Goal: Task Accomplishment & Management: Manage account settings

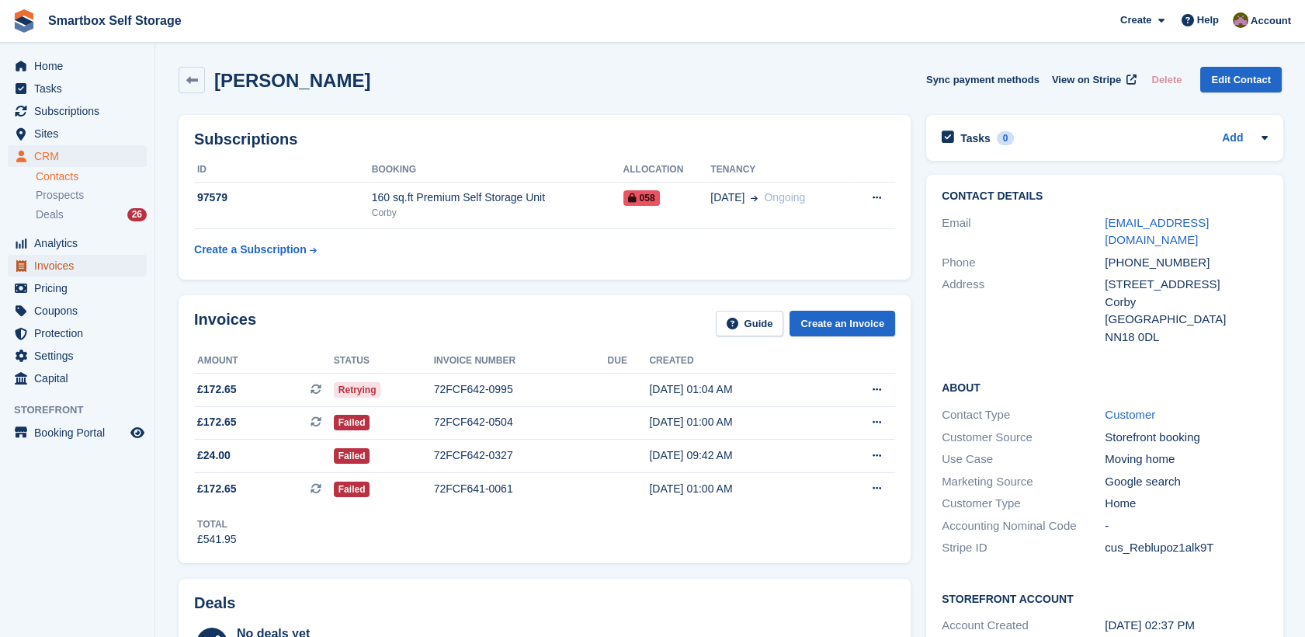
drag, startPoint x: 0, startPoint y: 0, endPoint x: 68, endPoint y: 264, distance: 272.4
click at [68, 264] on span "Invoices" at bounding box center [80, 266] width 93 height 22
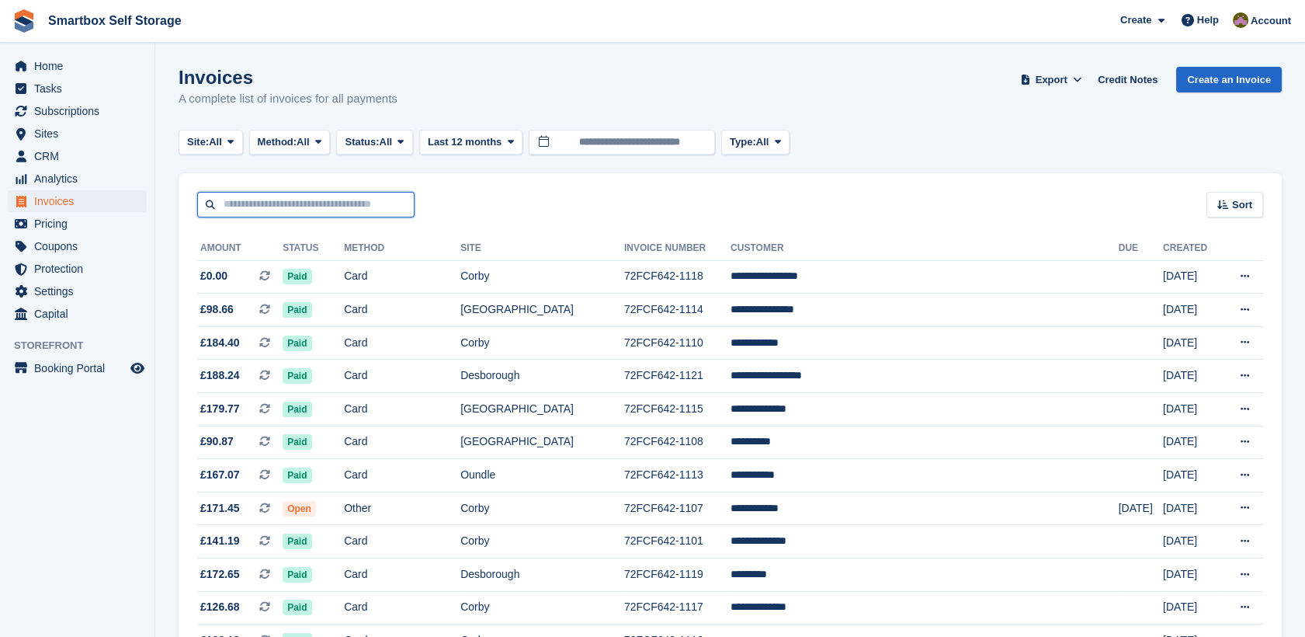
click at [339, 206] on input "text" at bounding box center [305, 205] width 217 height 26
type input "*******"
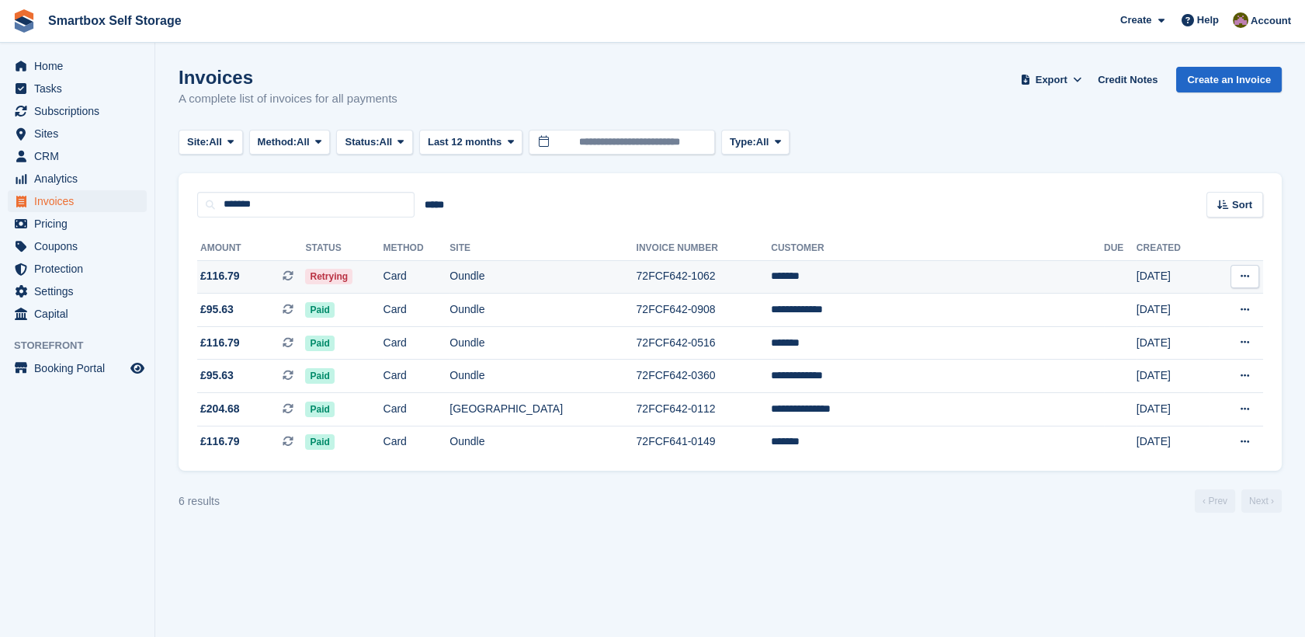
click at [450, 268] on td "Card" at bounding box center [416, 276] width 67 height 33
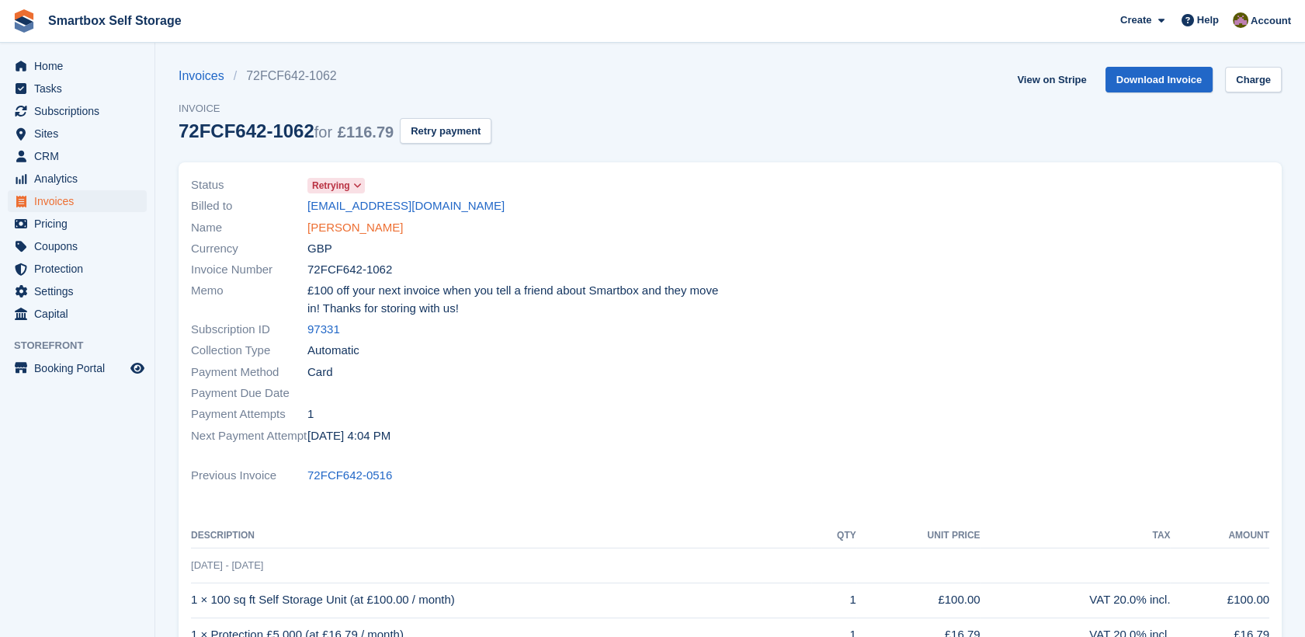
click at [314, 231] on link "Natalie" at bounding box center [354, 228] width 95 height 18
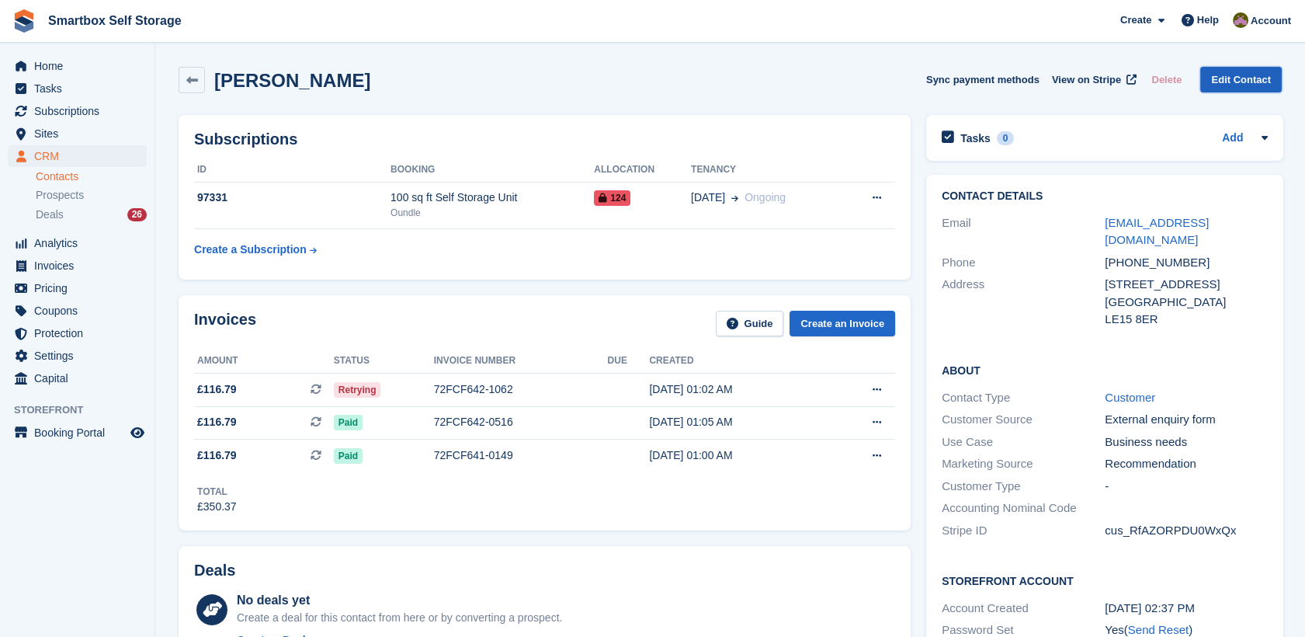
click at [1244, 72] on link "Edit Contact" at bounding box center [1241, 80] width 82 height 26
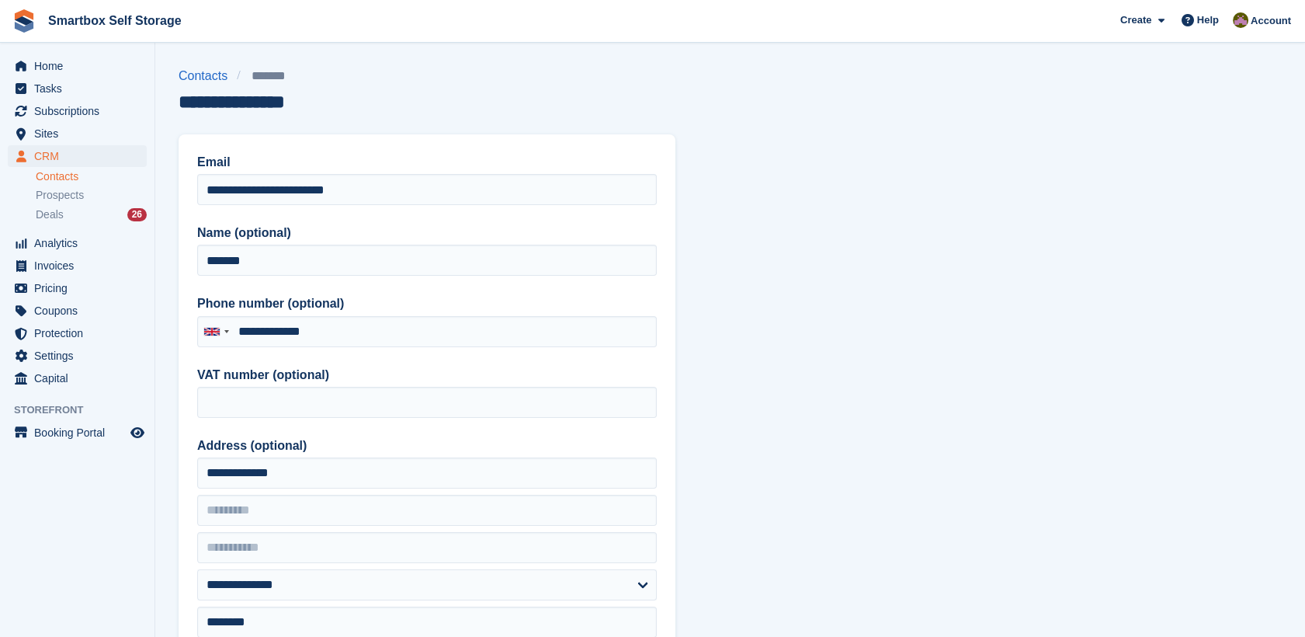
type input "**********"
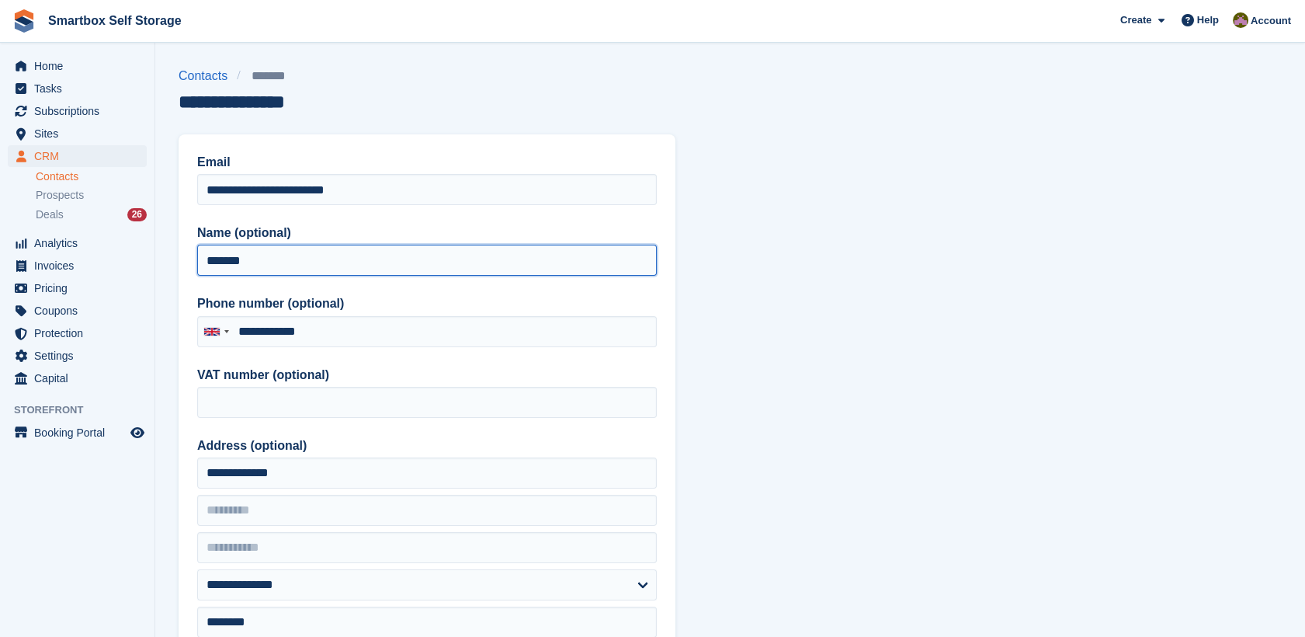
click at [326, 253] on input "*******" at bounding box center [427, 260] width 460 height 31
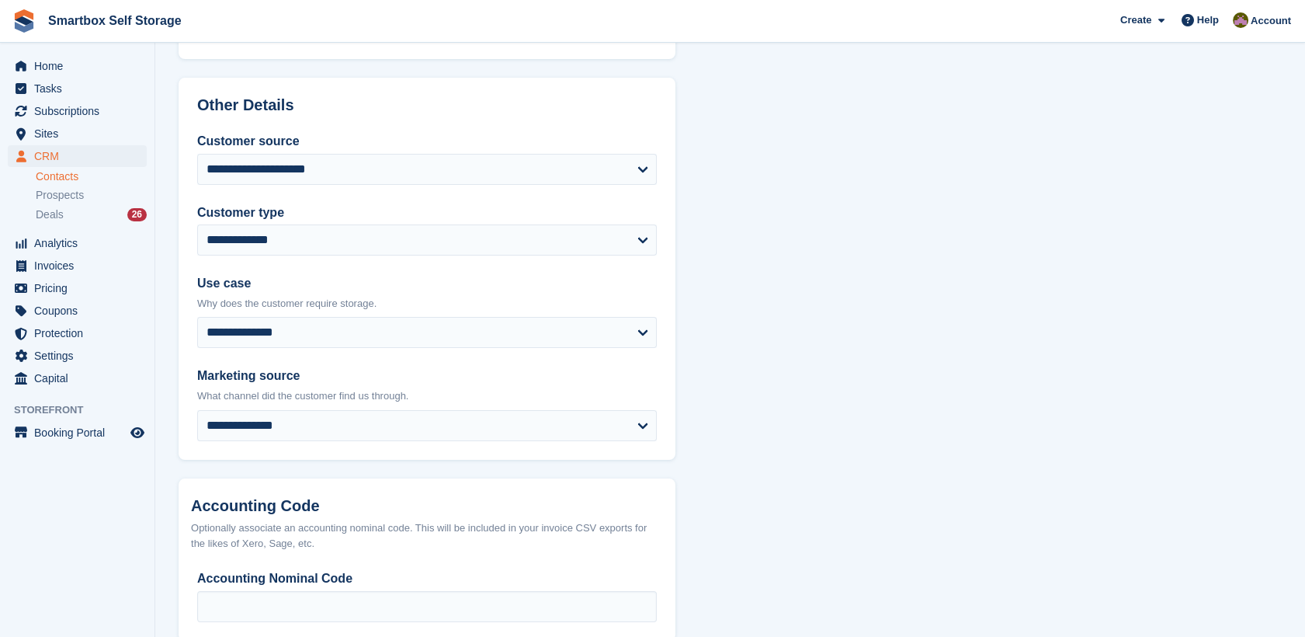
scroll to position [685, 0]
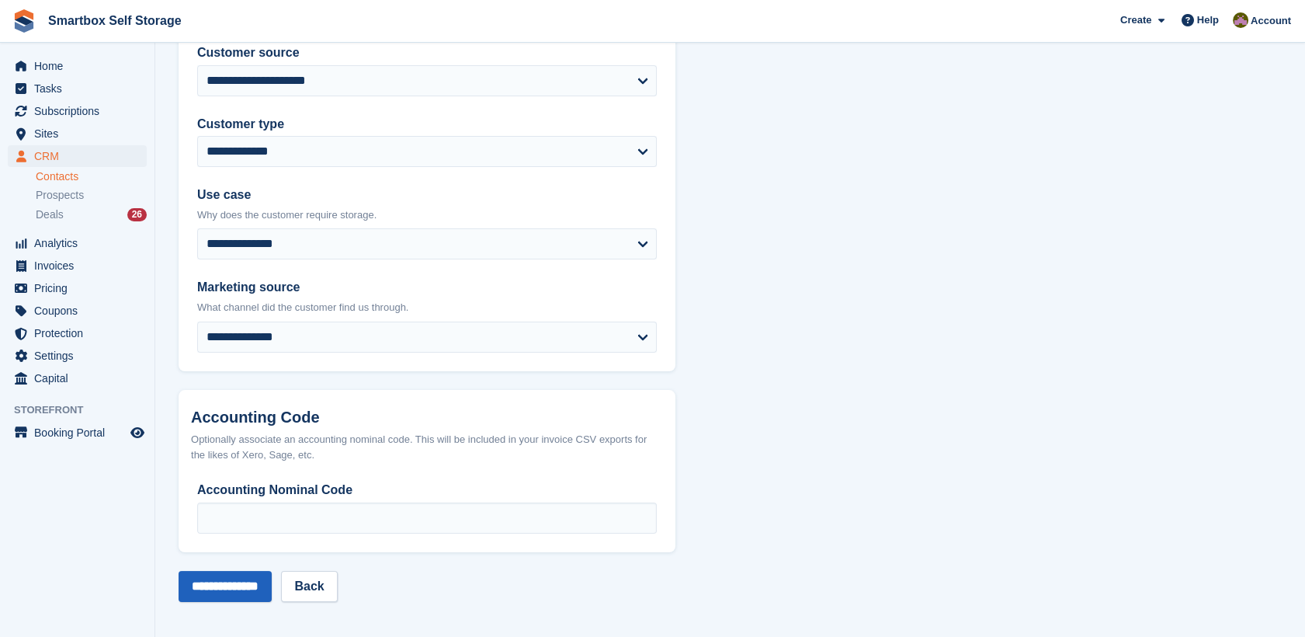
type input "**********"
click at [272, 583] on input "**********" at bounding box center [225, 586] width 93 height 31
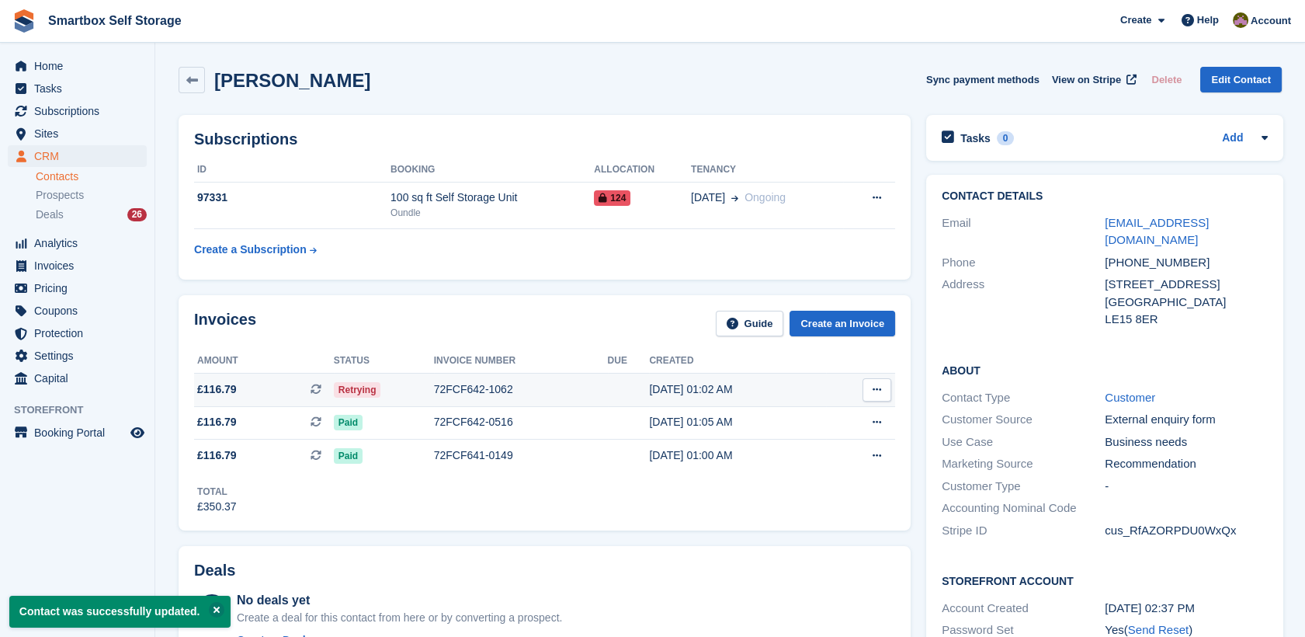
click at [402, 404] on td "Retrying" at bounding box center [384, 389] width 100 height 33
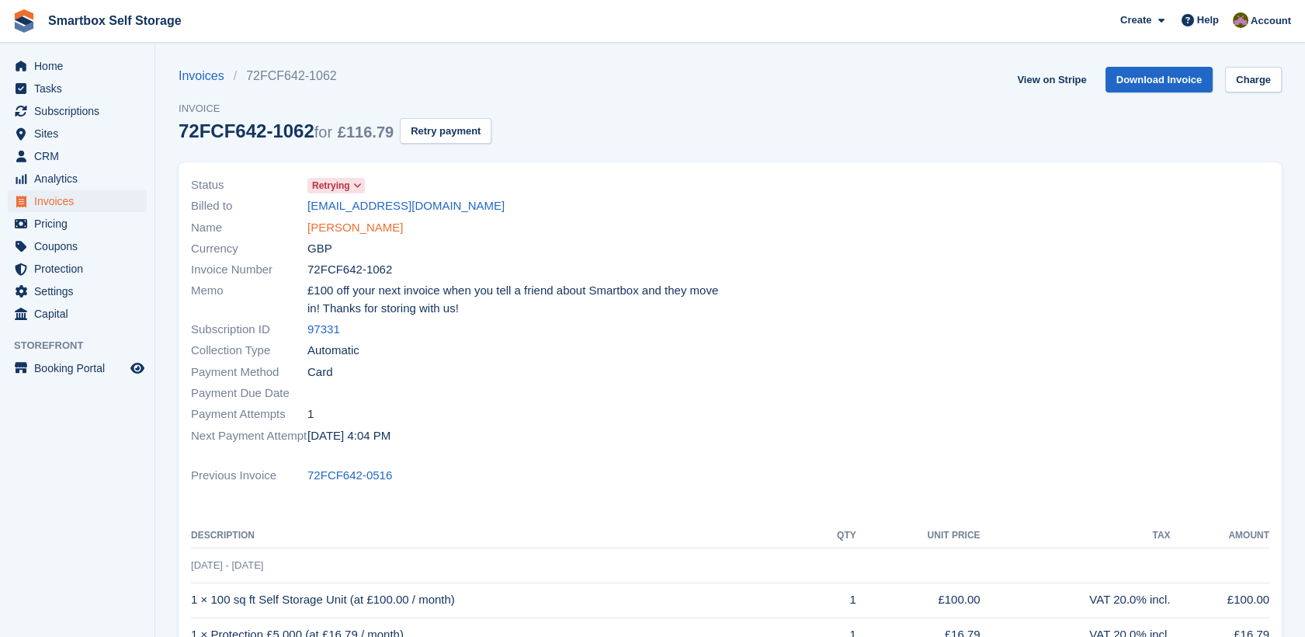
click at [349, 232] on link "Natalie Berry" at bounding box center [354, 228] width 95 height 18
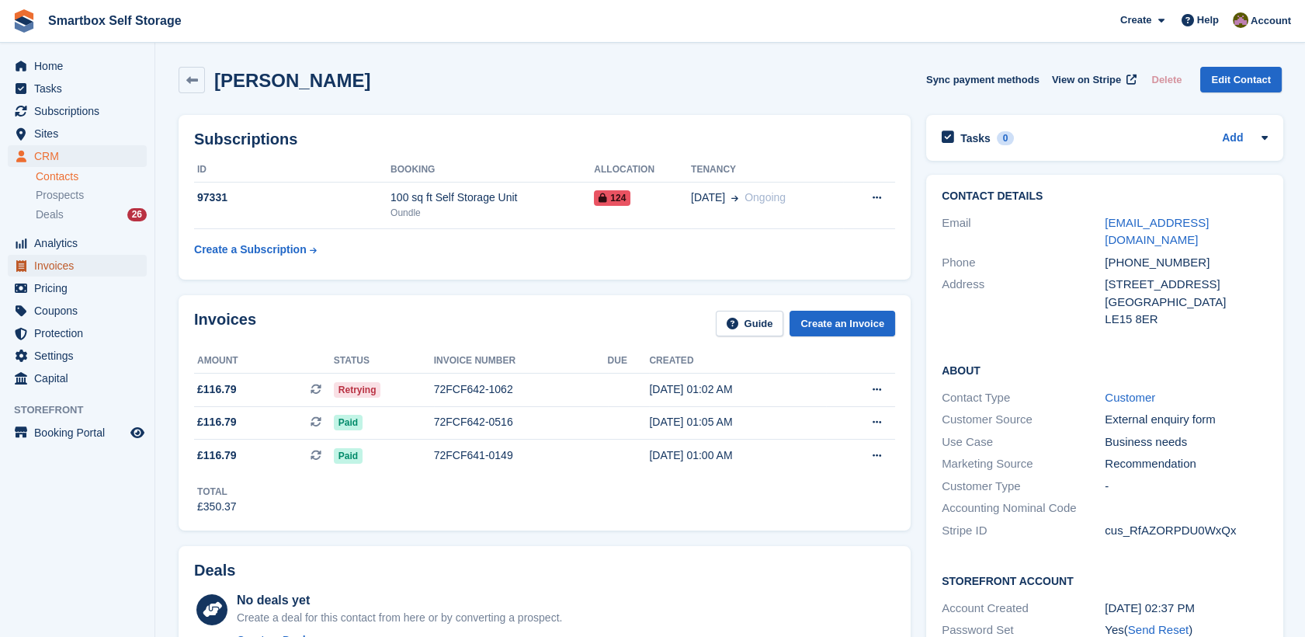
click at [99, 271] on span "Invoices" at bounding box center [80, 266] width 93 height 22
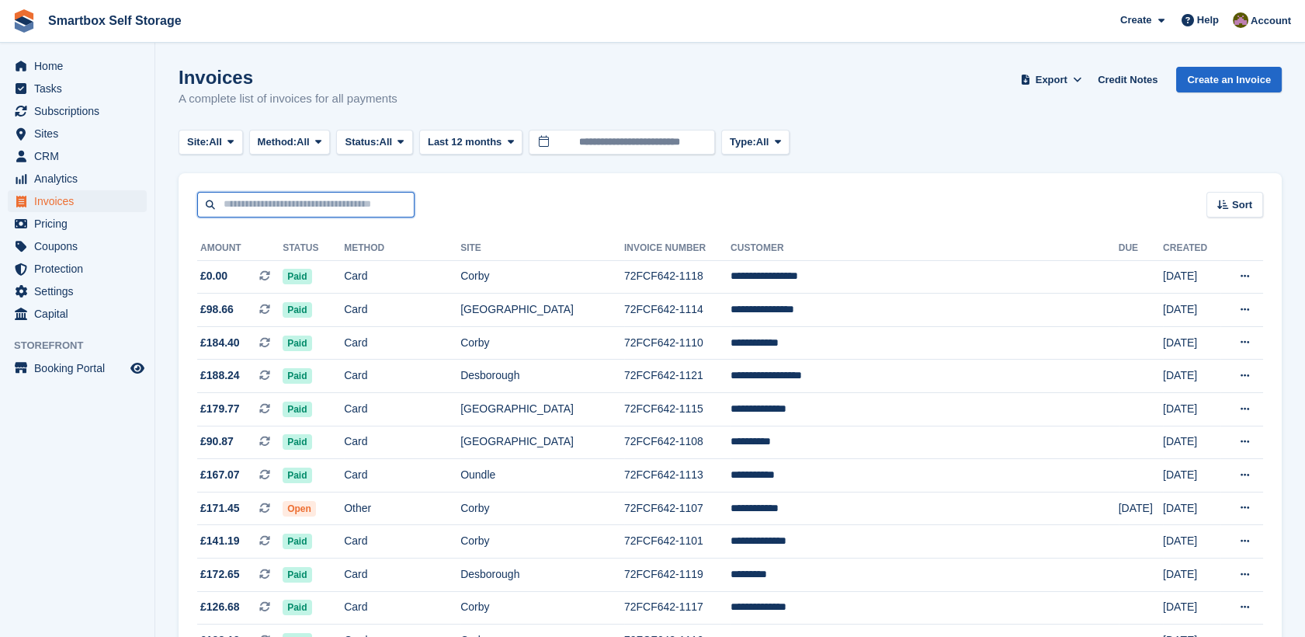
click at [297, 206] on input "text" at bounding box center [305, 205] width 217 height 26
type input "***"
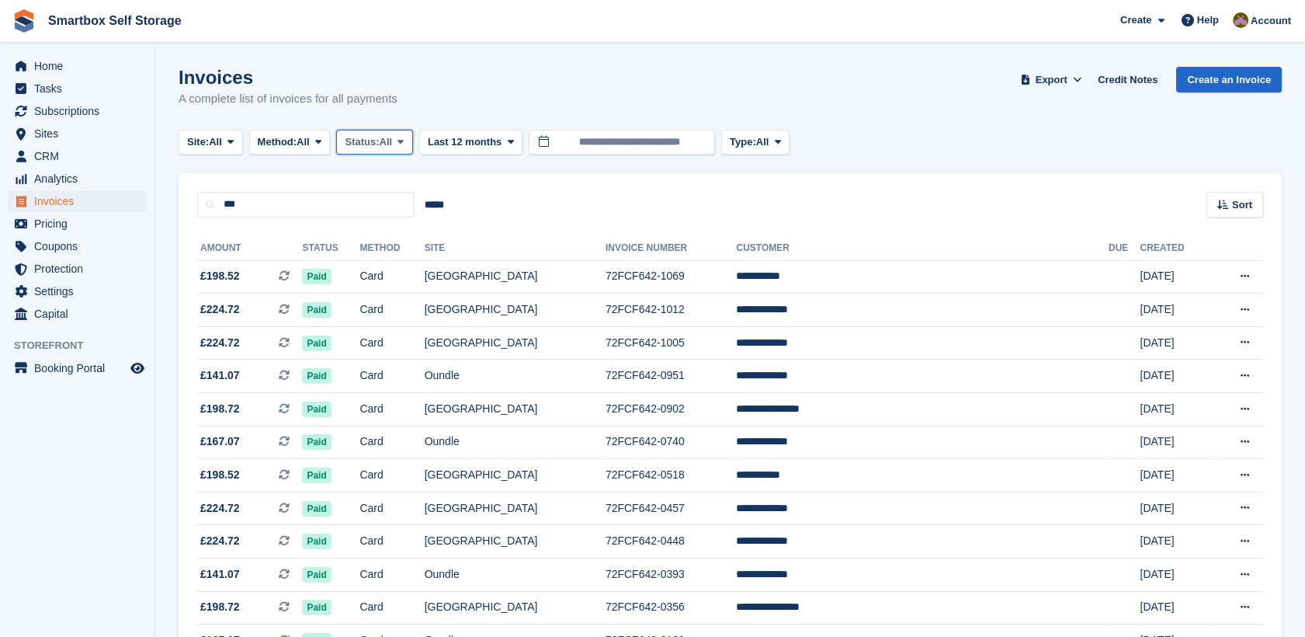
click at [404, 145] on icon at bounding box center [400, 142] width 6 height 10
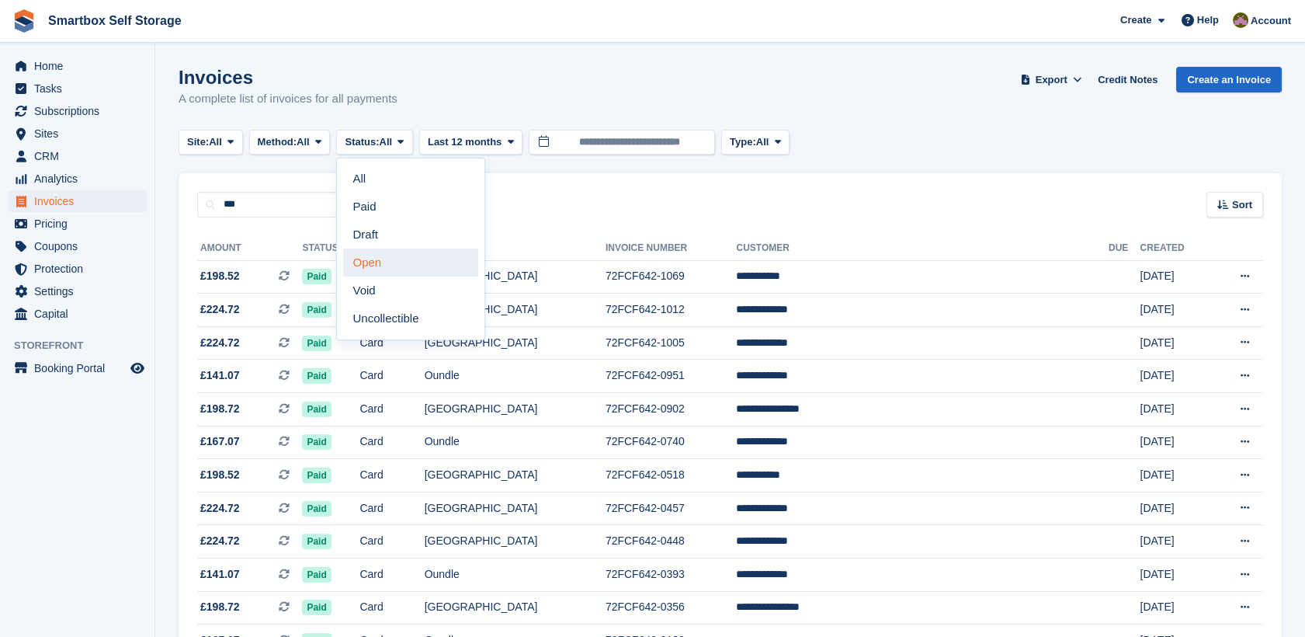
click at [402, 258] on link "Open" at bounding box center [410, 262] width 135 height 28
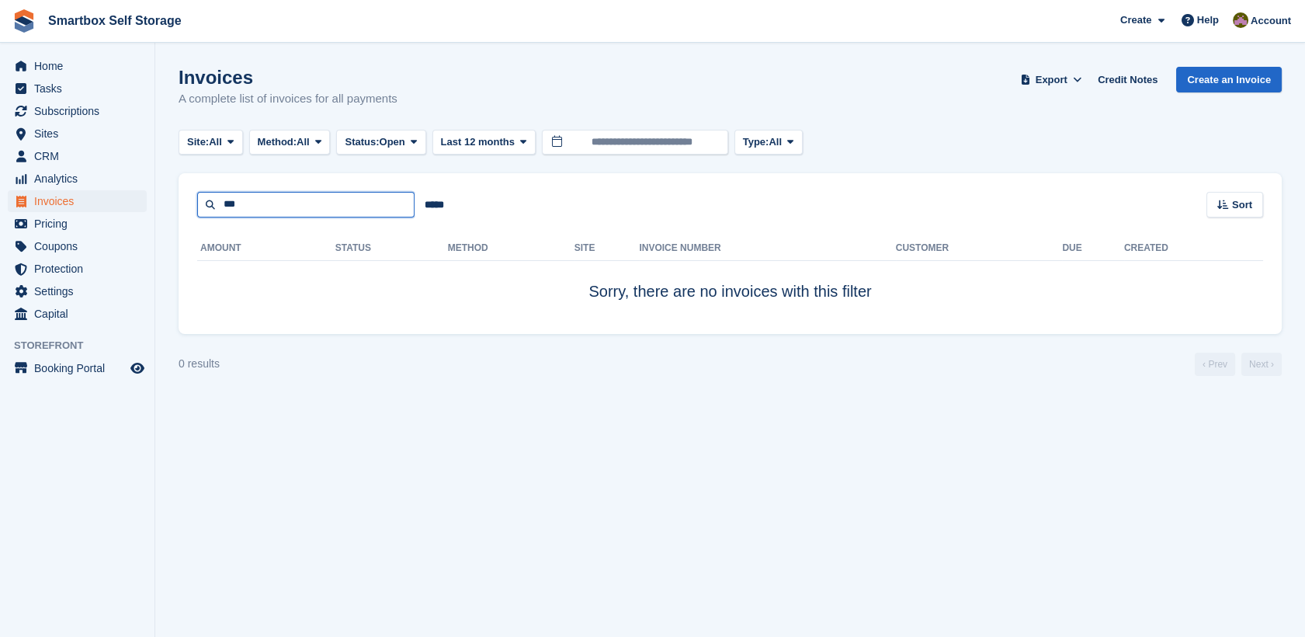
click at [260, 198] on input "***" at bounding box center [305, 205] width 217 height 26
type input "*"
click at [403, 147] on span "Open" at bounding box center [393, 142] width 26 height 16
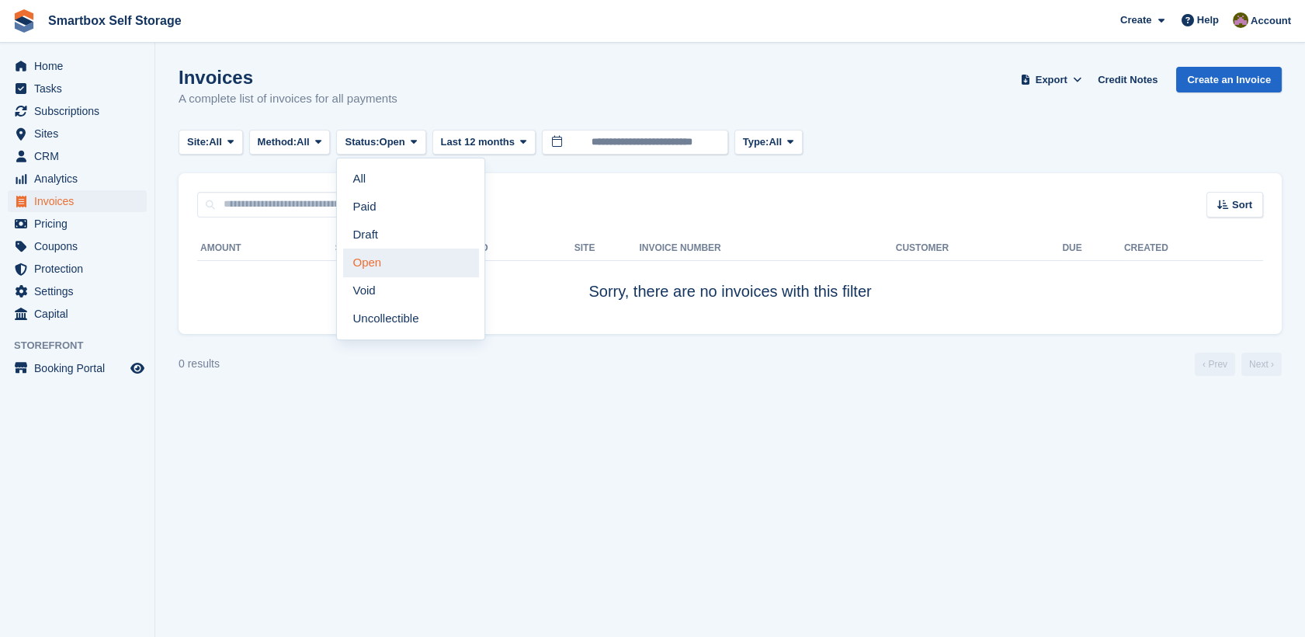
click at [402, 272] on link "Open" at bounding box center [410, 262] width 135 height 28
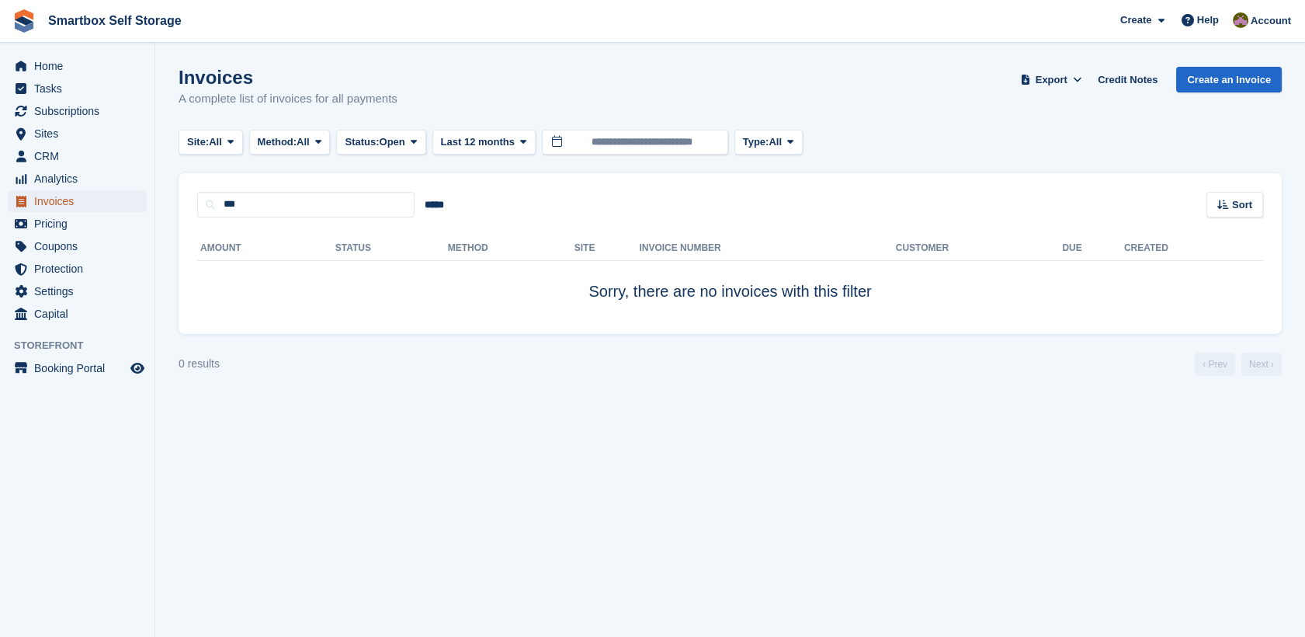
click at [121, 206] on span "Invoices" at bounding box center [80, 201] width 93 height 22
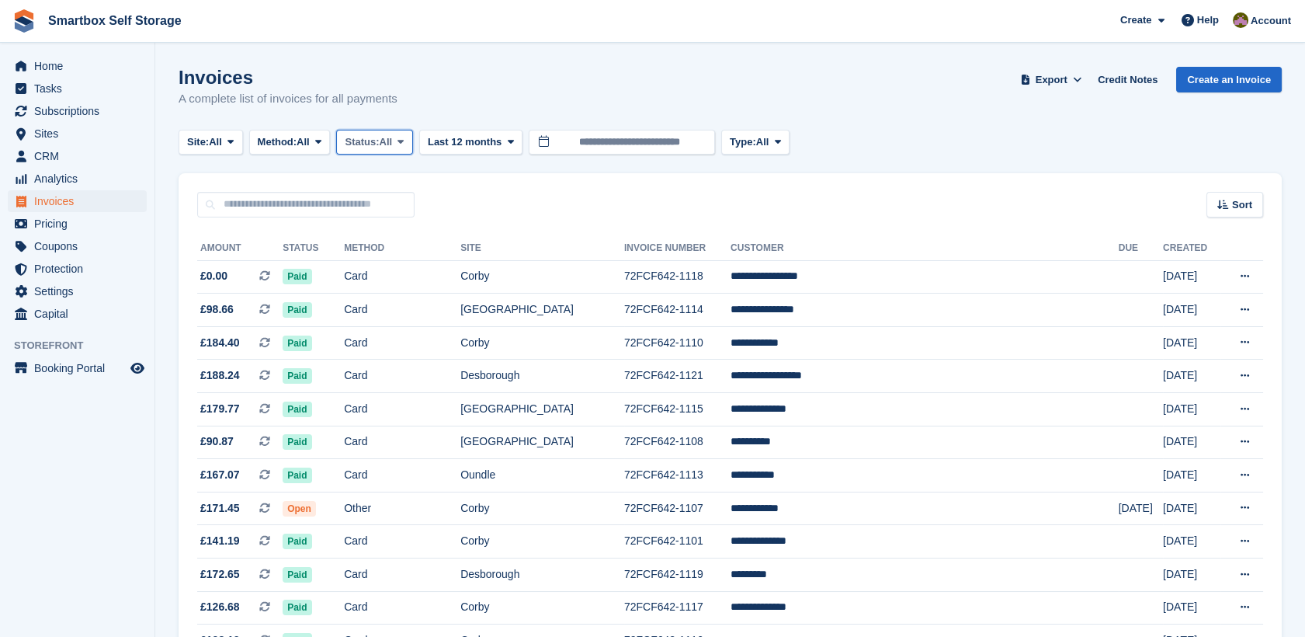
click at [379, 137] on span "Status:" at bounding box center [362, 142] width 34 height 16
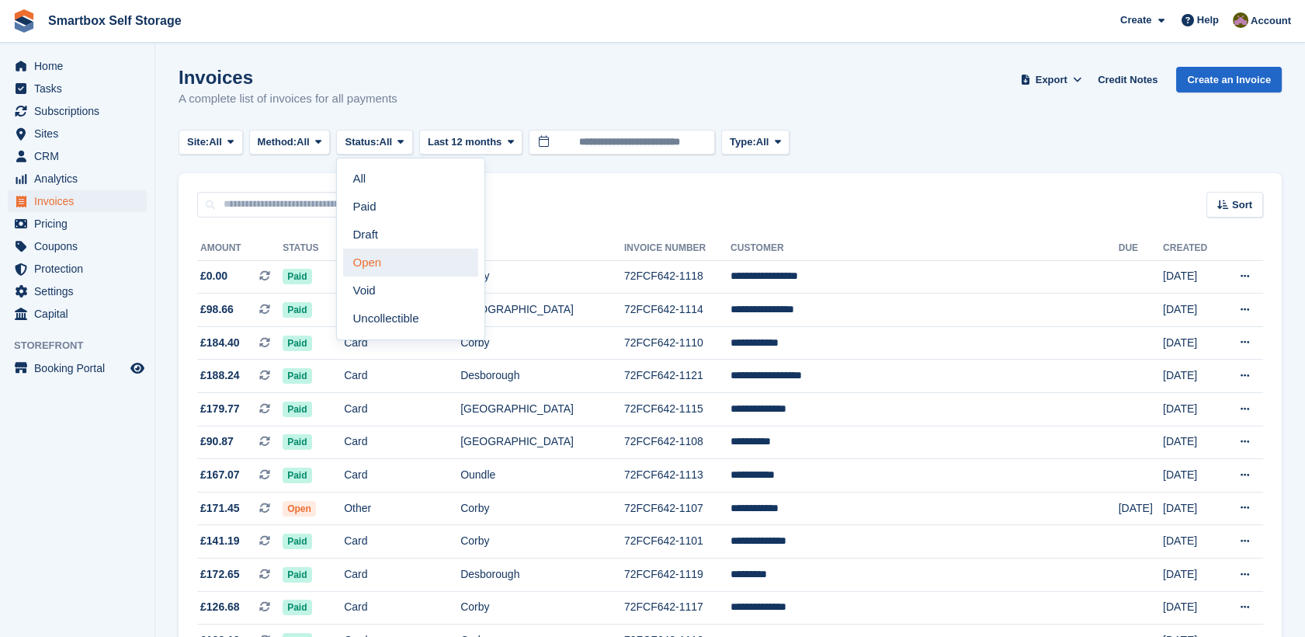
click at [397, 270] on link "Open" at bounding box center [410, 262] width 135 height 28
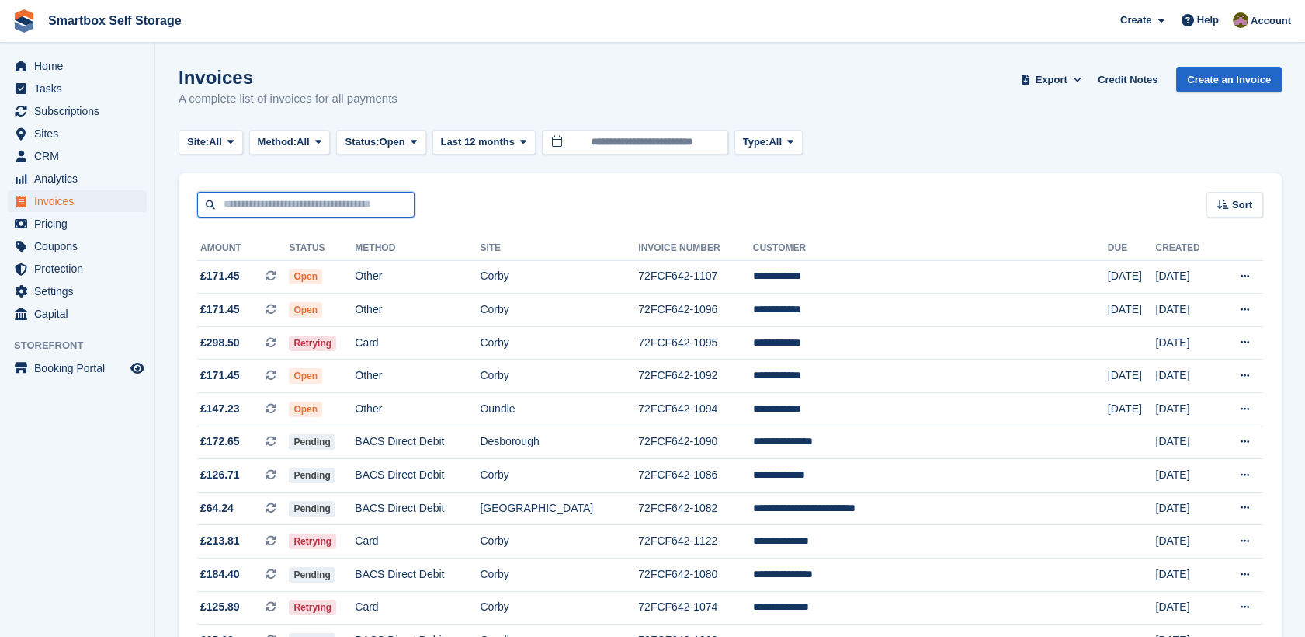
click at [313, 203] on input "text" at bounding box center [305, 205] width 217 height 26
type input "********"
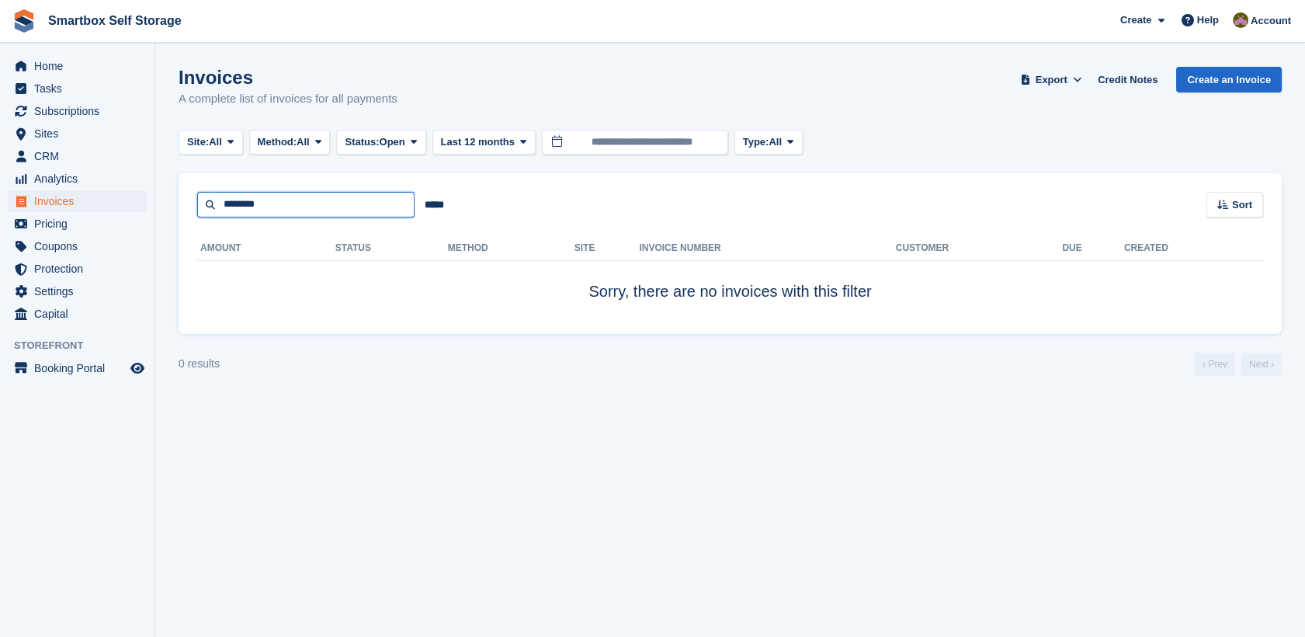
click at [268, 197] on input "********" at bounding box center [305, 205] width 217 height 26
type input "*"
type input "********"
click at [268, 198] on input "********" at bounding box center [305, 205] width 217 height 26
type input "*"
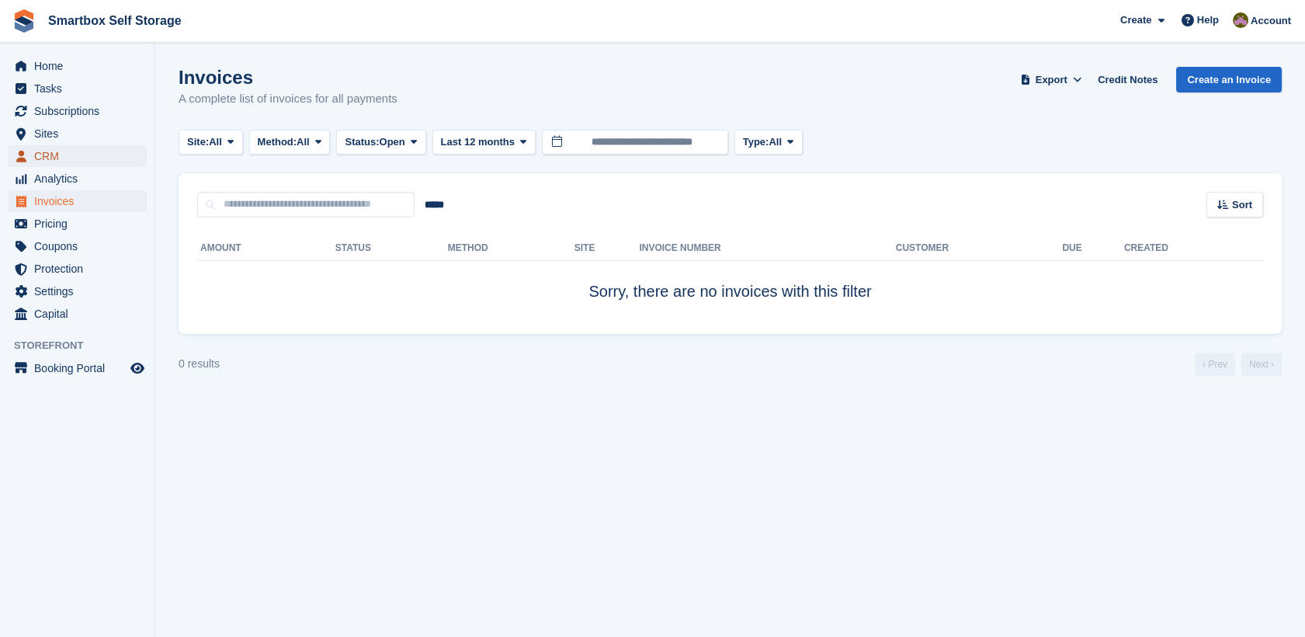
click at [95, 158] on span "CRM" at bounding box center [80, 156] width 93 height 22
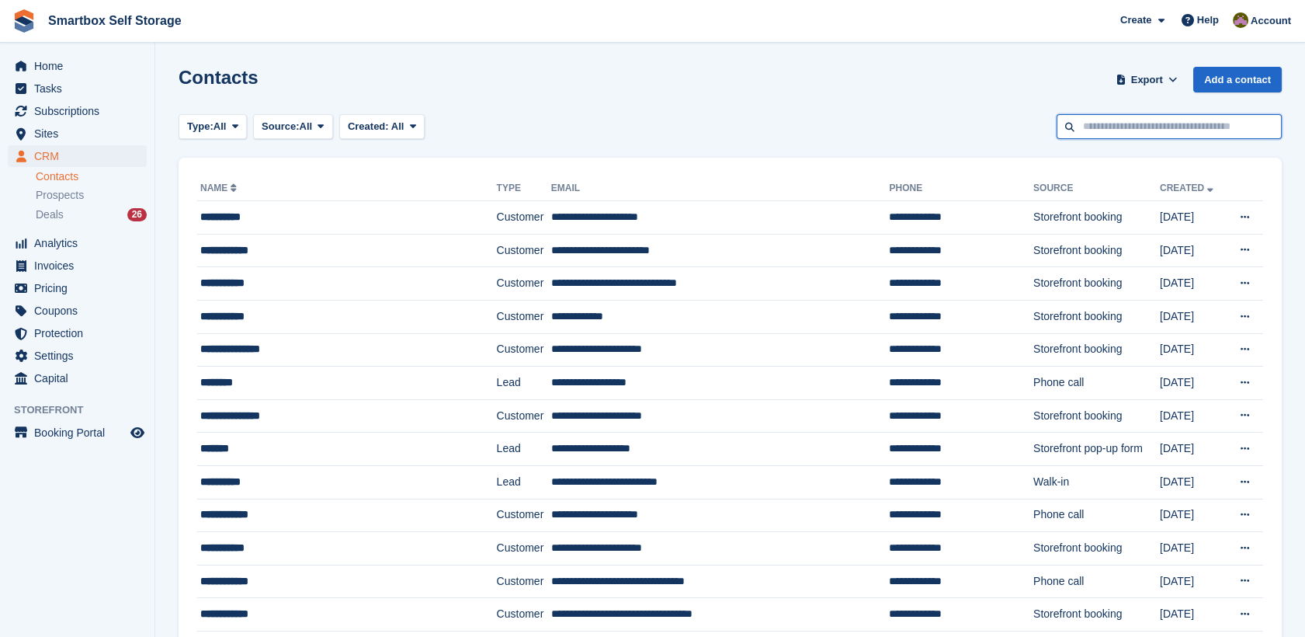
click at [1069, 131] on input "text" at bounding box center [1168, 127] width 225 height 26
type input "********"
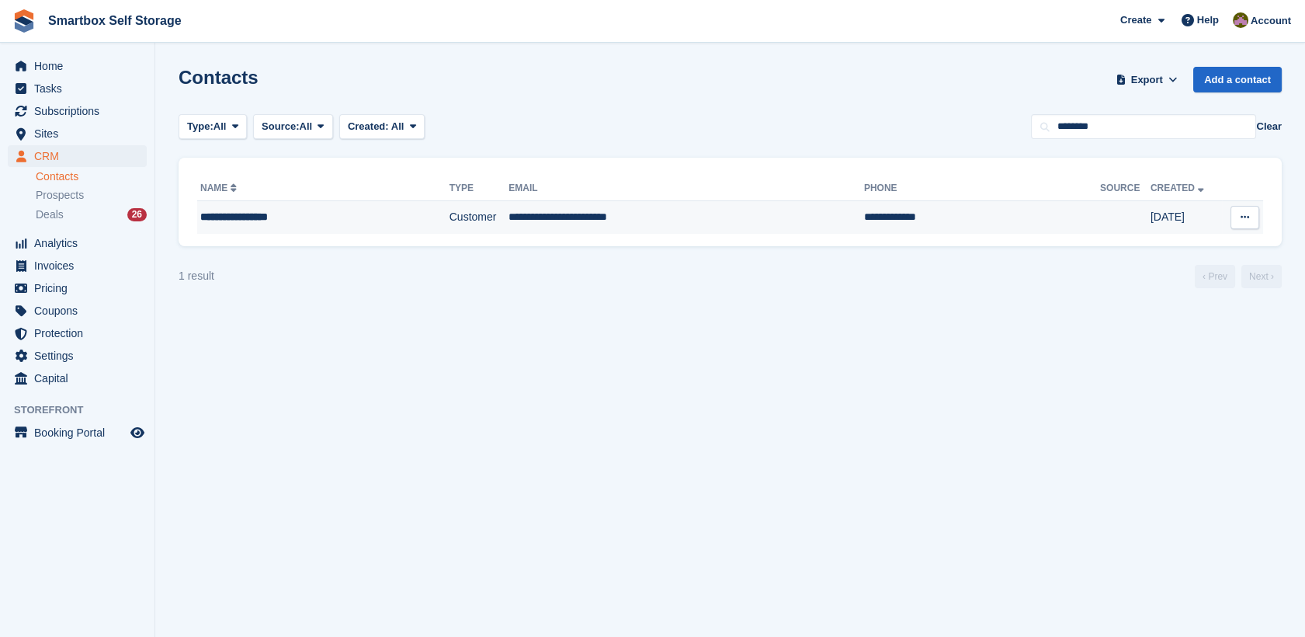
click at [762, 227] on td "**********" at bounding box center [686, 217] width 356 height 33
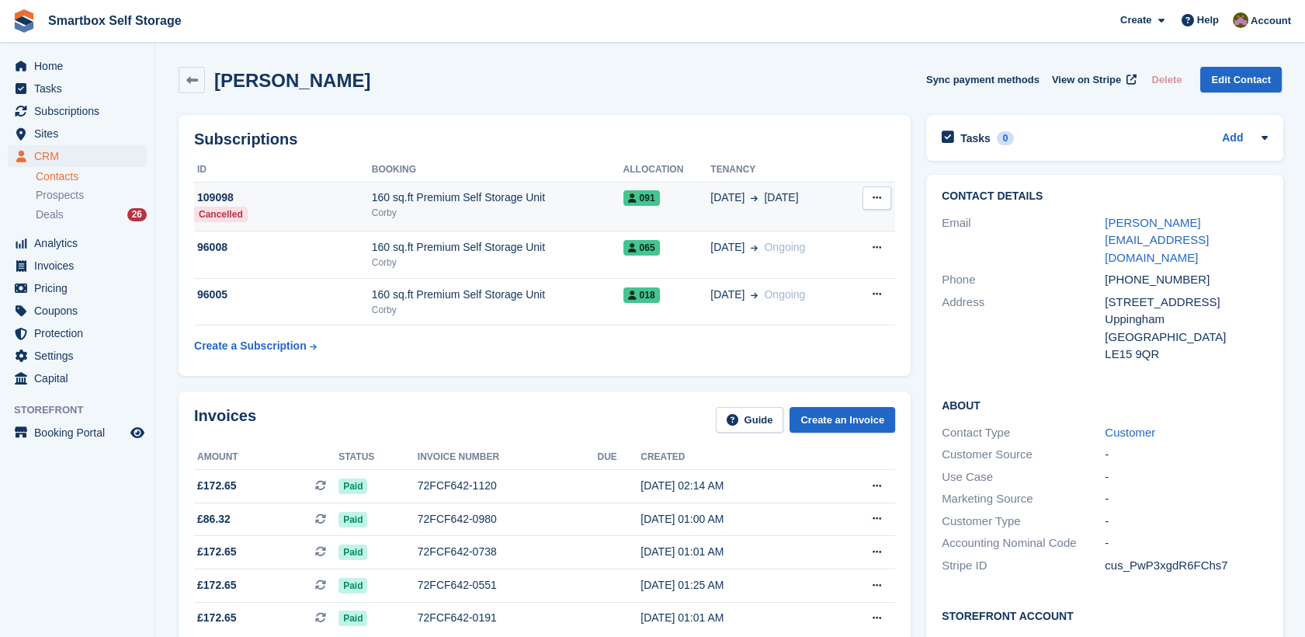
click at [876, 196] on icon at bounding box center [876, 198] width 9 height 10
click at [825, 225] on p "Cancel subscription" at bounding box center [816, 228] width 135 height 20
click at [637, 208] on td "091" at bounding box center [667, 207] width 88 height 50
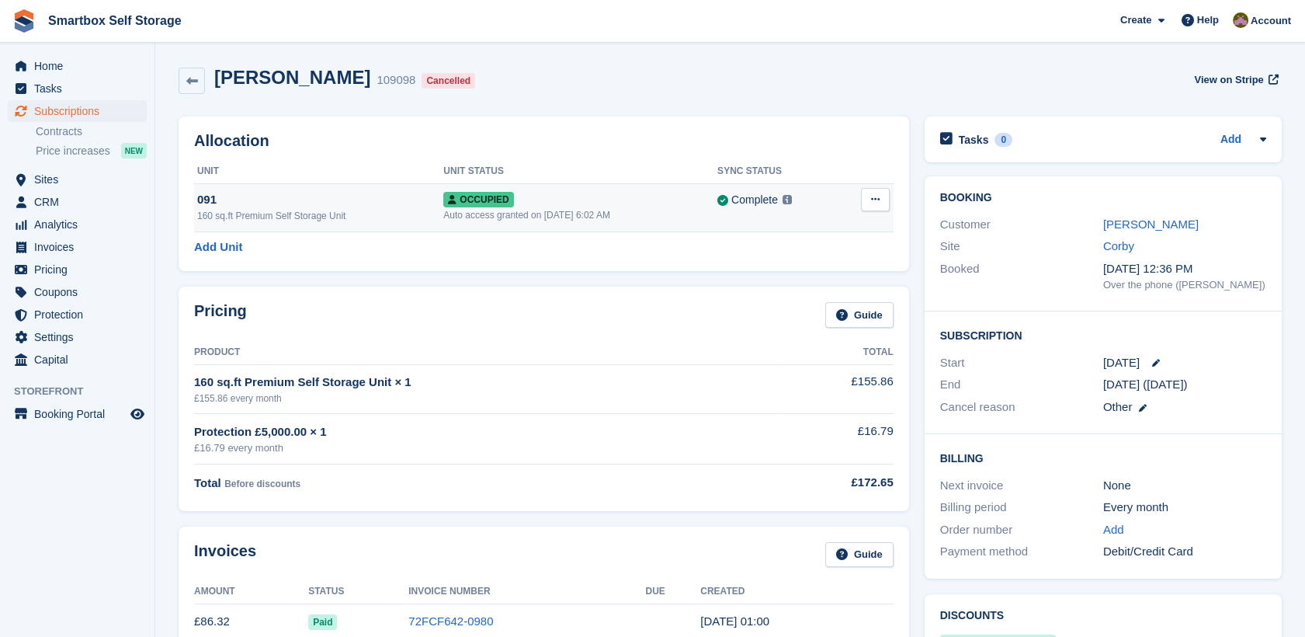
click at [891, 207] on td "Overlock Repossess Deallocate" at bounding box center [867, 207] width 54 height 48
click at [883, 202] on button at bounding box center [875, 199] width 29 height 23
click at [802, 288] on p "Deallocate" at bounding box center [815, 283] width 135 height 20
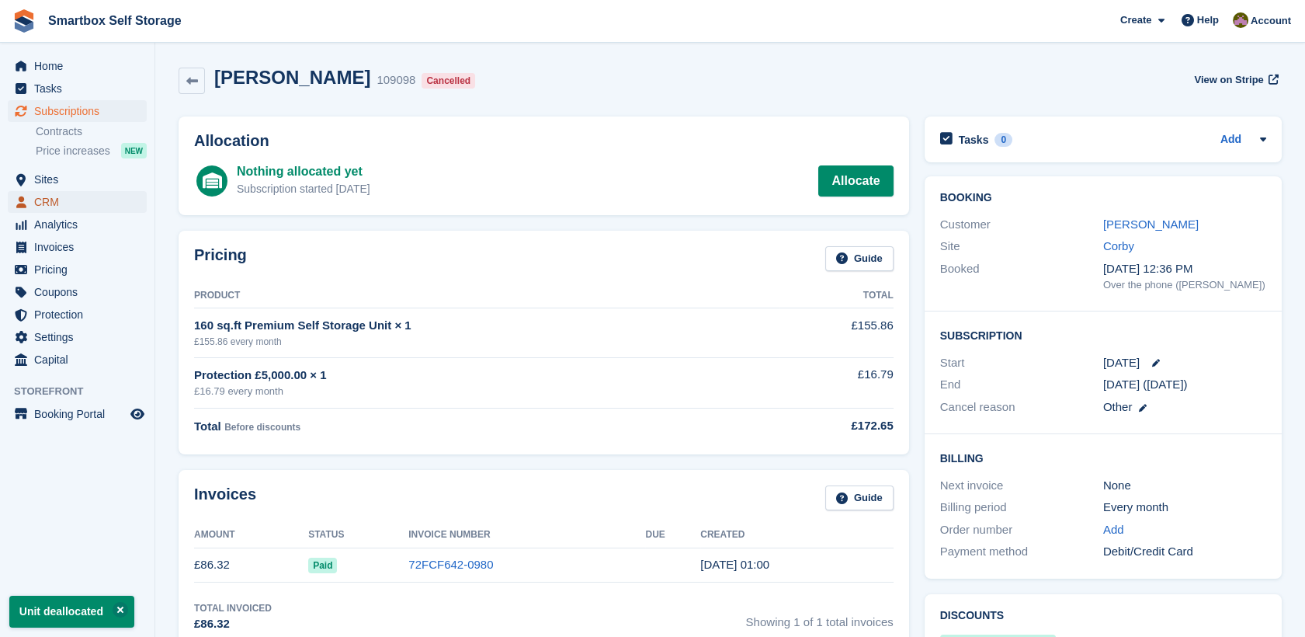
click at [106, 207] on span "CRM" at bounding box center [80, 202] width 93 height 22
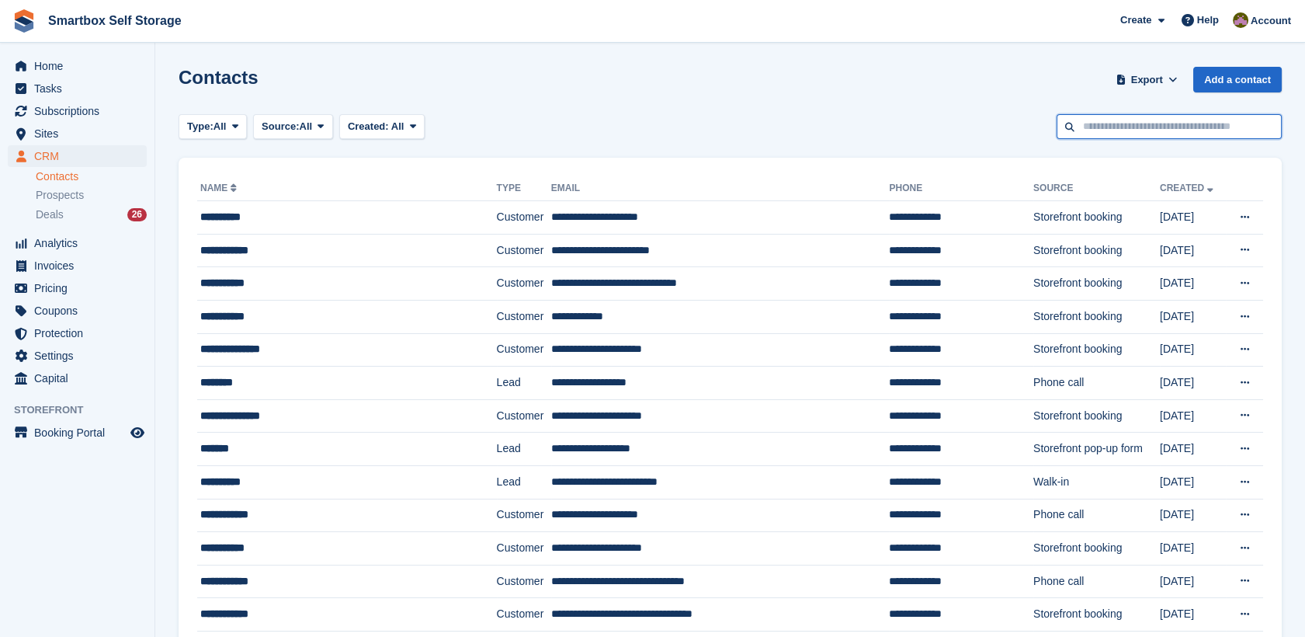
click at [1115, 134] on input "text" at bounding box center [1168, 127] width 225 height 26
type input "********"
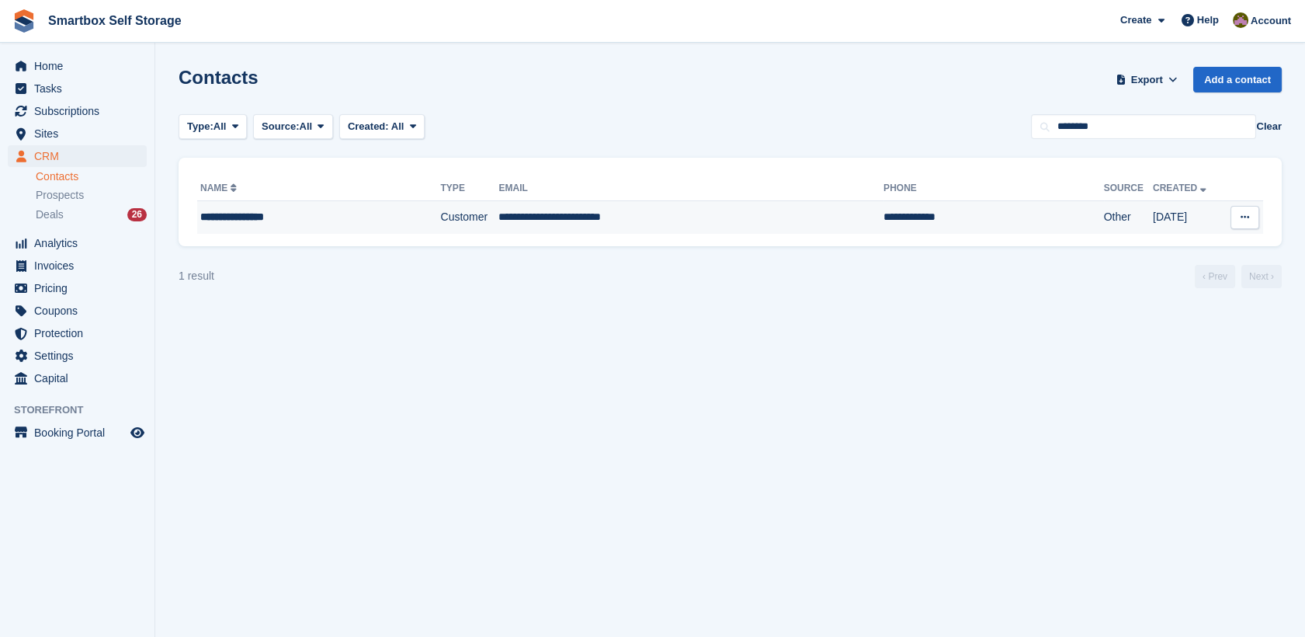
click at [786, 218] on td "**********" at bounding box center [690, 217] width 385 height 33
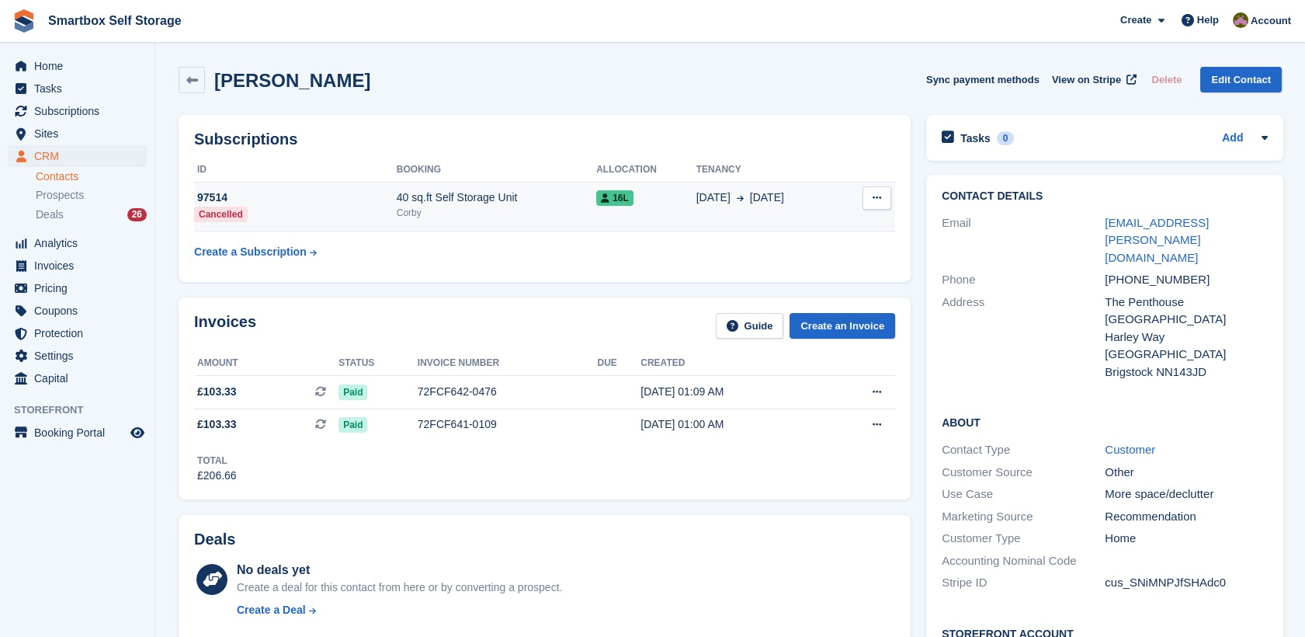
click at [876, 204] on button at bounding box center [876, 197] width 29 height 23
click at [749, 171] on th "Tenancy" at bounding box center [768, 170] width 145 height 25
click at [621, 204] on span "16L" at bounding box center [614, 198] width 37 height 16
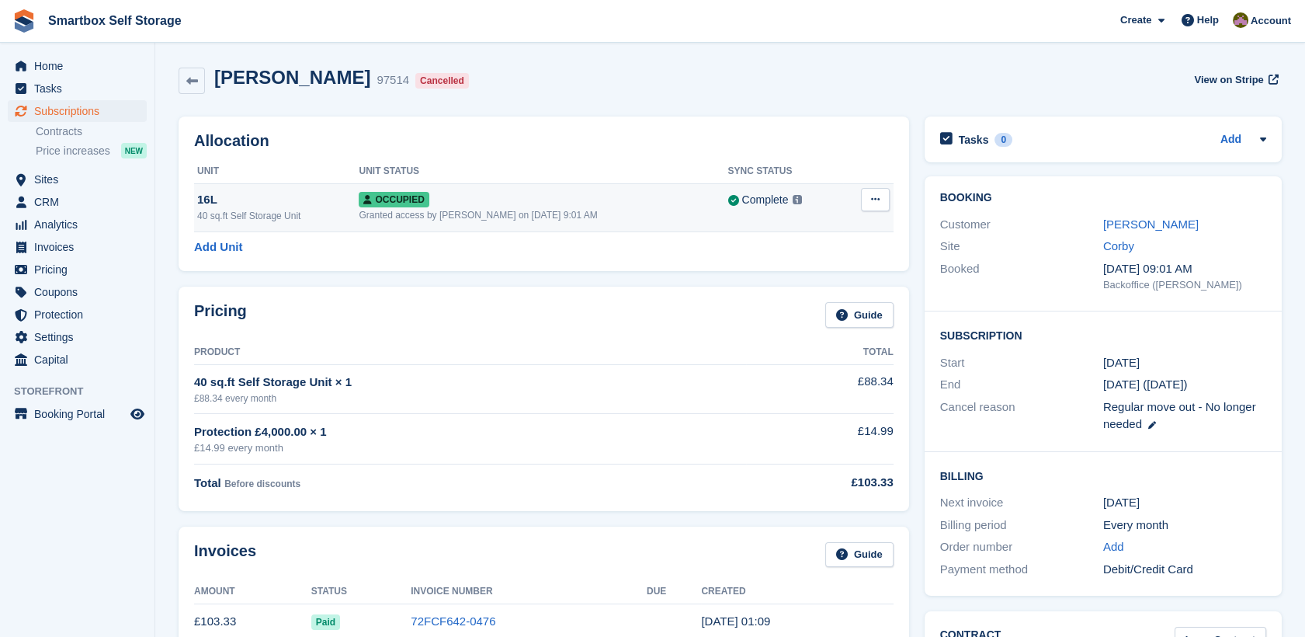
click at [876, 203] on icon at bounding box center [875, 199] width 9 height 10
click at [793, 289] on p "Deallocate" at bounding box center [815, 283] width 135 height 20
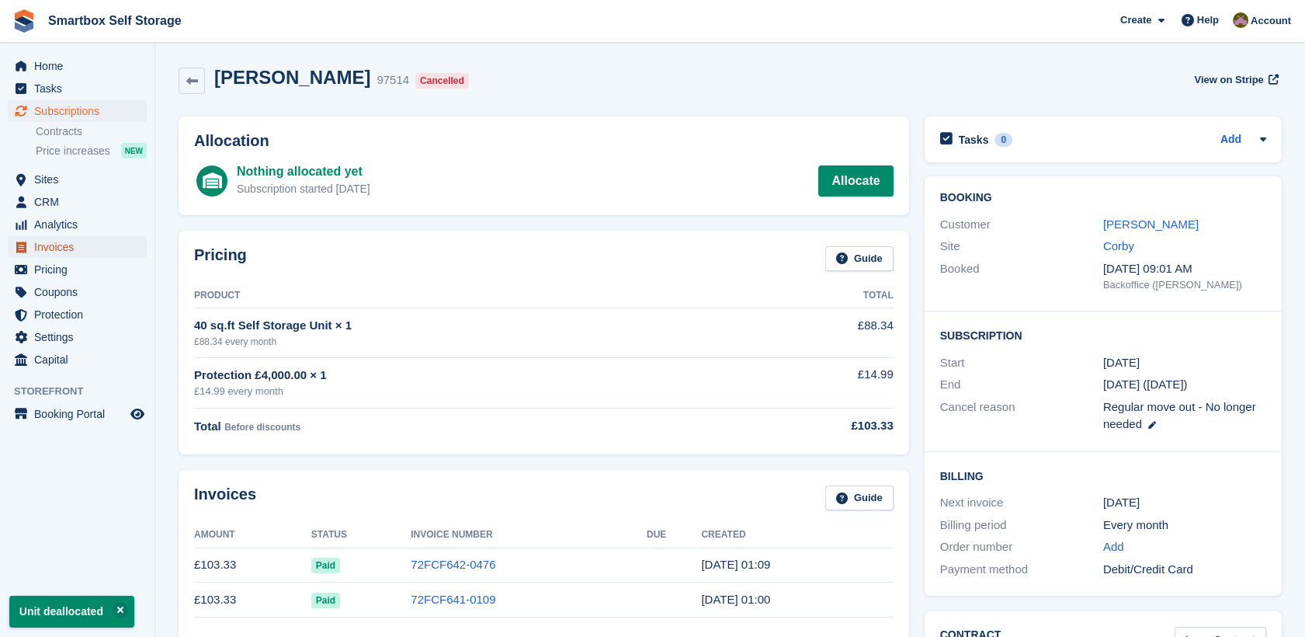
click at [114, 254] on span "Invoices" at bounding box center [80, 247] width 93 height 22
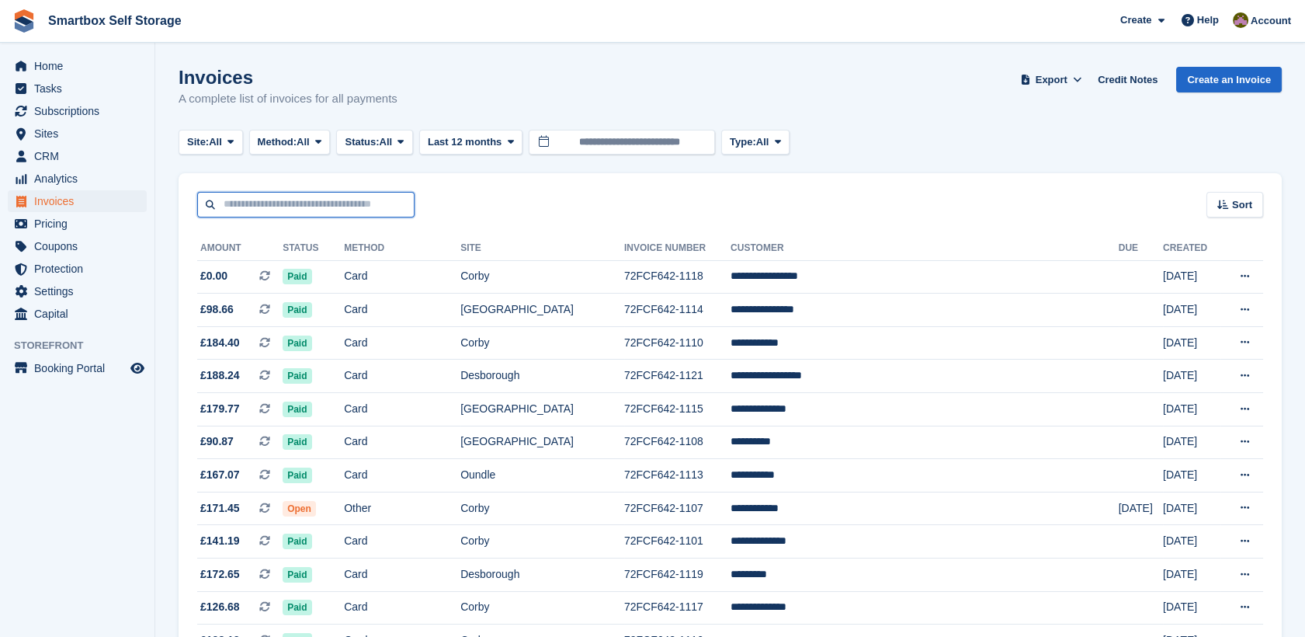
click at [338, 202] on input "text" at bounding box center [305, 205] width 217 height 26
type input "******"
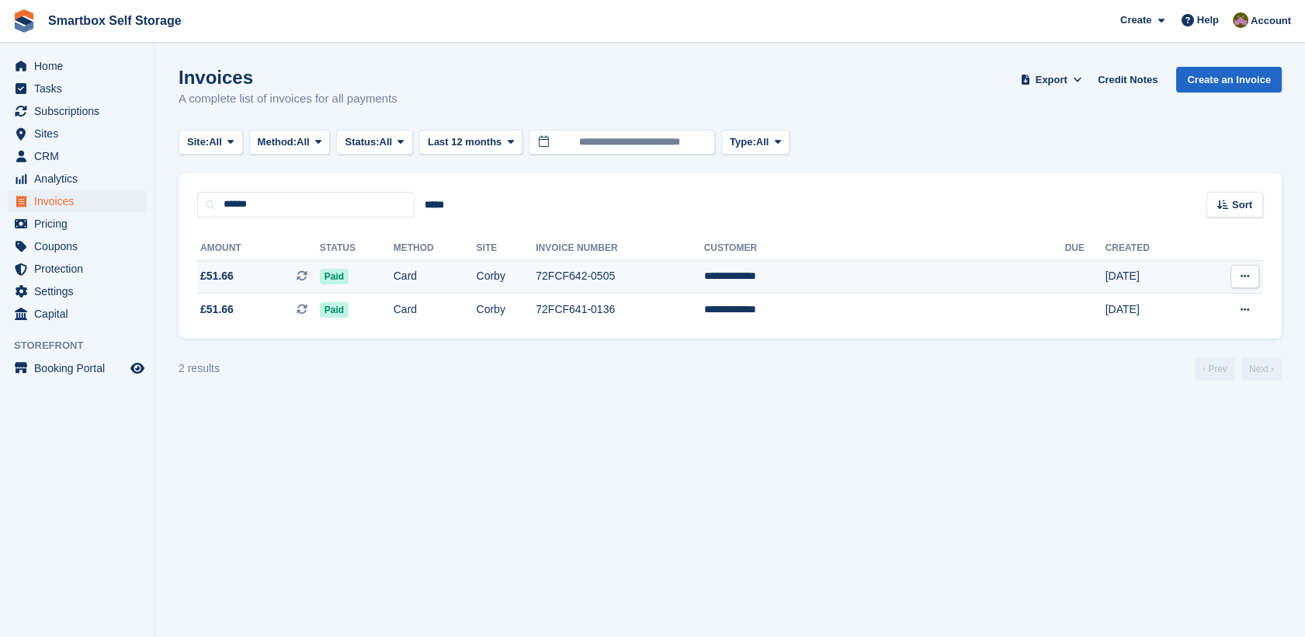
click at [671, 262] on td "72FCF642-0505" at bounding box center [620, 276] width 168 height 33
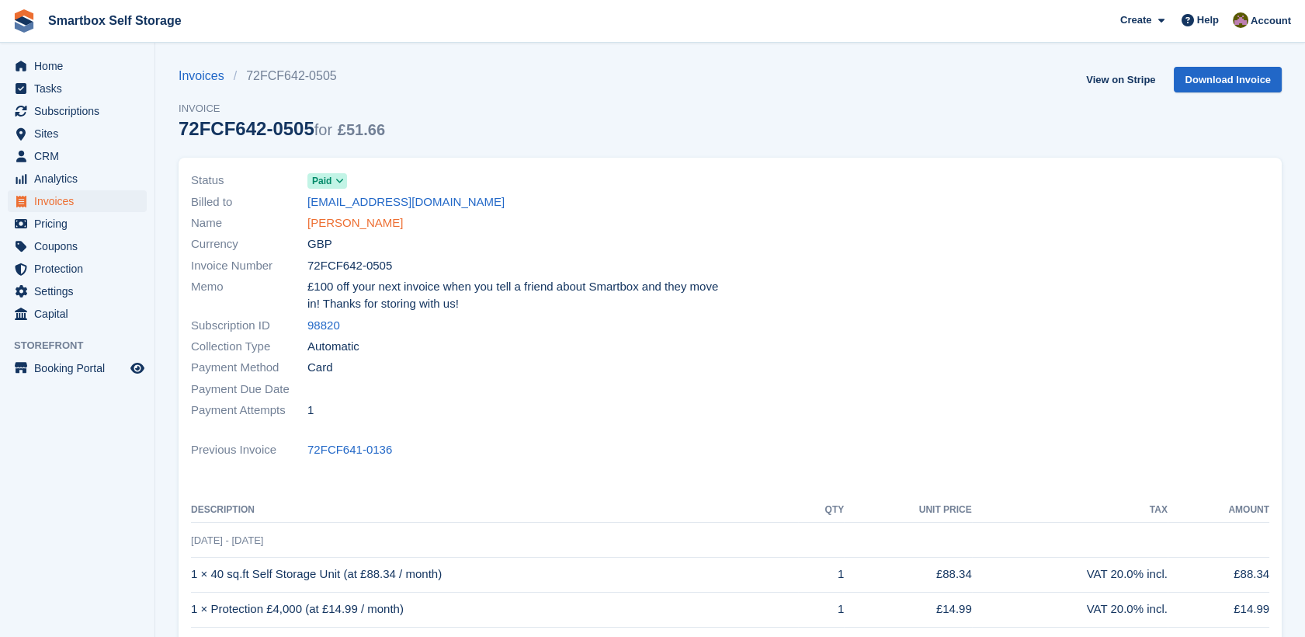
click at [373, 222] on link "[PERSON_NAME]" at bounding box center [354, 223] width 95 height 18
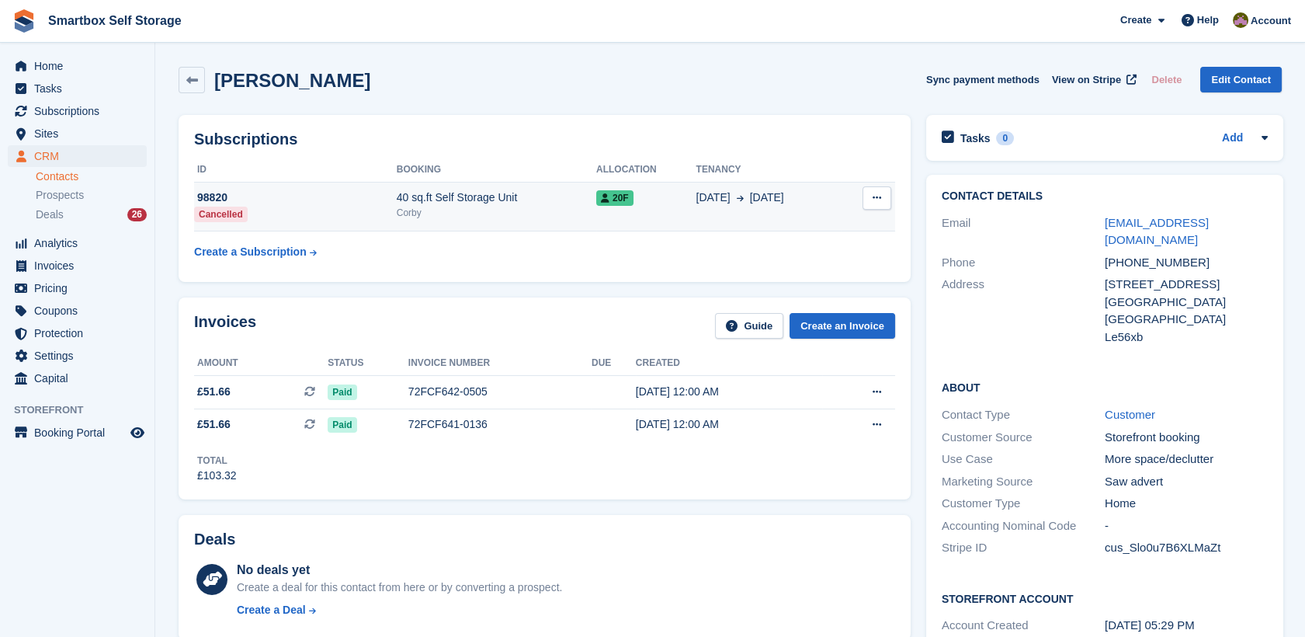
click at [883, 189] on button at bounding box center [876, 197] width 29 height 23
click at [623, 199] on span "20F" at bounding box center [614, 198] width 37 height 16
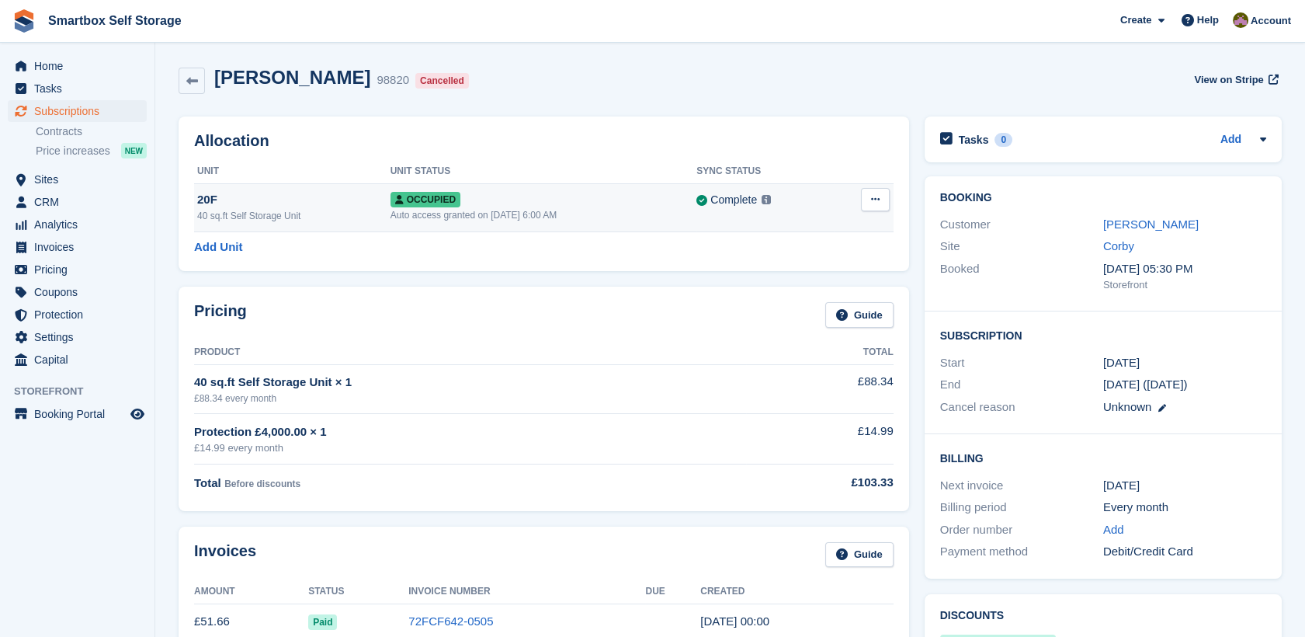
click at [869, 199] on button at bounding box center [875, 199] width 29 height 23
click at [800, 286] on p "Deallocate" at bounding box center [815, 283] width 135 height 20
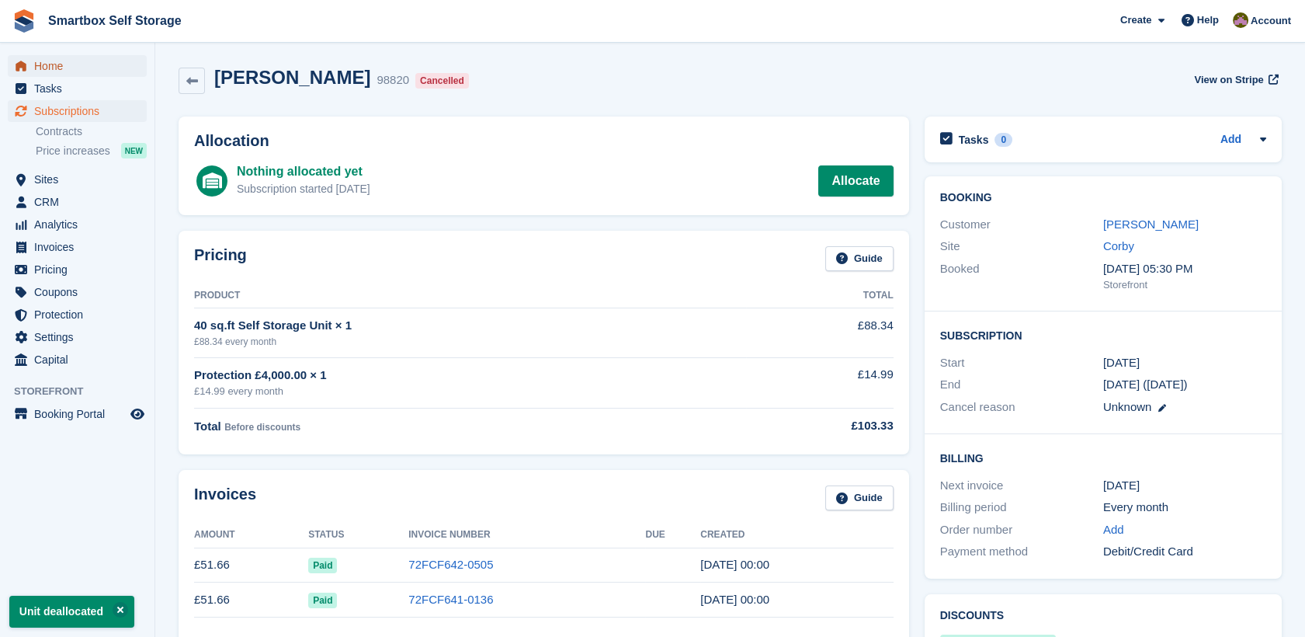
click at [106, 63] on span "Home" at bounding box center [80, 66] width 93 height 22
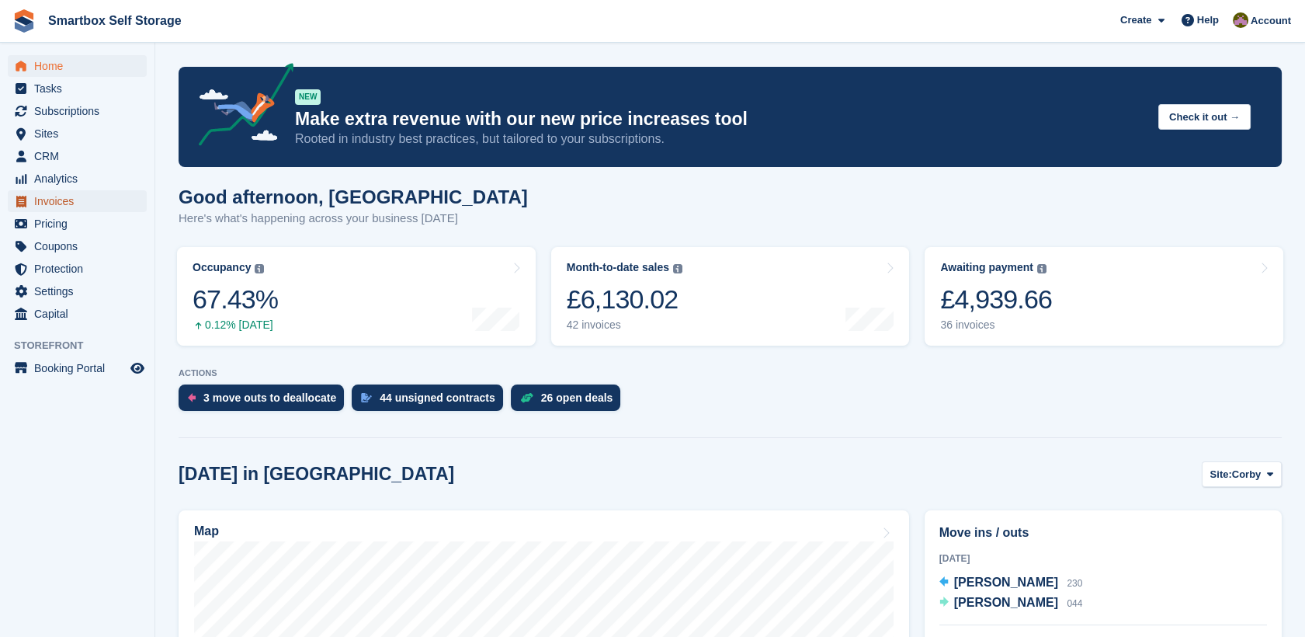
click at [85, 203] on span "Invoices" at bounding box center [80, 201] width 93 height 22
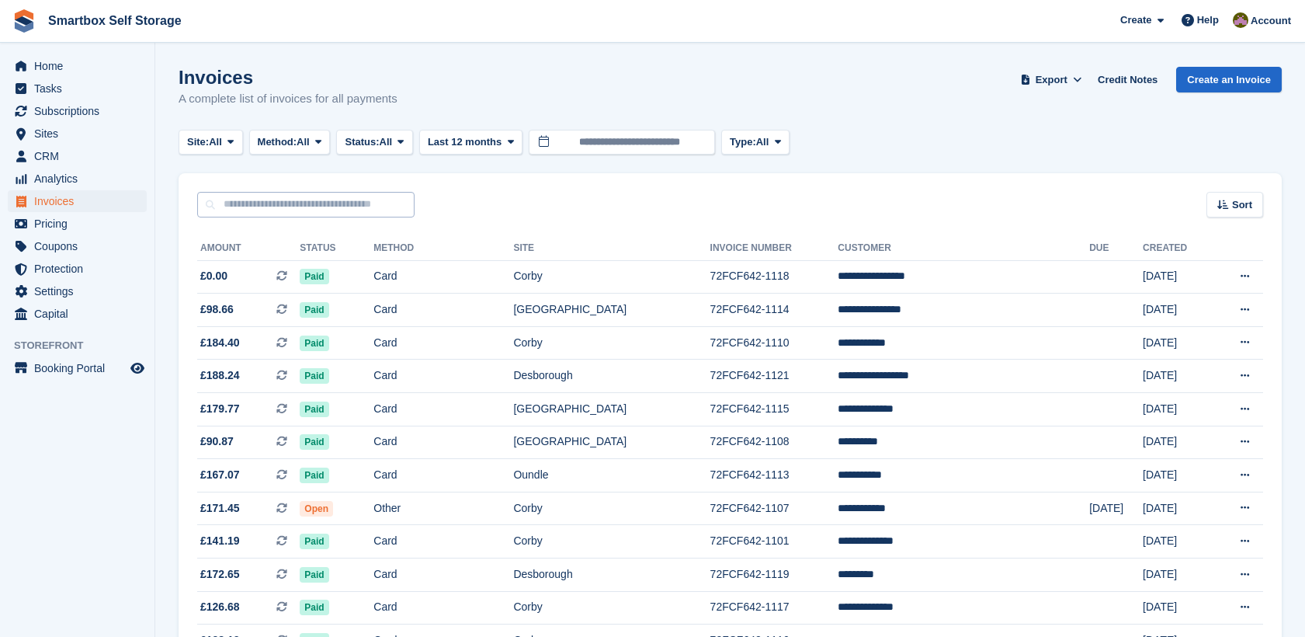
click at [326, 212] on input "text" at bounding box center [305, 205] width 217 height 26
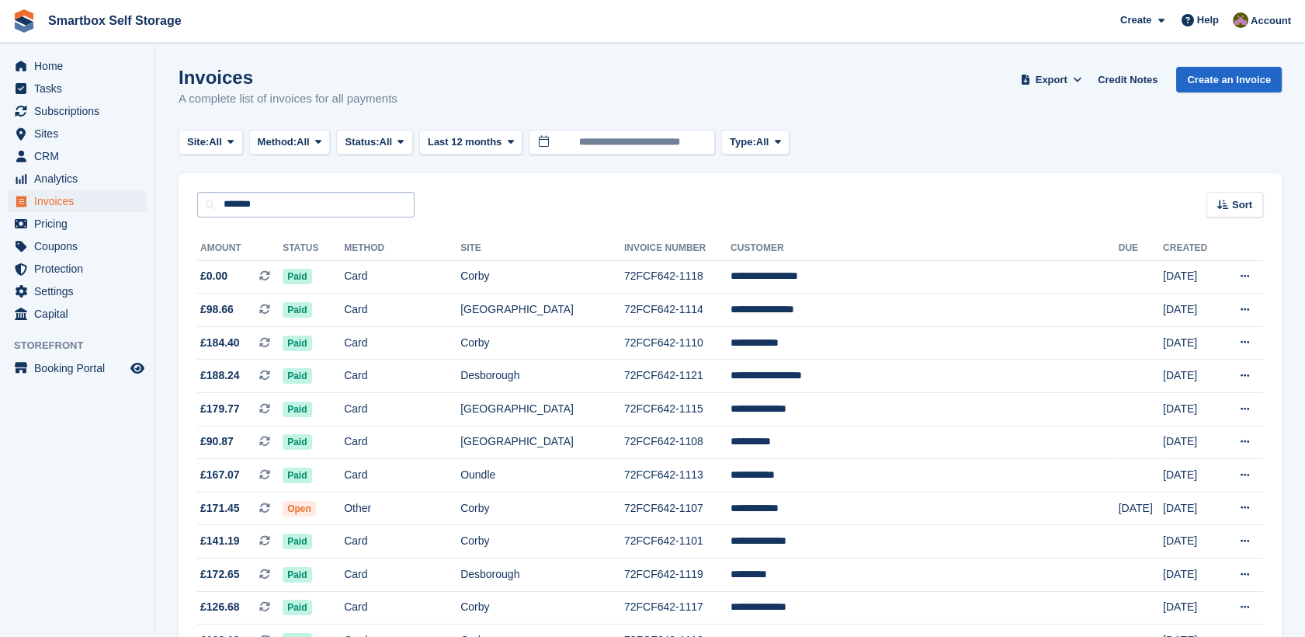
type input "*******"
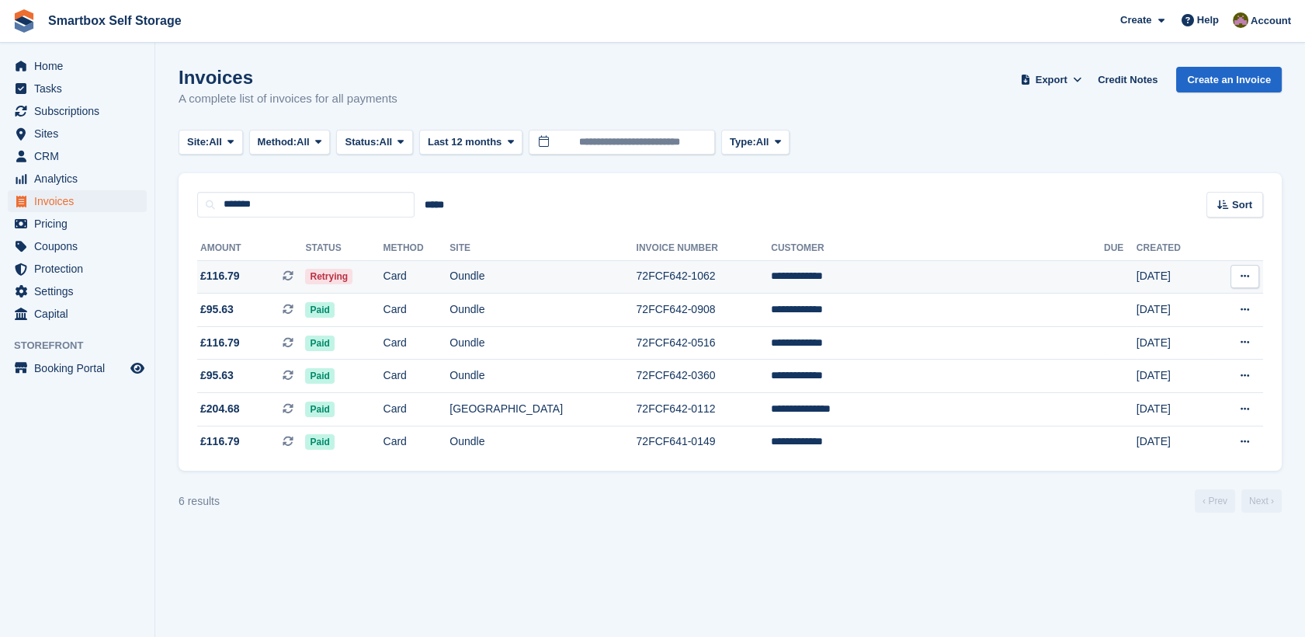
click at [383, 272] on td "Retrying" at bounding box center [344, 276] width 78 height 33
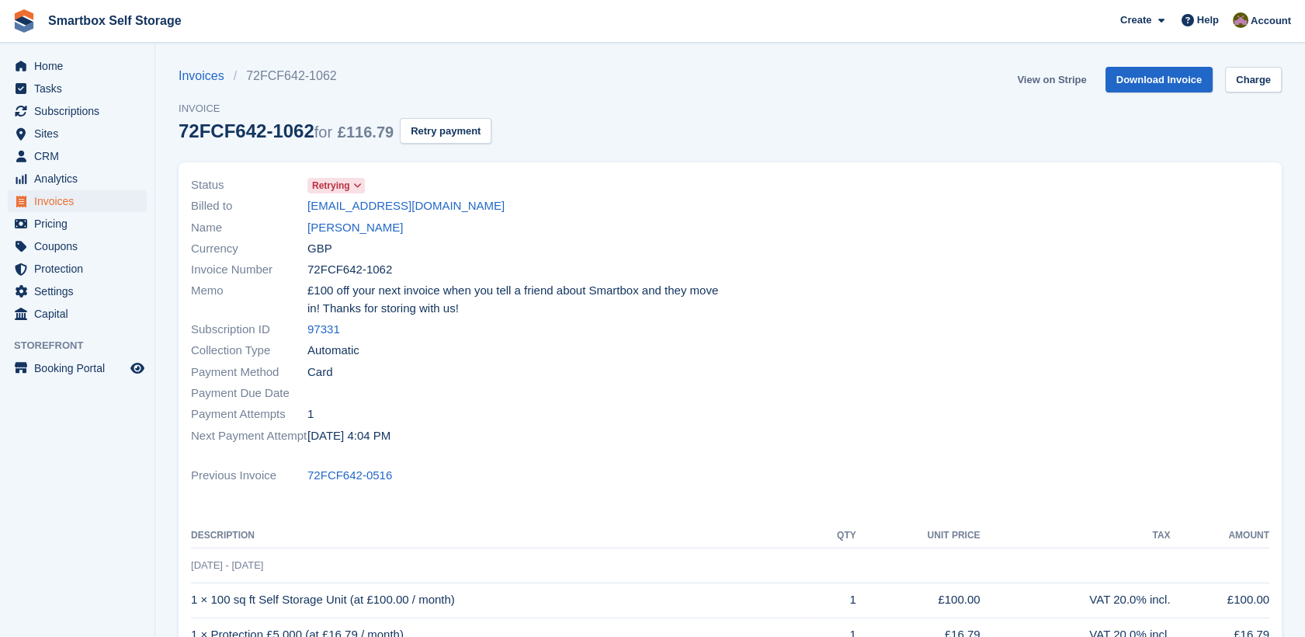
click at [1089, 78] on link "View on Stripe" at bounding box center [1052, 80] width 82 height 26
click at [117, 203] on span "Invoices" at bounding box center [80, 201] width 93 height 22
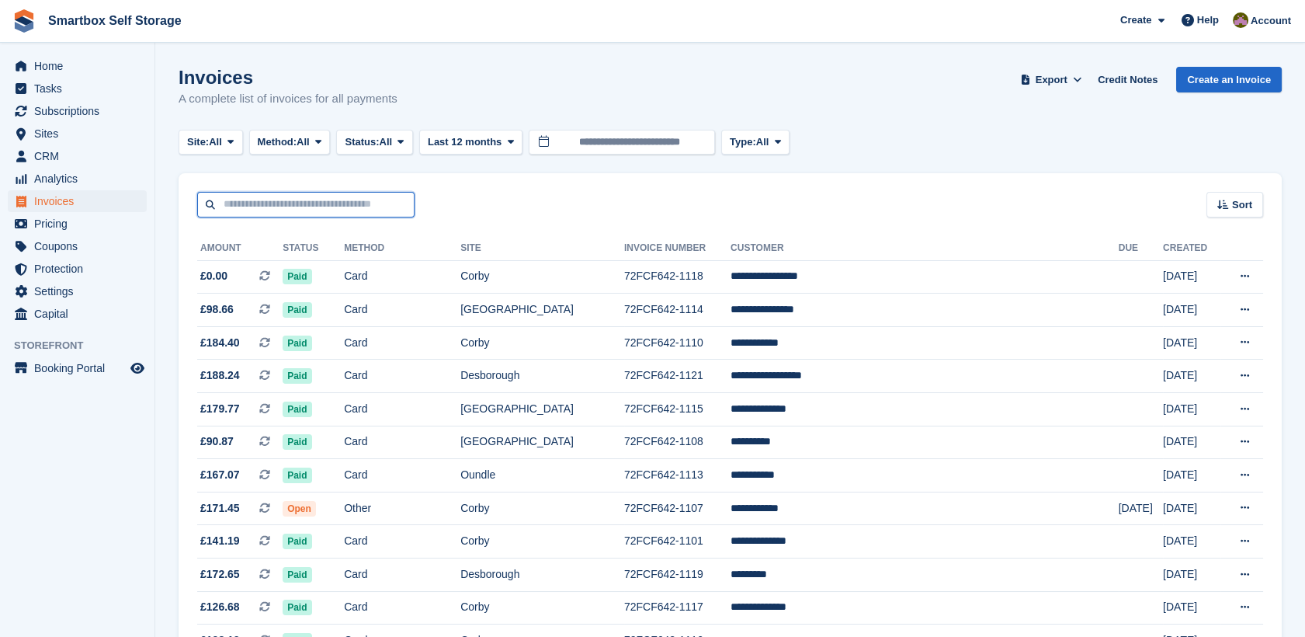
click at [329, 213] on input "text" at bounding box center [305, 205] width 217 height 26
type input "****"
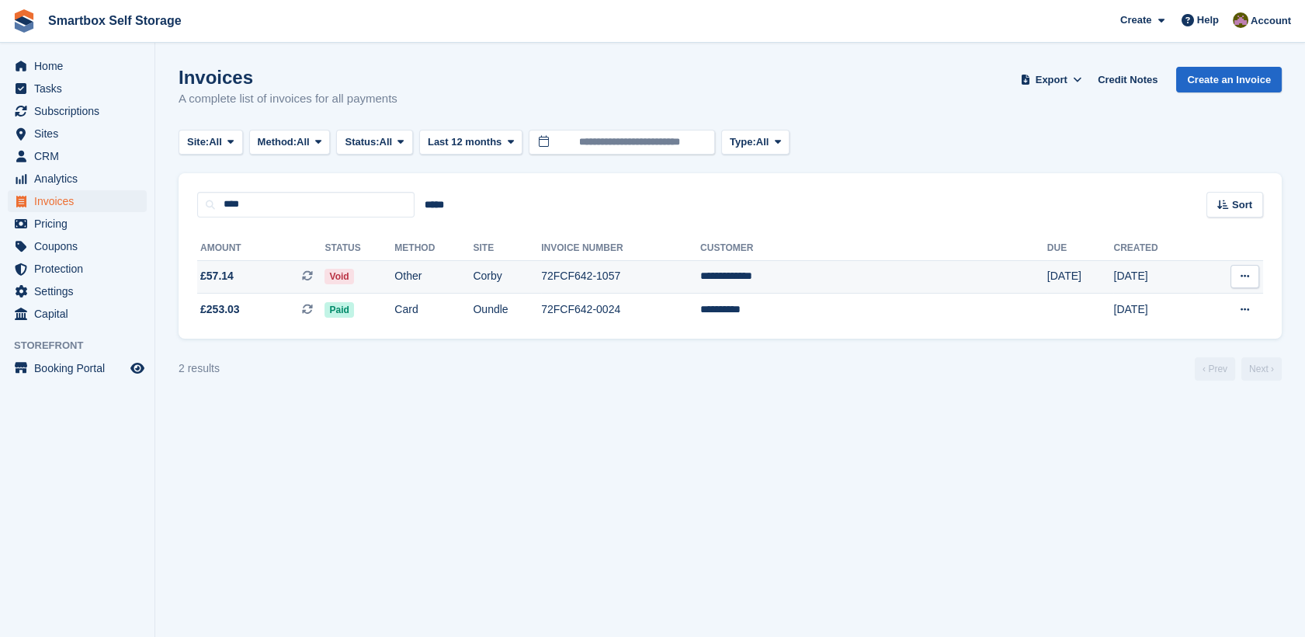
click at [541, 275] on td "Corby" at bounding box center [507, 276] width 68 height 33
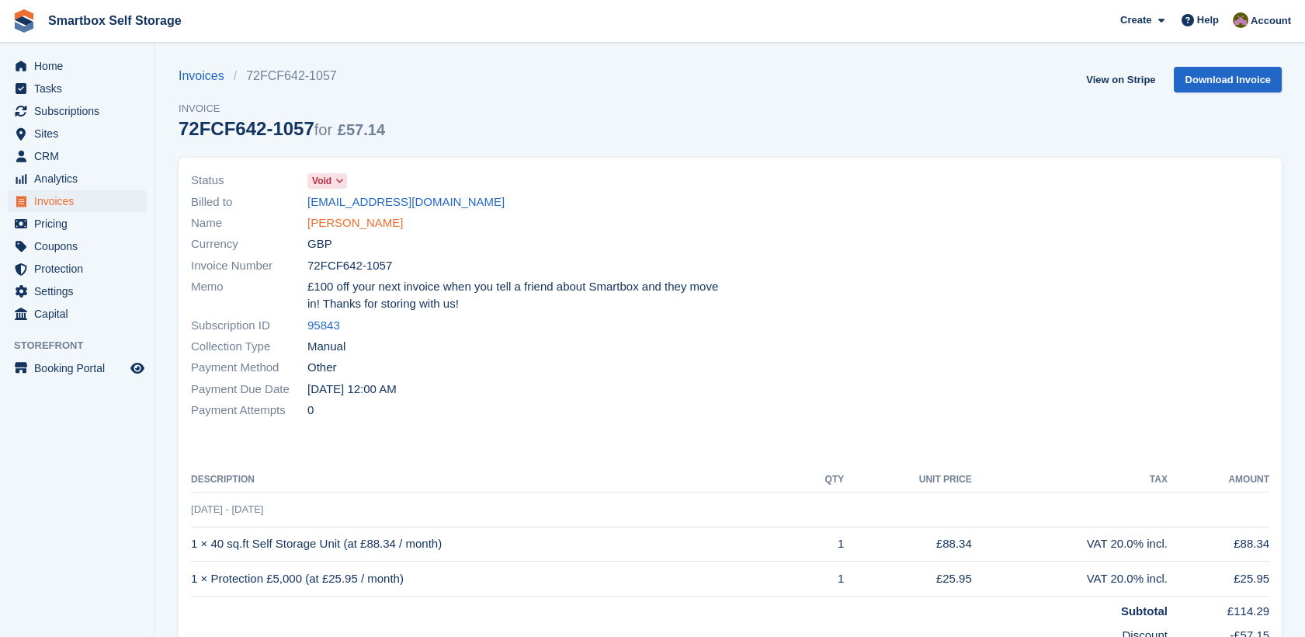
click at [338, 221] on link "[PERSON_NAME]" at bounding box center [354, 223] width 95 height 18
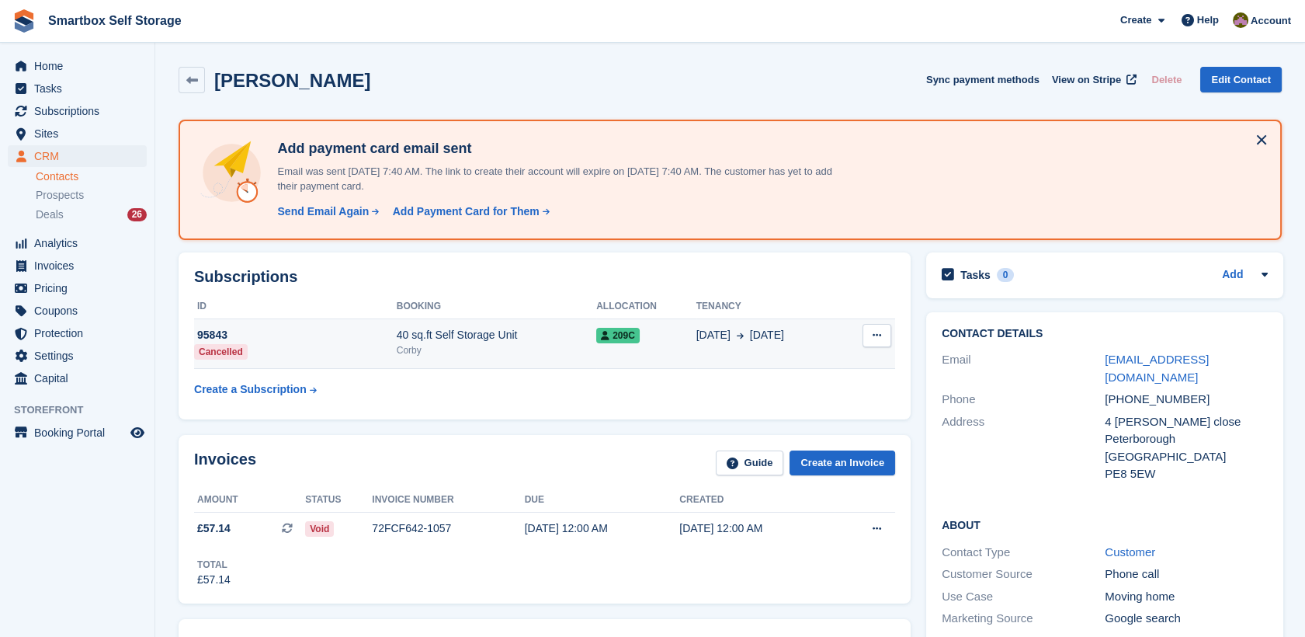
click at [621, 333] on span "209C" at bounding box center [617, 336] width 43 height 16
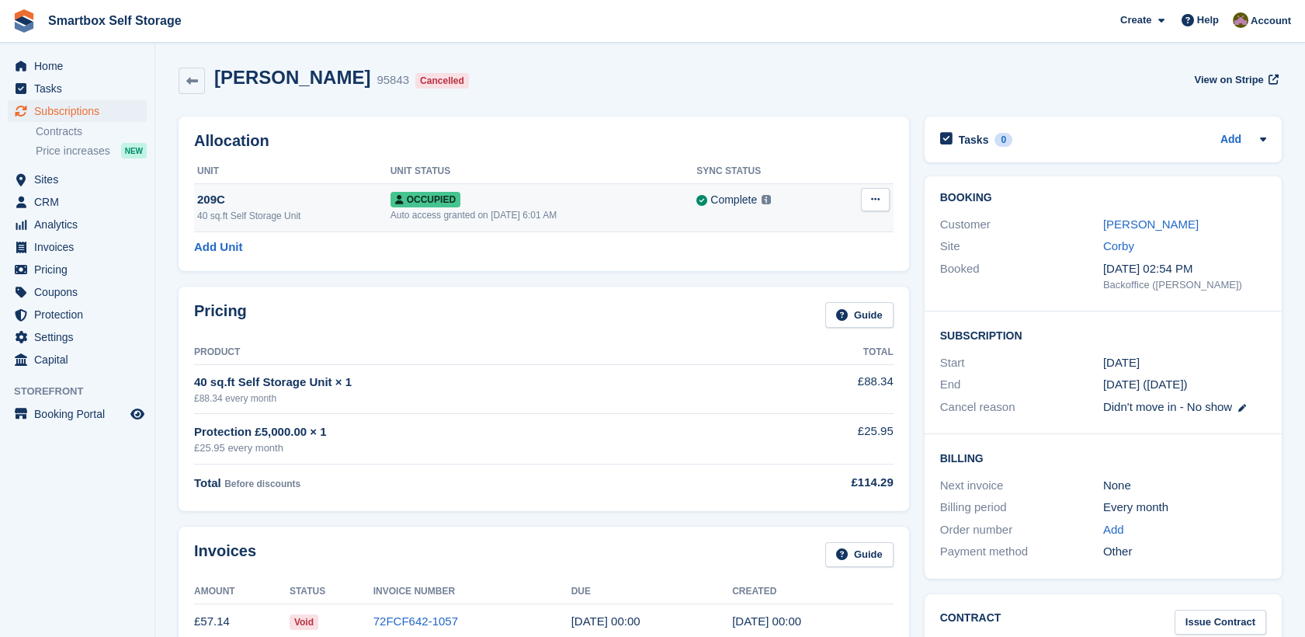
click at [865, 210] on button at bounding box center [875, 199] width 29 height 23
click at [797, 281] on p "Deallocate" at bounding box center [815, 283] width 135 height 20
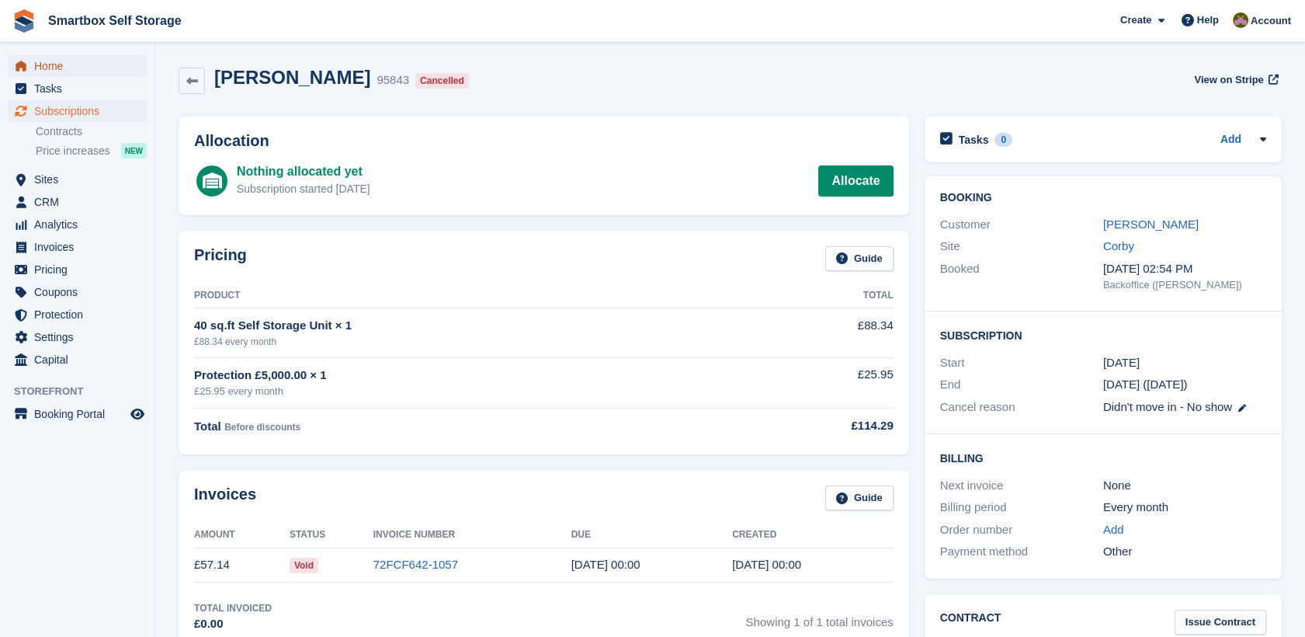
click at [97, 63] on span "Home" at bounding box center [80, 66] width 93 height 22
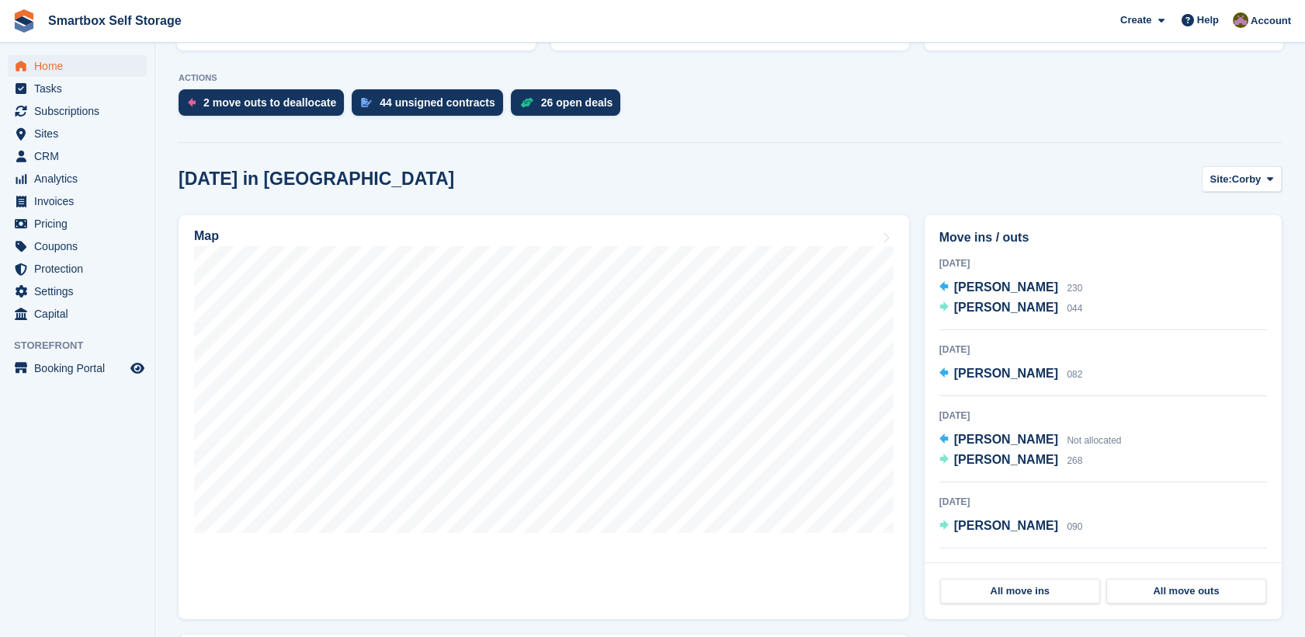
scroll to position [297, 0]
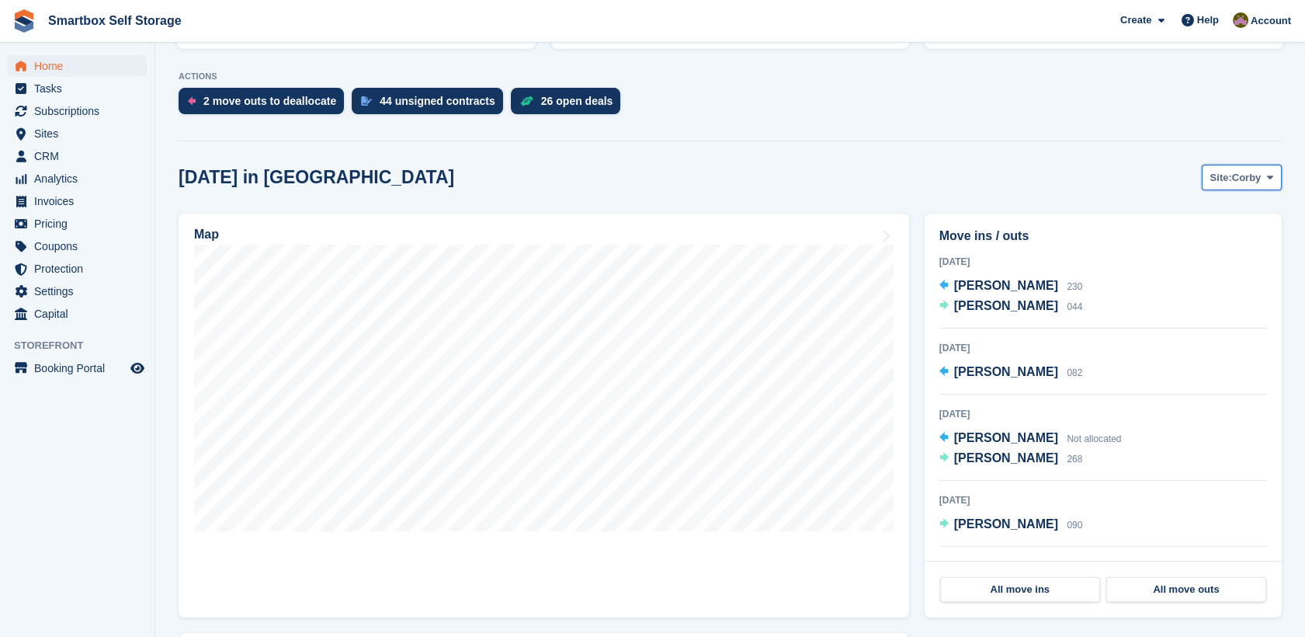
click at [1235, 185] on button "Site: Corby" at bounding box center [1242, 178] width 80 height 26
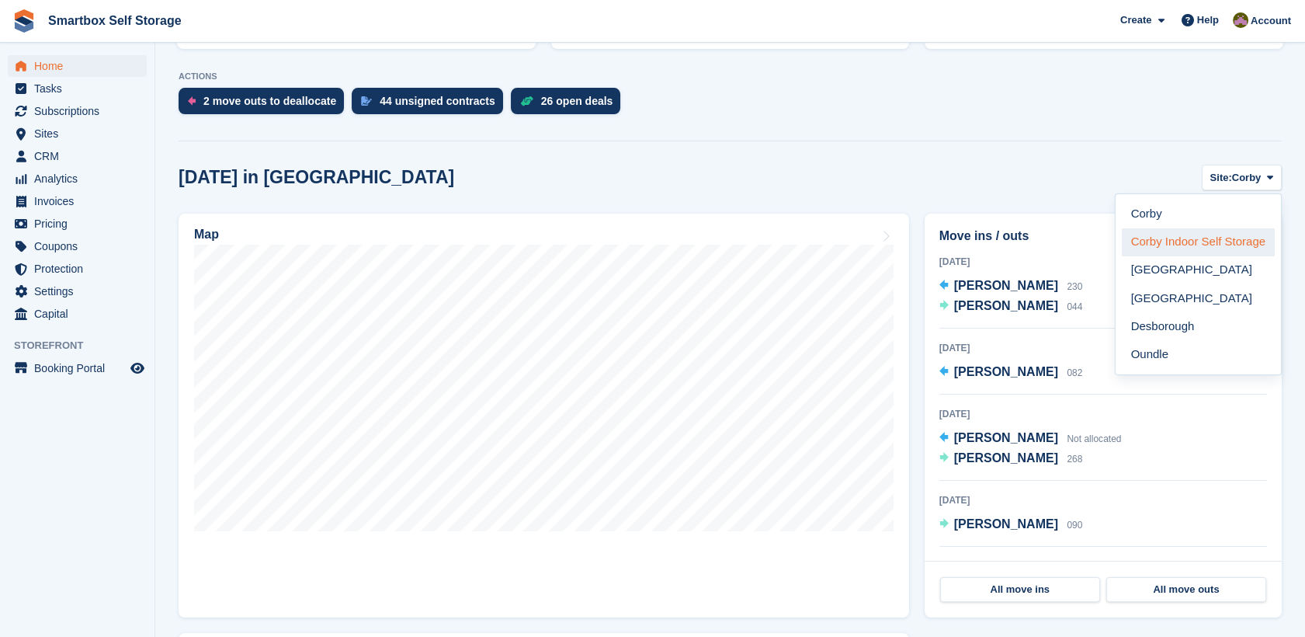
click at [1198, 250] on link "Corby Indoor Self Storage" at bounding box center [1198, 242] width 153 height 28
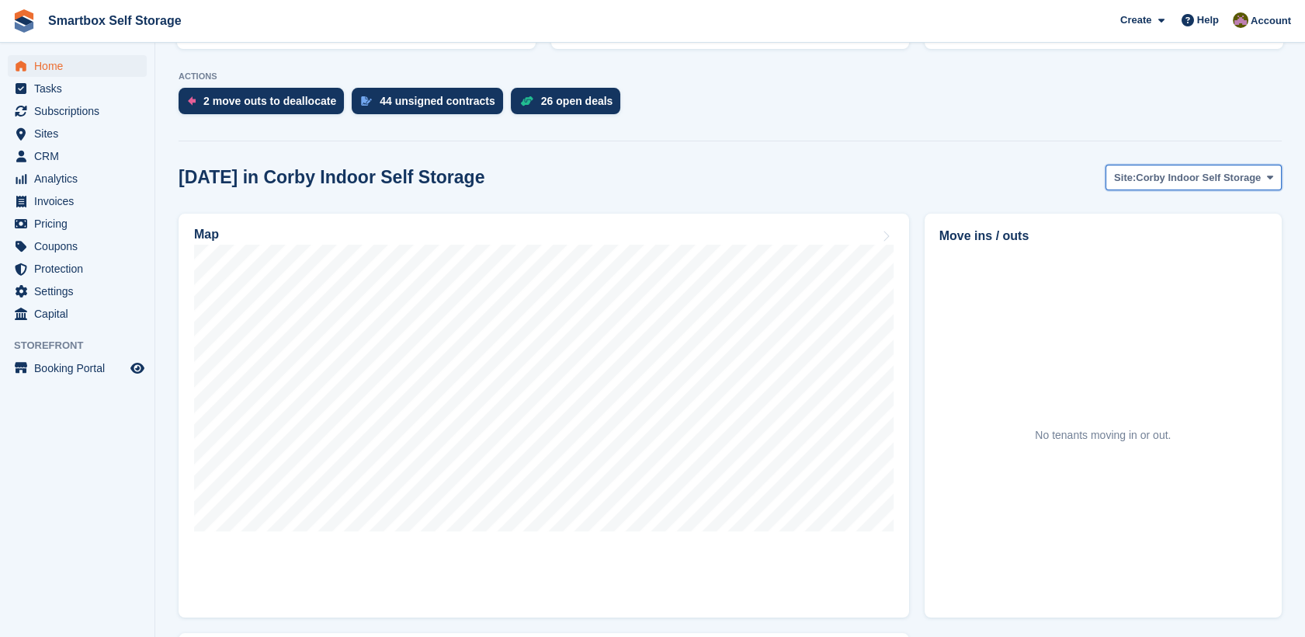
click at [1233, 188] on button "Site: Corby Indoor Self Storage" at bounding box center [1193, 178] width 176 height 26
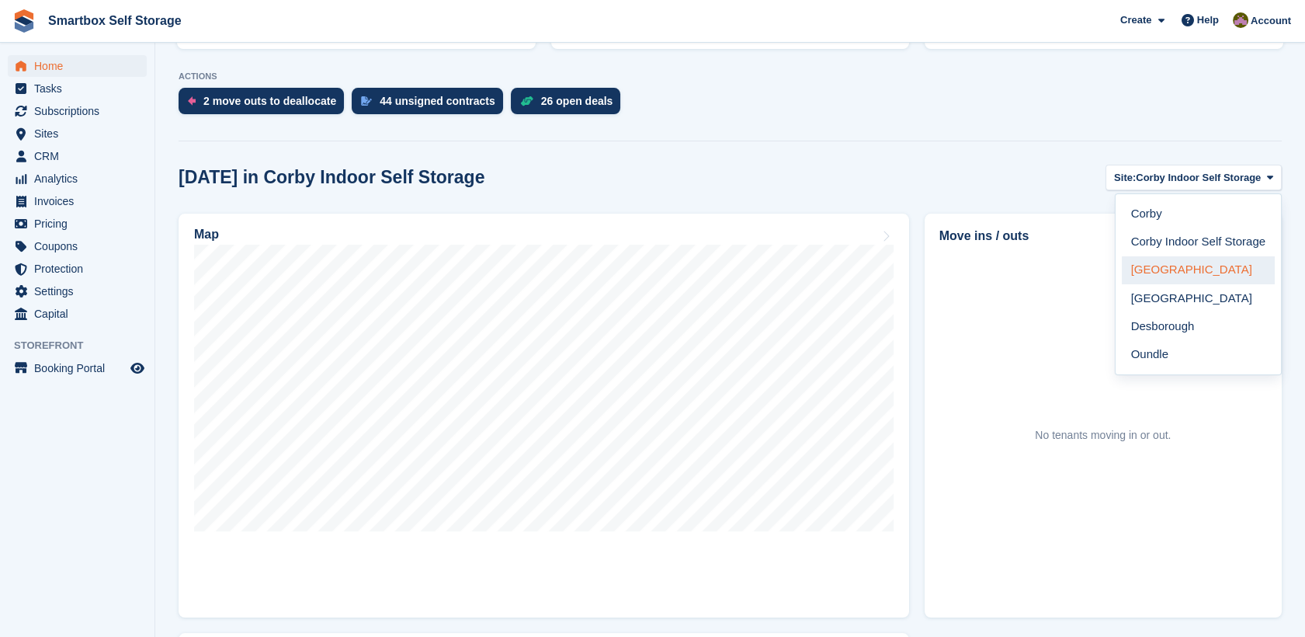
click at [1190, 272] on link "[GEOGRAPHIC_DATA]" at bounding box center [1198, 270] width 153 height 28
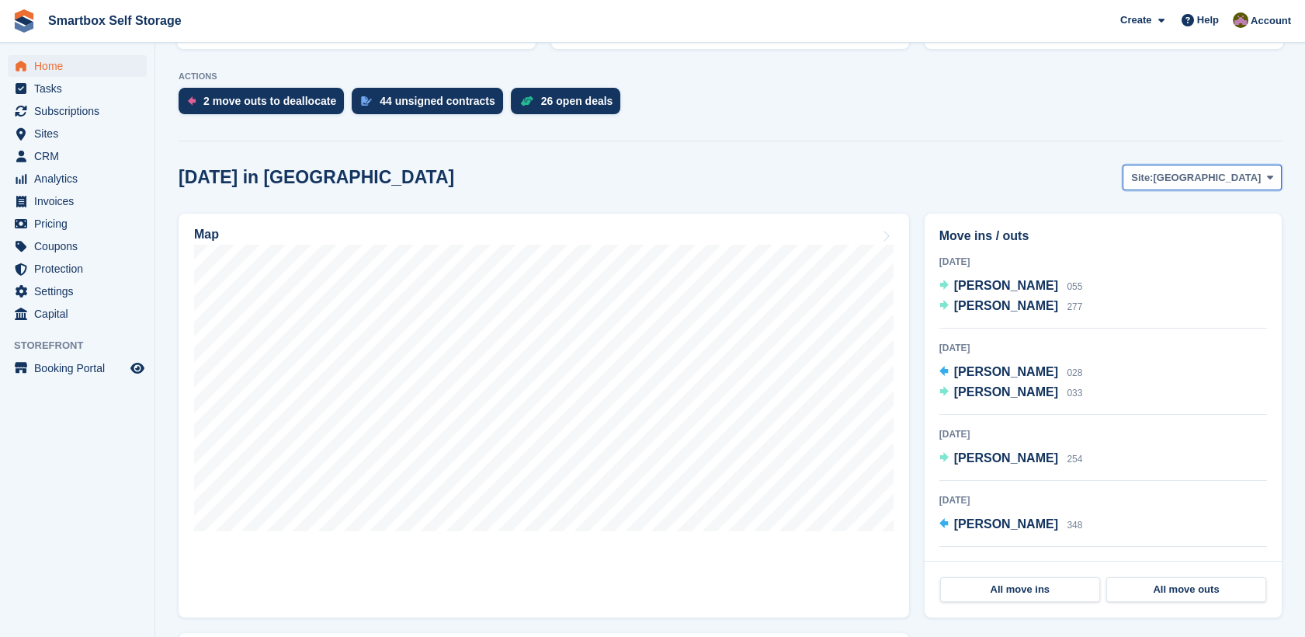
click at [1257, 177] on span "[GEOGRAPHIC_DATA]" at bounding box center [1207, 178] width 108 height 16
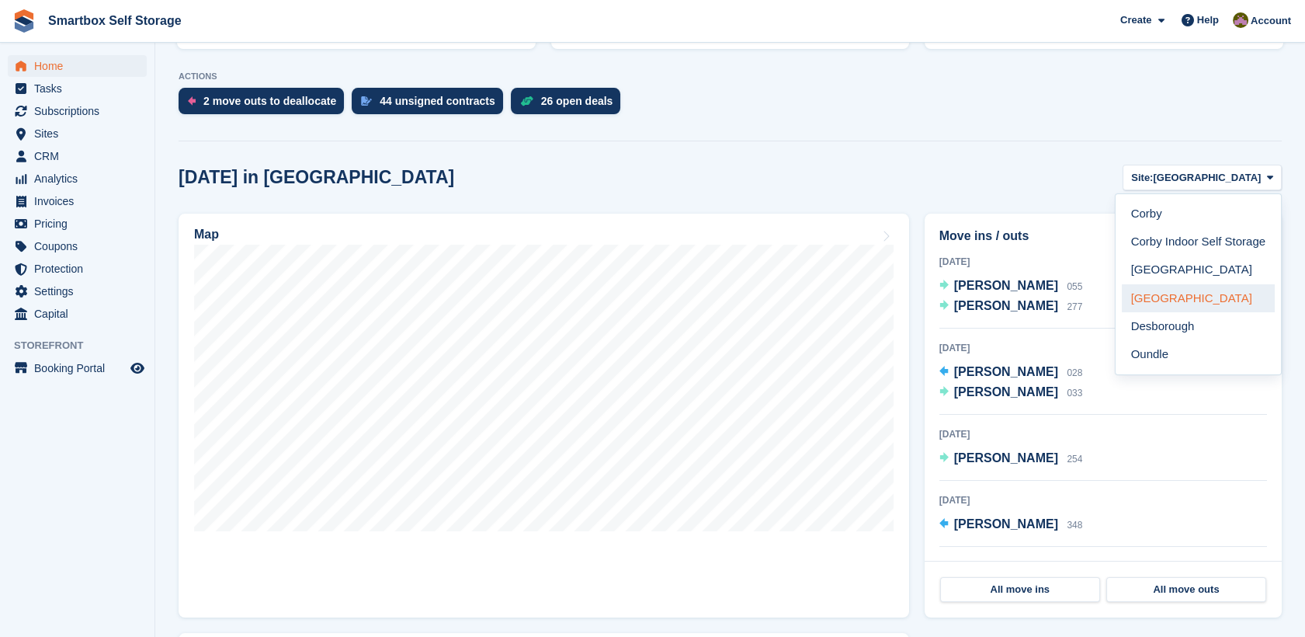
click at [1189, 295] on link "[GEOGRAPHIC_DATA]" at bounding box center [1198, 298] width 153 height 28
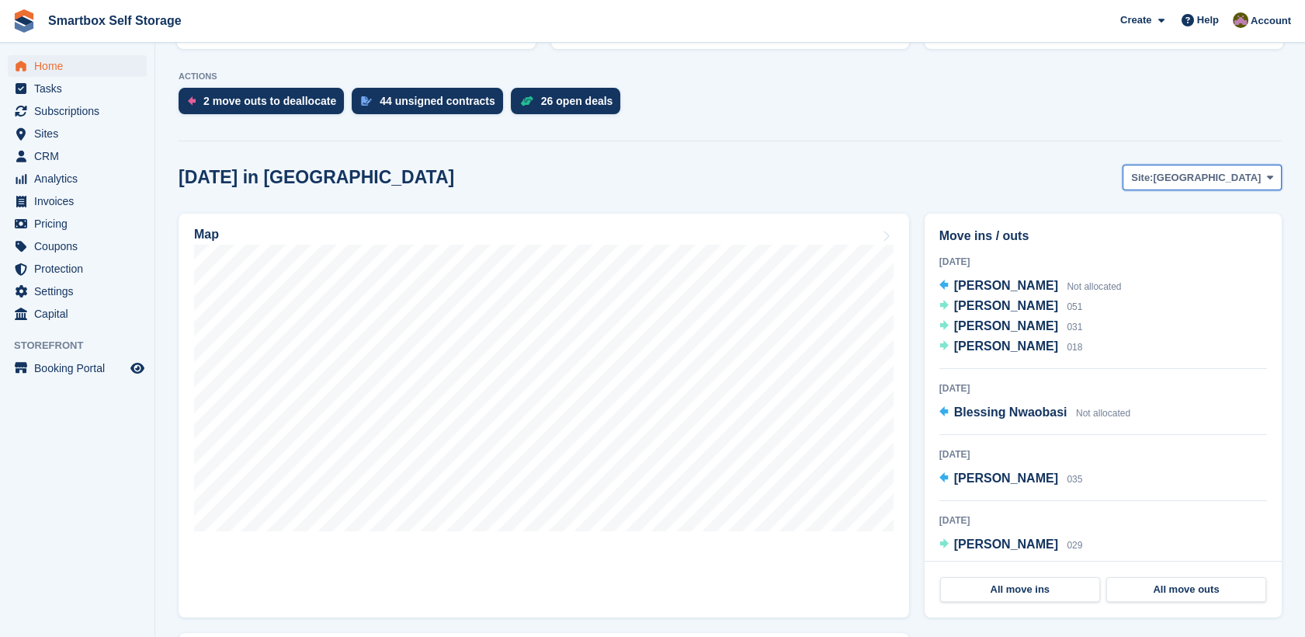
click at [1240, 186] on button "Site: Leicester" at bounding box center [1201, 178] width 159 height 26
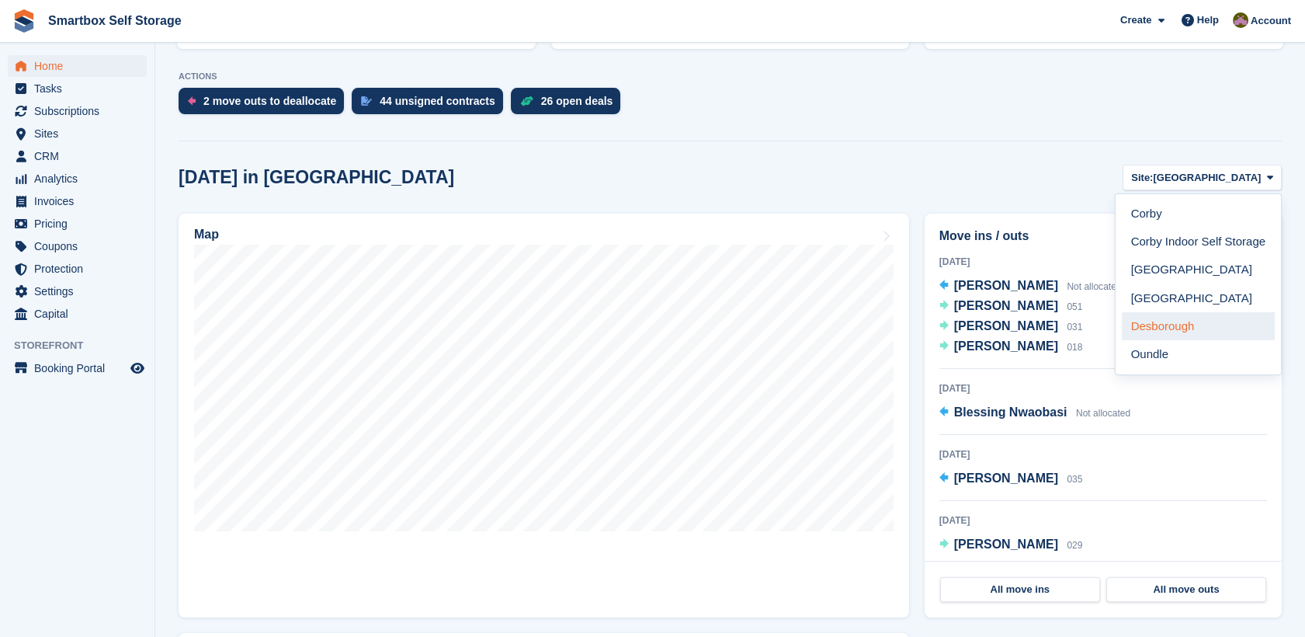
click at [1200, 338] on link "Desborough" at bounding box center [1198, 326] width 153 height 28
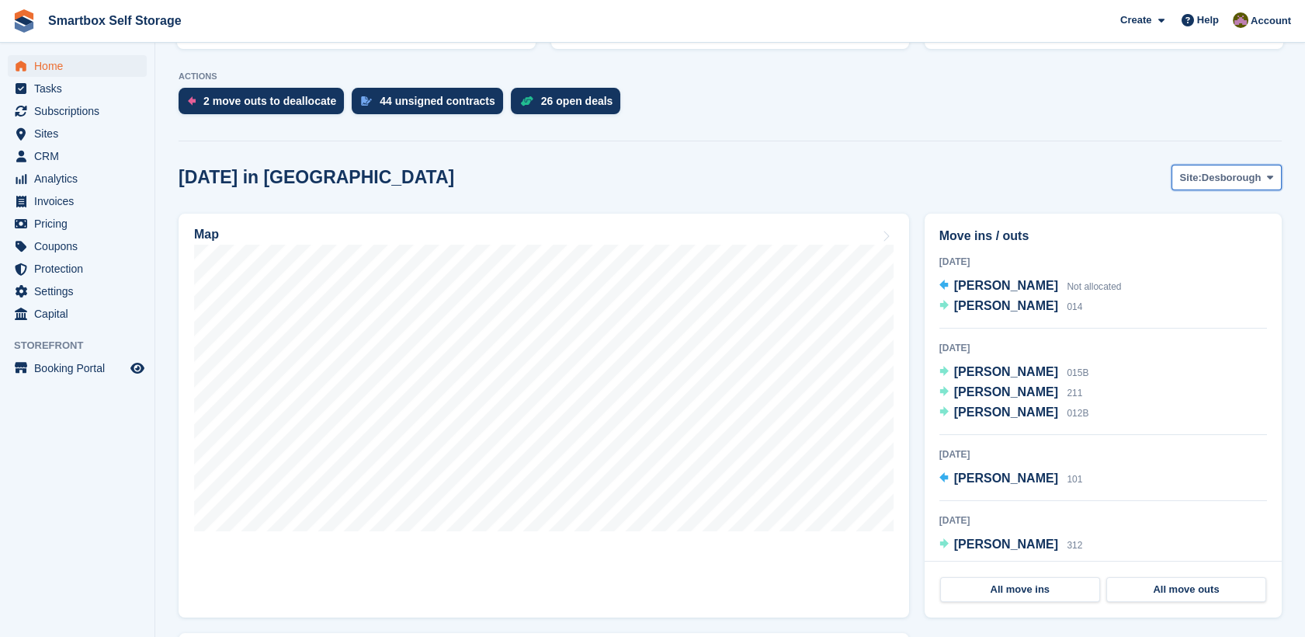
click at [1223, 179] on span "Desborough" at bounding box center [1232, 178] width 60 height 16
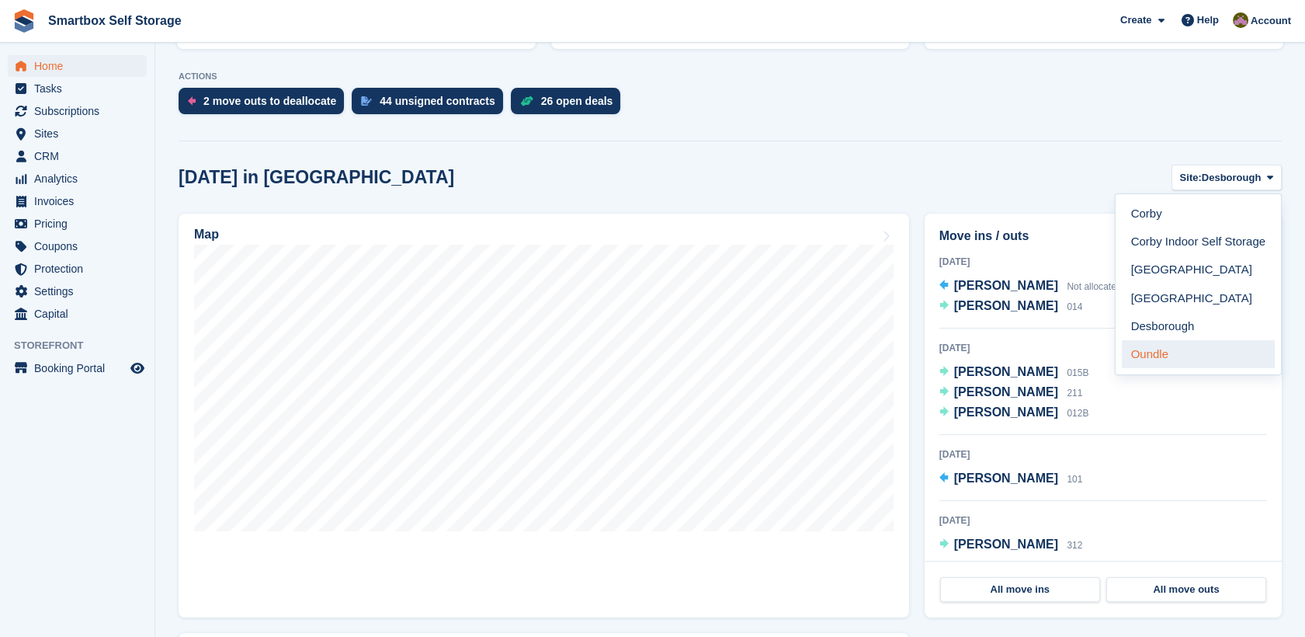
click at [1173, 349] on link "Oundle" at bounding box center [1198, 354] width 153 height 28
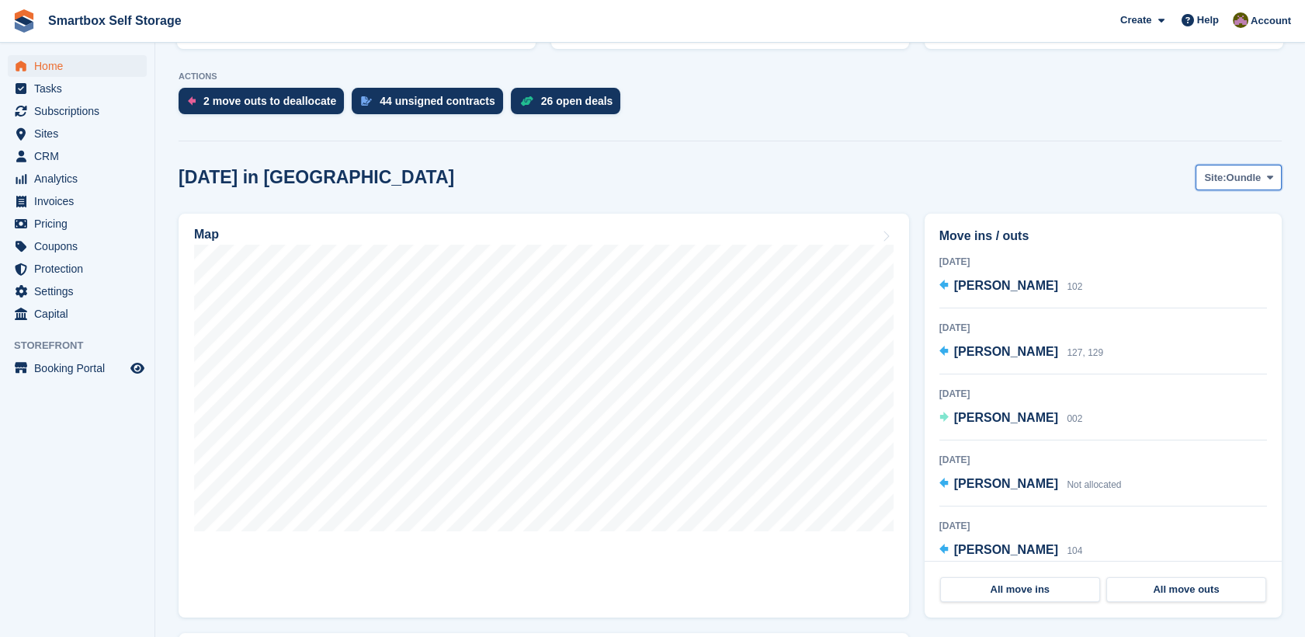
click at [1228, 172] on span "Oundle" at bounding box center [1243, 178] width 35 height 16
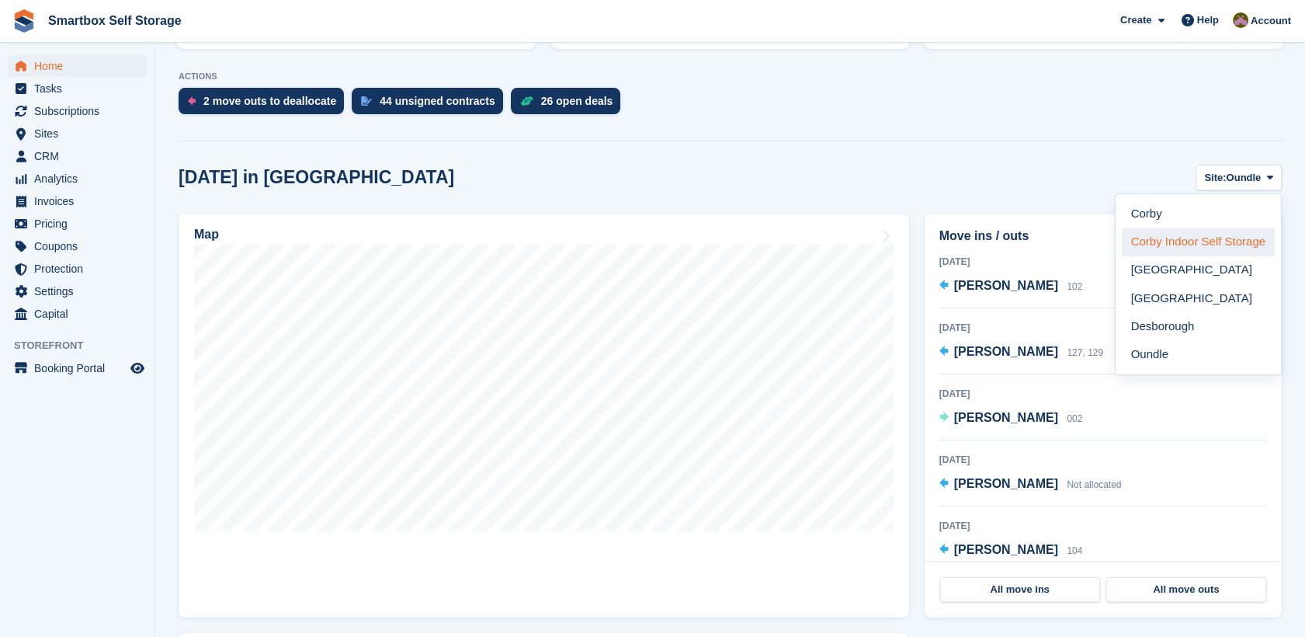
click at [1200, 228] on link "Corby Indoor Self Storage" at bounding box center [1198, 242] width 153 height 28
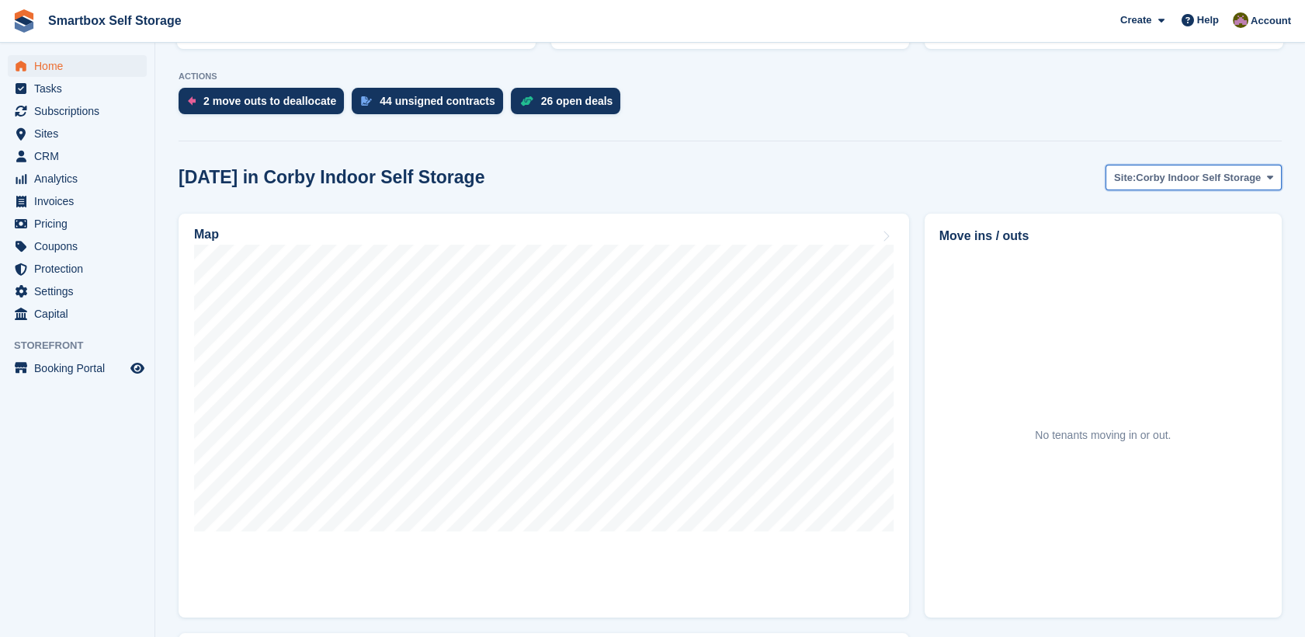
click at [1217, 185] on button "Site: Corby Indoor Self Storage" at bounding box center [1193, 178] width 176 height 26
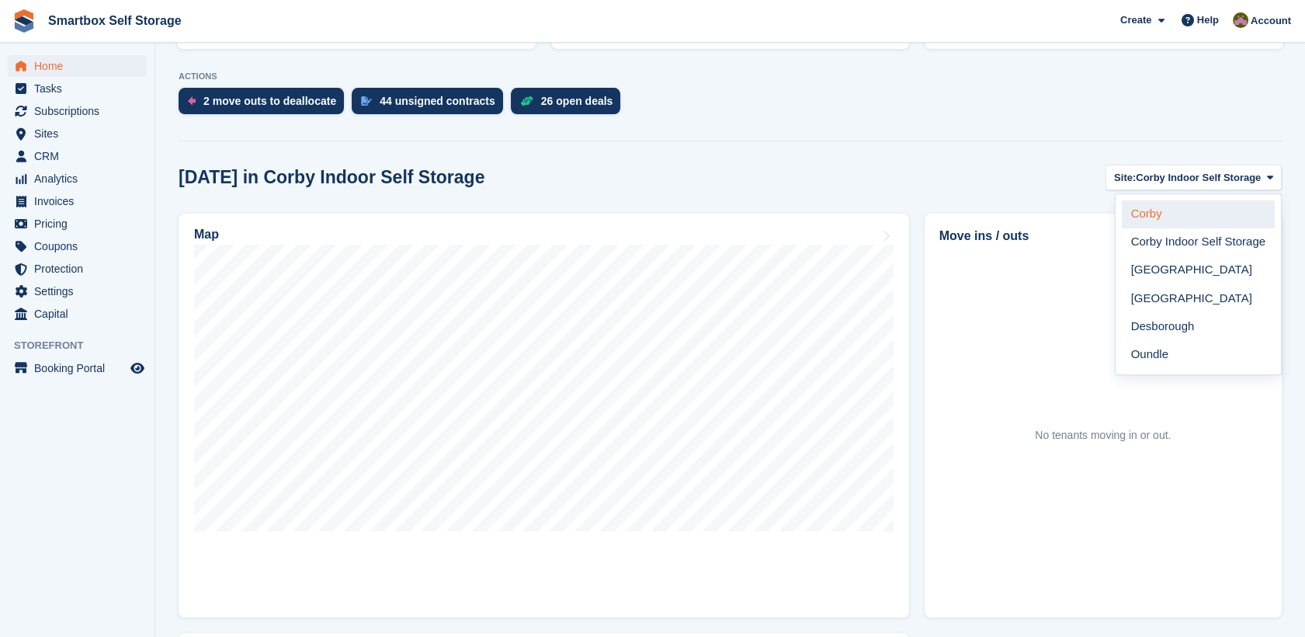
click at [1191, 217] on link "Corby" at bounding box center [1198, 214] width 153 height 28
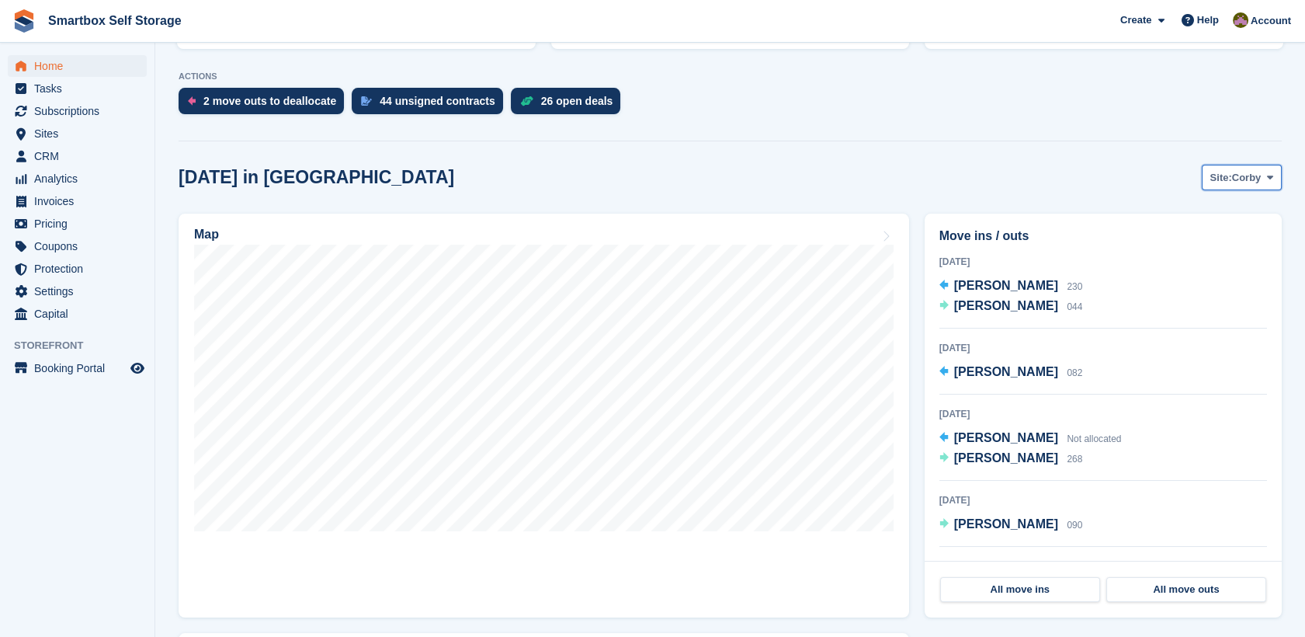
click at [1220, 182] on span "Site:" at bounding box center [1221, 178] width 22 height 16
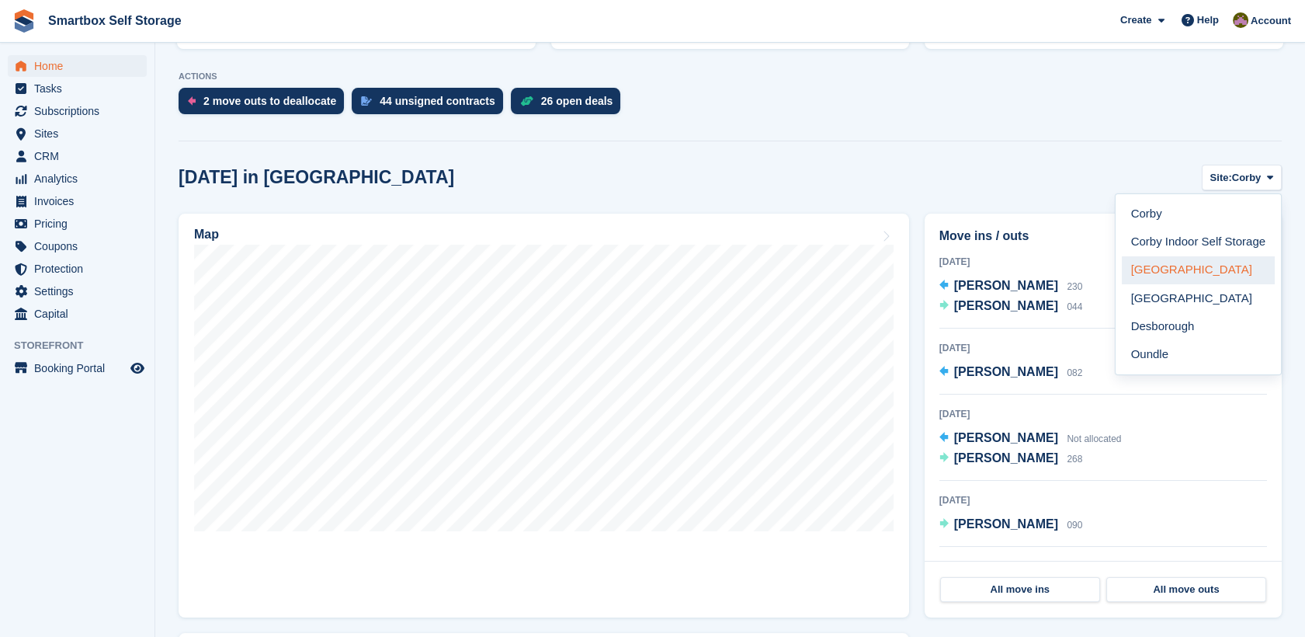
click at [1181, 277] on link "[GEOGRAPHIC_DATA]" at bounding box center [1198, 270] width 153 height 28
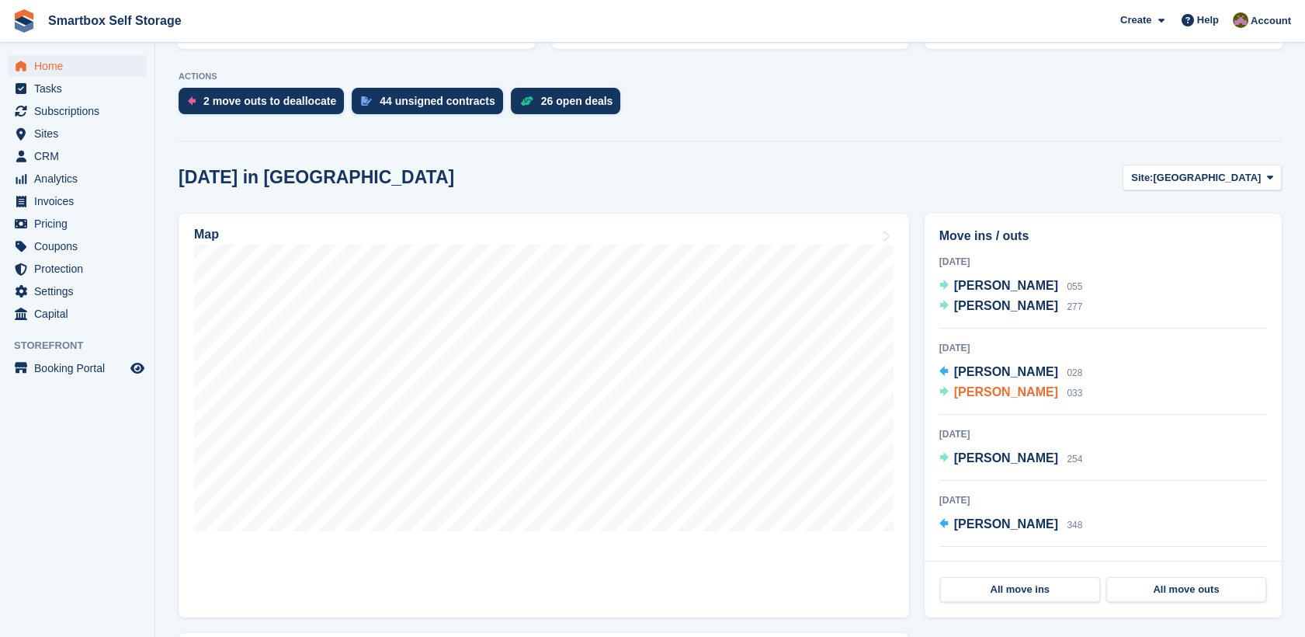
click at [997, 390] on span "Chris Hope" at bounding box center [1006, 391] width 104 height 13
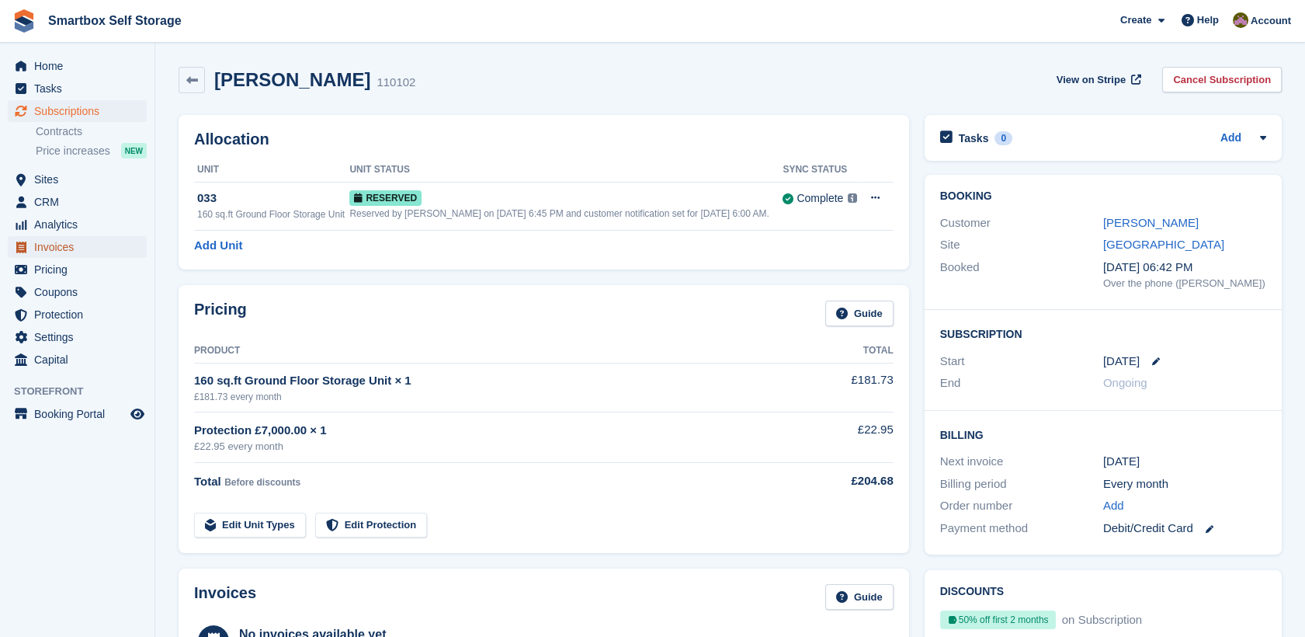
click at [66, 236] on span "Invoices" at bounding box center [80, 247] width 93 height 22
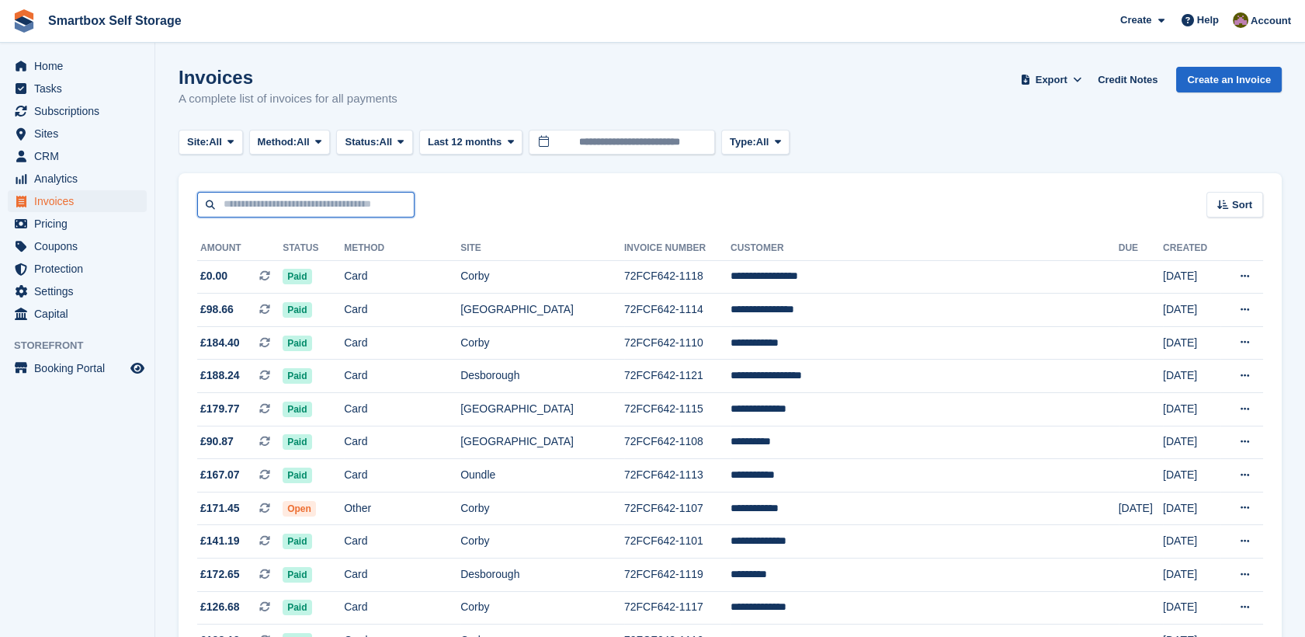
click at [331, 203] on input "text" at bounding box center [305, 205] width 217 height 26
type input "******"
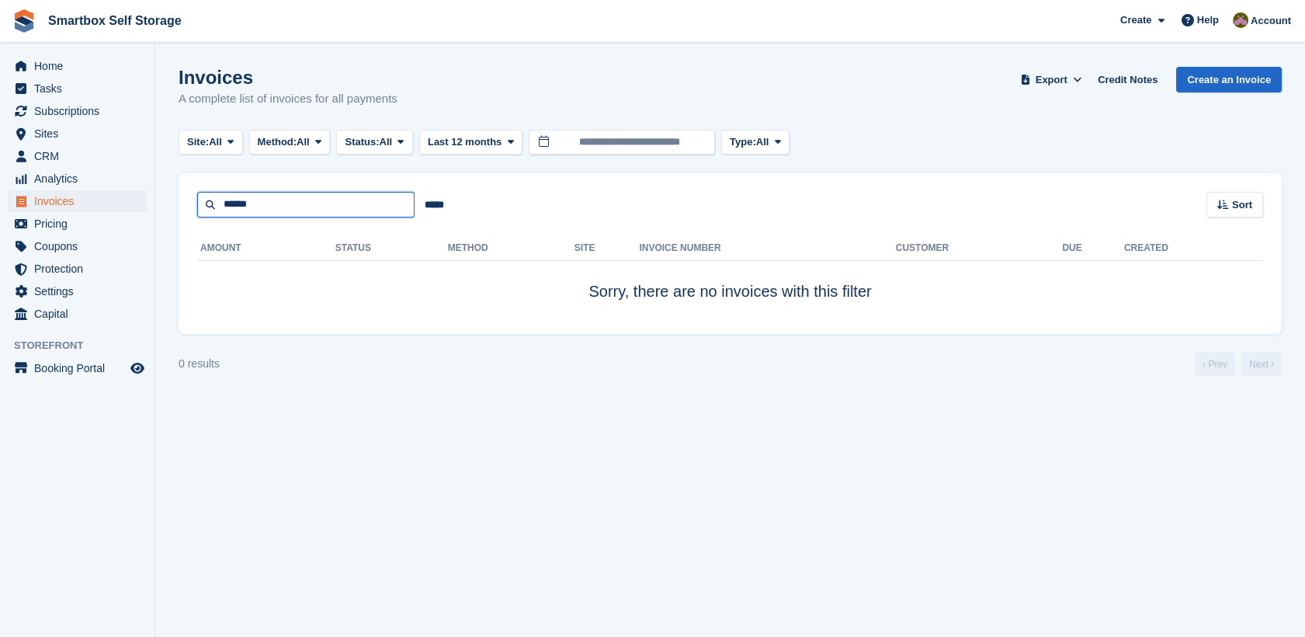
click at [348, 207] on input "******" at bounding box center [305, 205] width 217 height 26
type input "*"
type input "******"
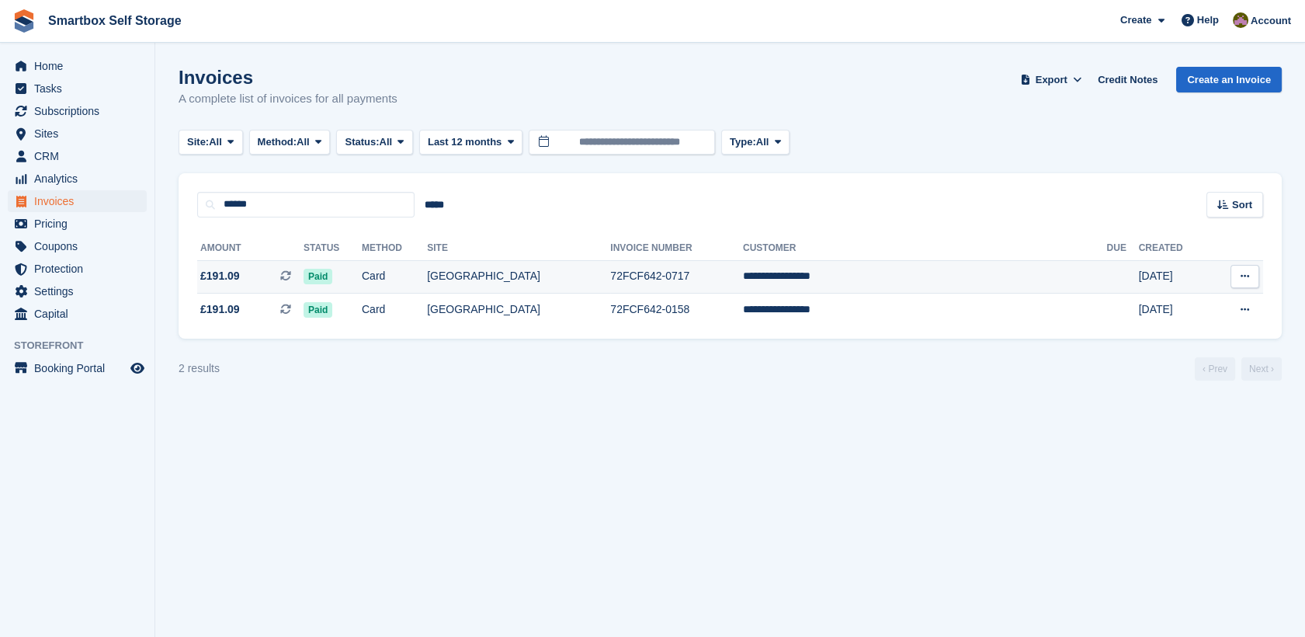
click at [743, 272] on td "72FCF642-0717" at bounding box center [676, 276] width 133 height 33
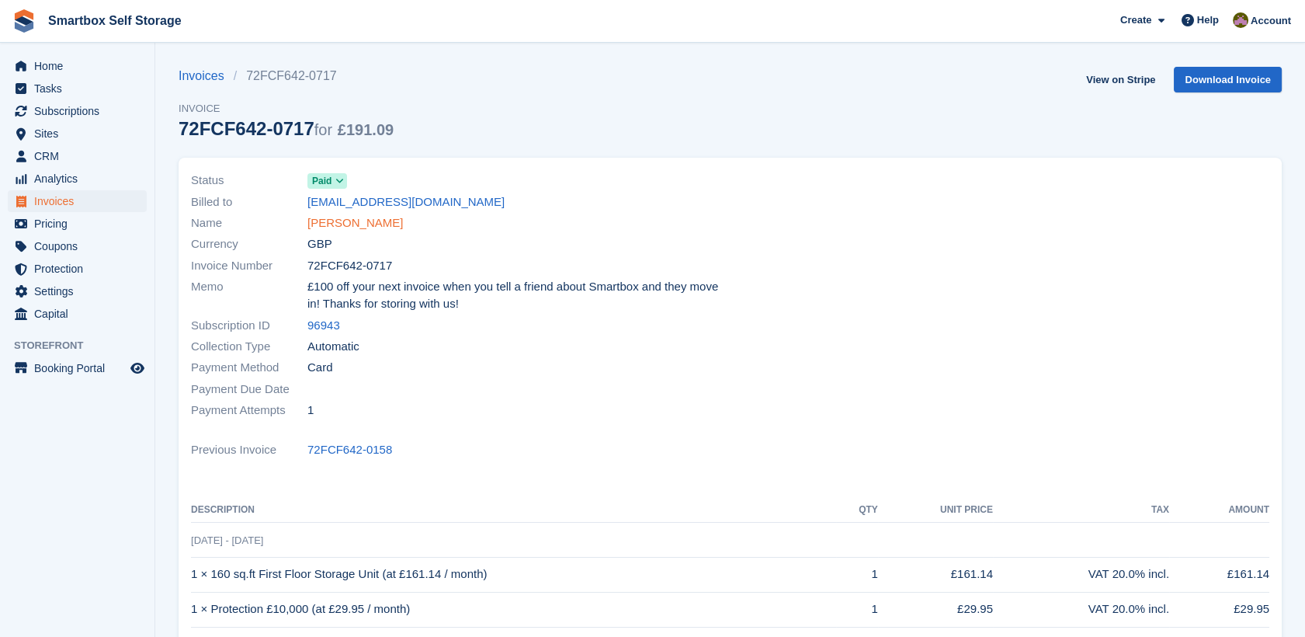
drag, startPoint x: 0, startPoint y: 0, endPoint x: 370, endPoint y: 221, distance: 431.3
click at [370, 221] on link "[PERSON_NAME]" at bounding box center [354, 223] width 95 height 18
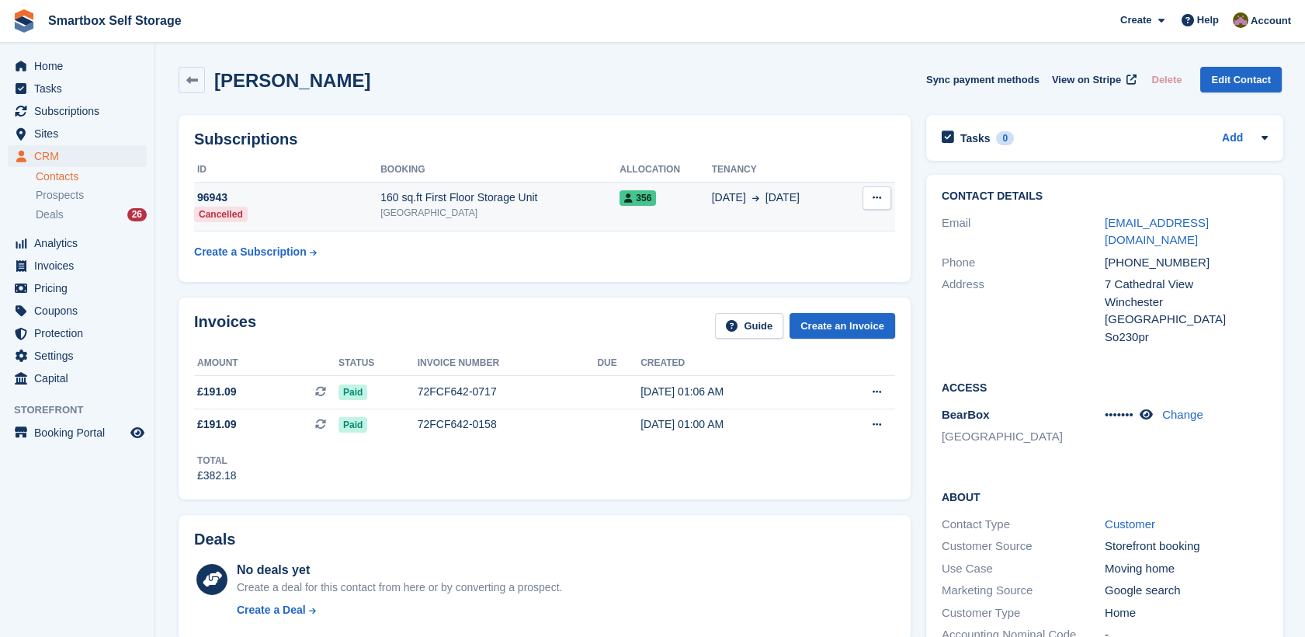
click at [642, 196] on span "356" at bounding box center [637, 198] width 36 height 16
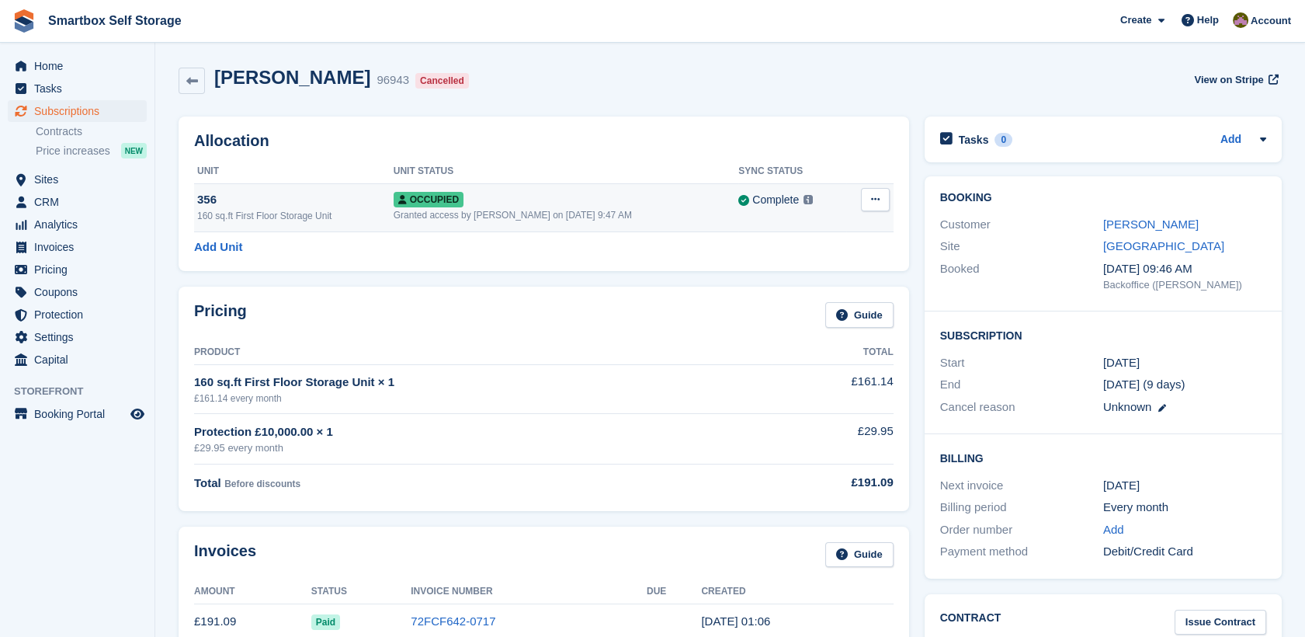
click at [524, 188] on td "Occupied Granted access by [PERSON_NAME] on [DATE] 9:47 AM" at bounding box center [566, 207] width 345 height 48
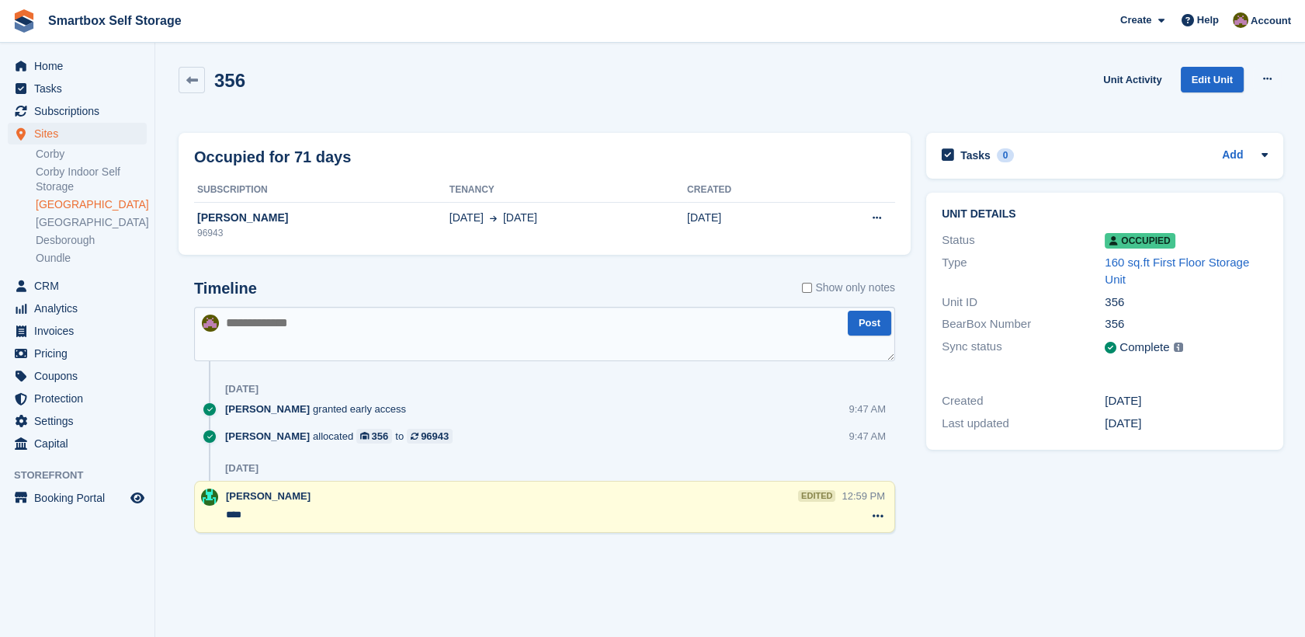
click at [591, 227] on td "[DATE] Oct" at bounding box center [568, 225] width 238 height 47
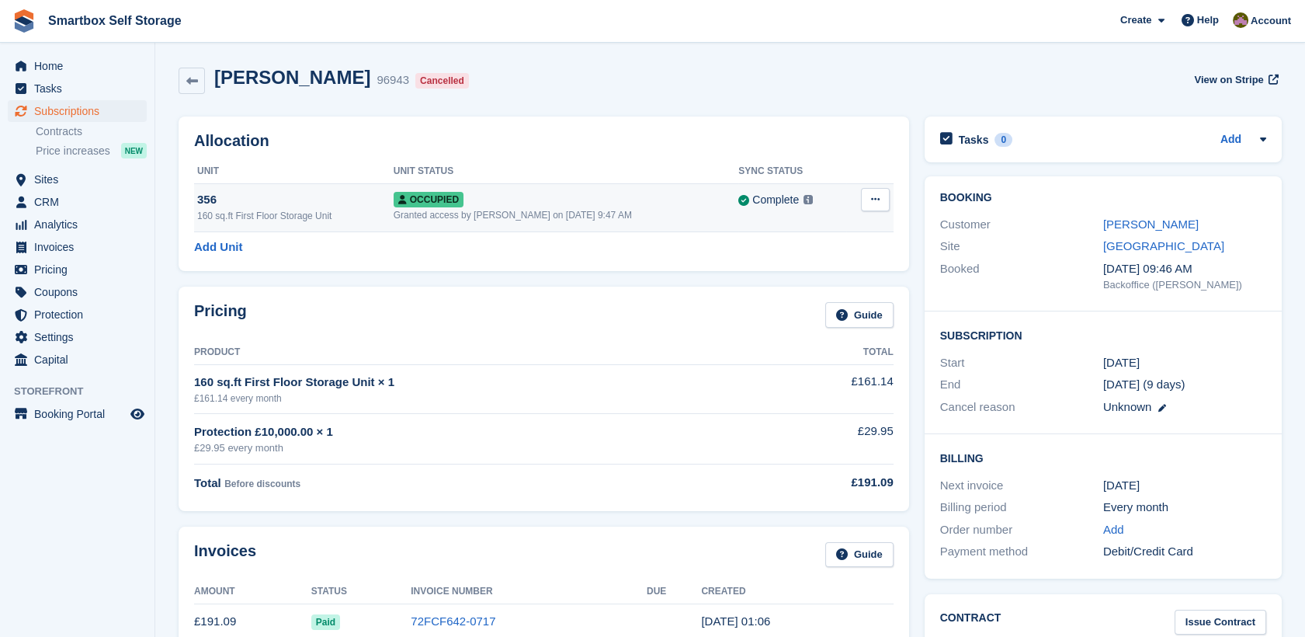
click at [882, 194] on button at bounding box center [875, 199] width 29 height 23
click at [824, 274] on div "Overlock Deallocate" at bounding box center [815, 247] width 149 height 68
click at [818, 259] on p "Deallocate" at bounding box center [815, 263] width 135 height 20
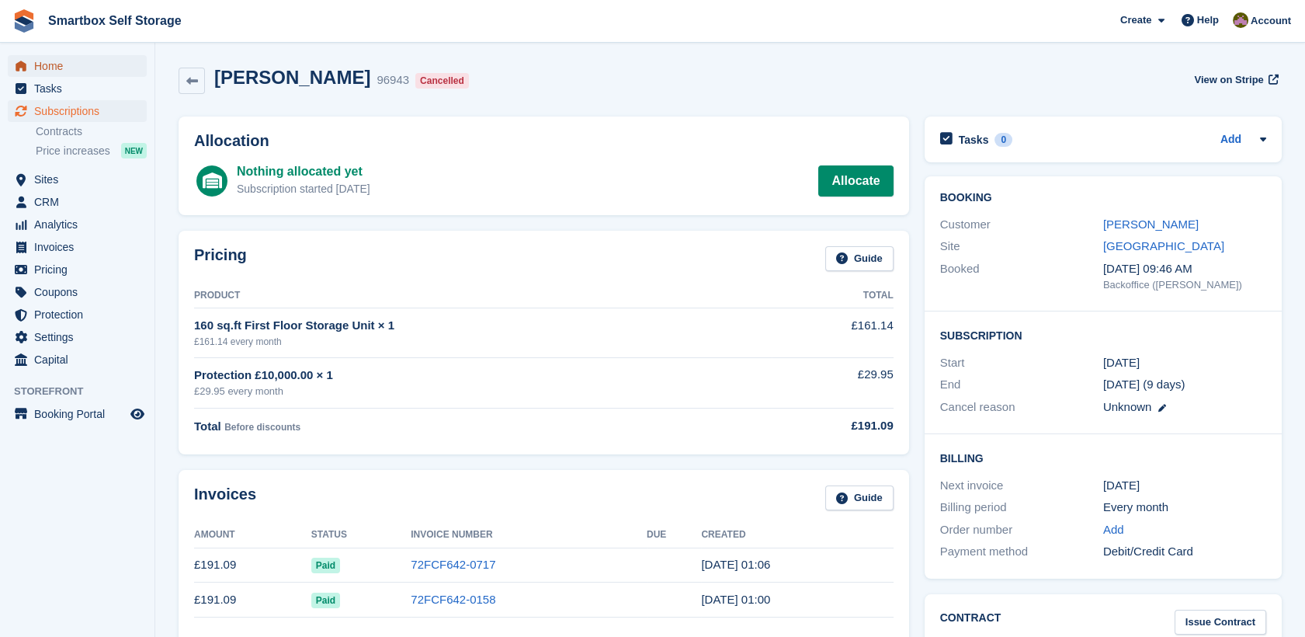
click at [43, 56] on span "Home" at bounding box center [80, 66] width 93 height 22
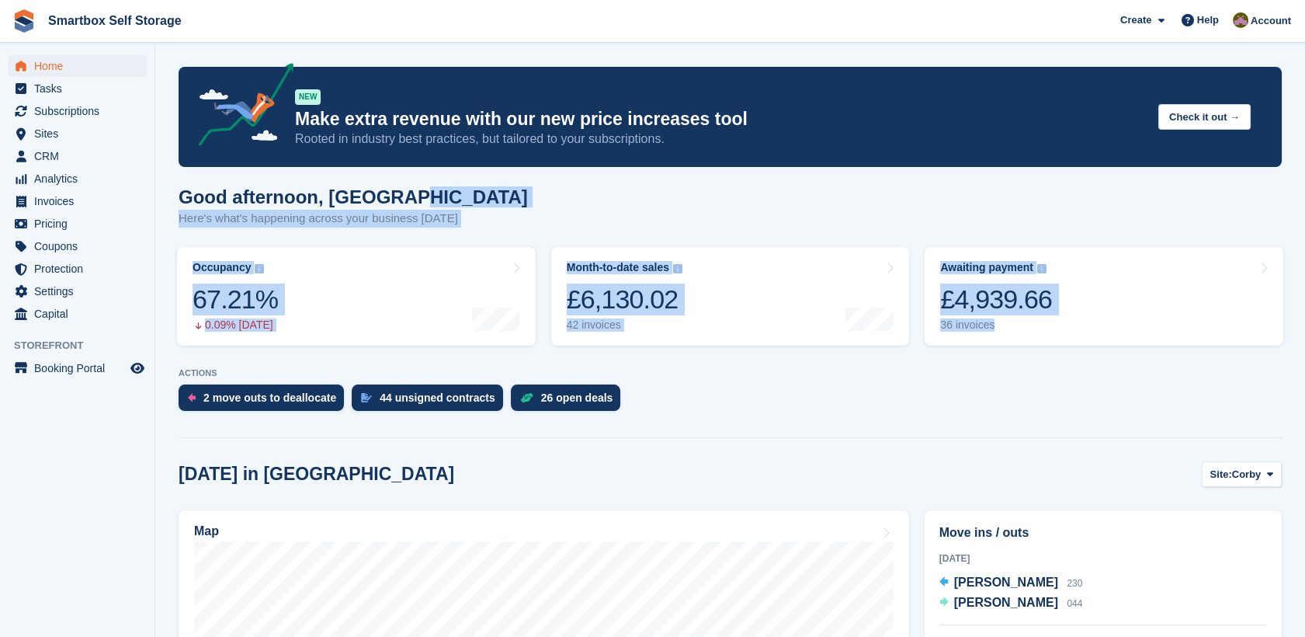
drag, startPoint x: 1303, startPoint y: 198, endPoint x: 1316, endPoint y: 338, distance: 141.2
click at [1304, 338] on html "Smartbox Self Storage Create Subscription Invoice Contact Deal Discount Page He…" at bounding box center [652, 318] width 1305 height 637
click at [251, 402] on div "2 move outs to deallocate" at bounding box center [269, 397] width 133 height 12
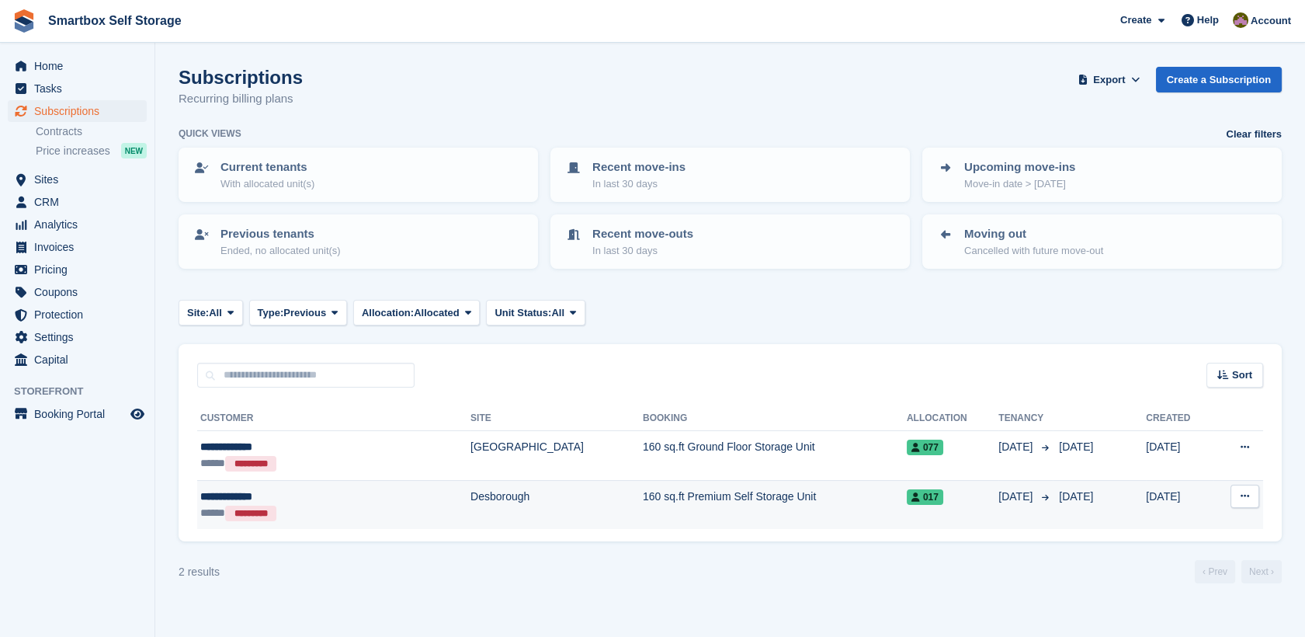
click at [810, 494] on td "160 sq.ft Premium Self Storage Unit" at bounding box center [775, 504] width 264 height 49
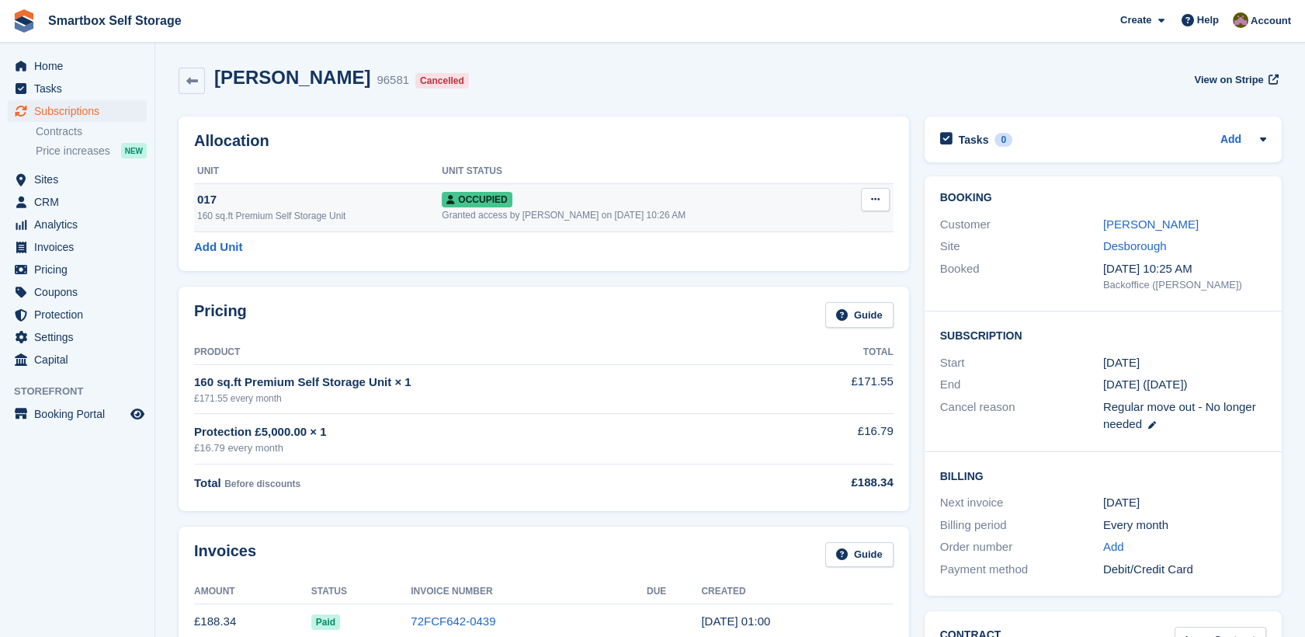
click at [871, 200] on icon at bounding box center [875, 199] width 9 height 10
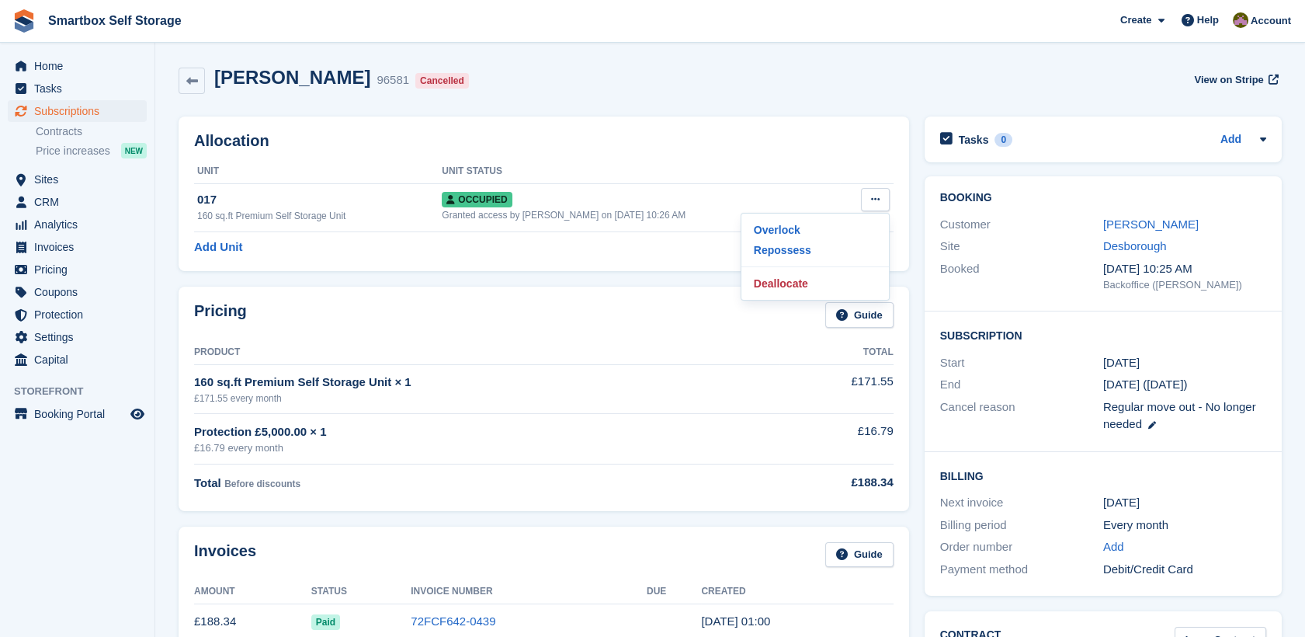
click at [779, 120] on div "Allocation Unit Unit Status 017 160 sq.ft Premium Self Storage Unit Occupied Gr…" at bounding box center [544, 193] width 730 height 154
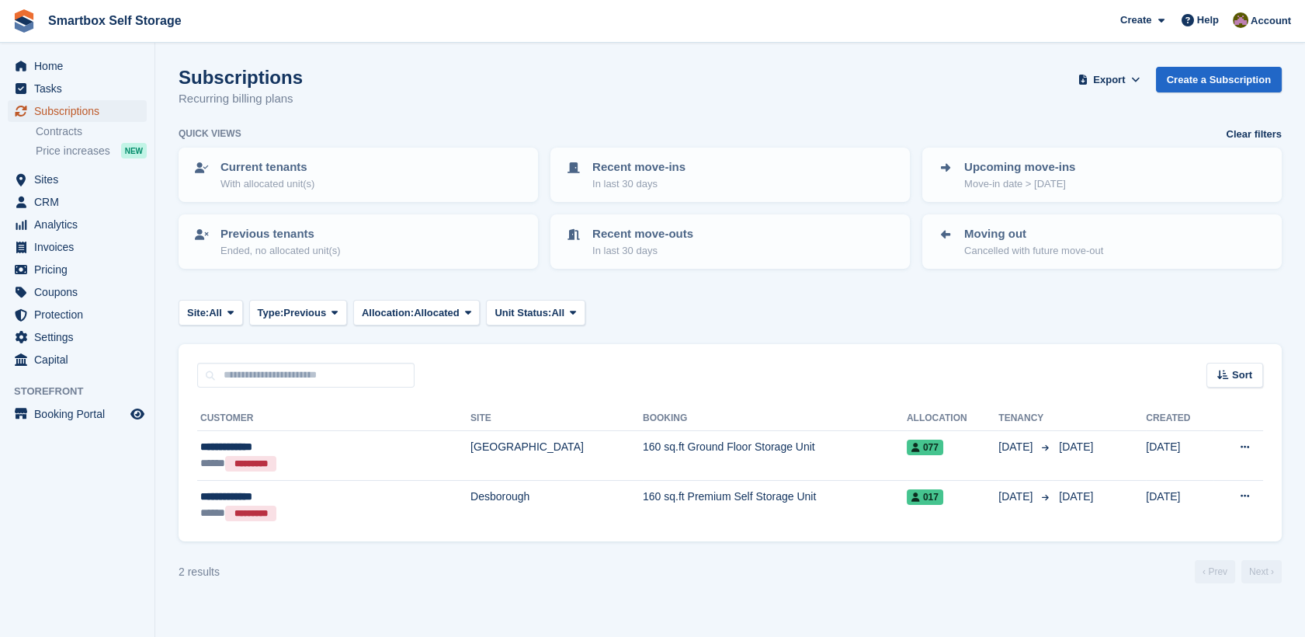
click at [82, 105] on span "Subscriptions" at bounding box center [80, 111] width 93 height 22
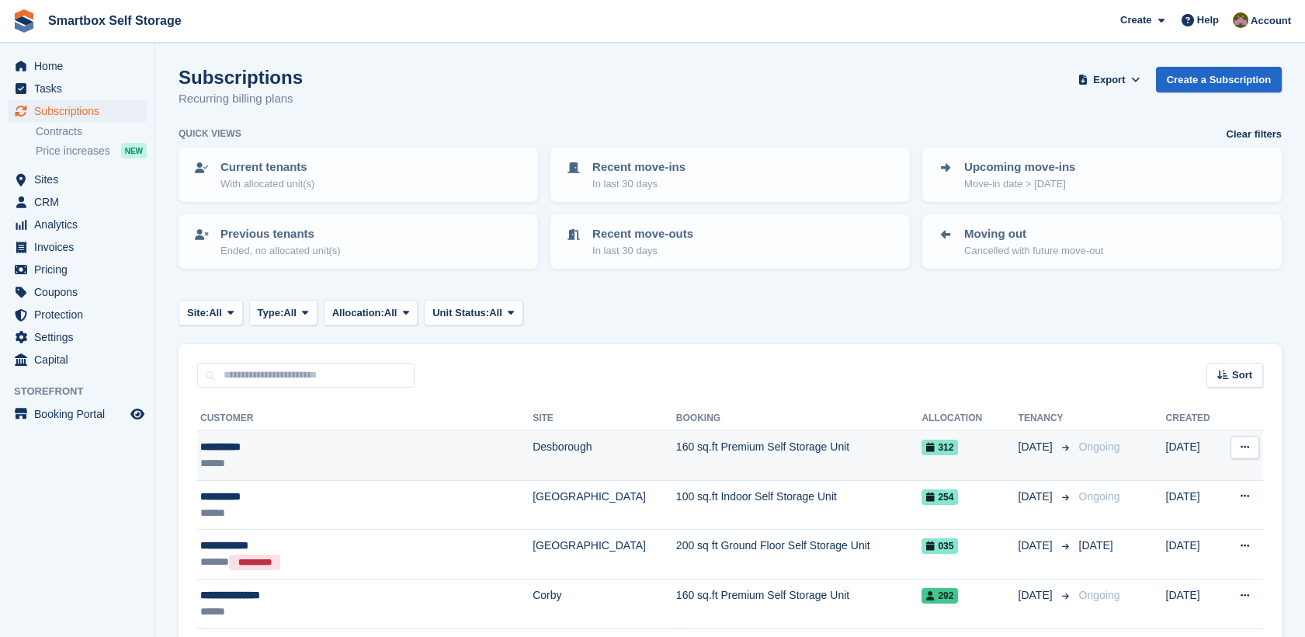
click at [369, 445] on div "**********" at bounding box center [331, 447] width 262 height 16
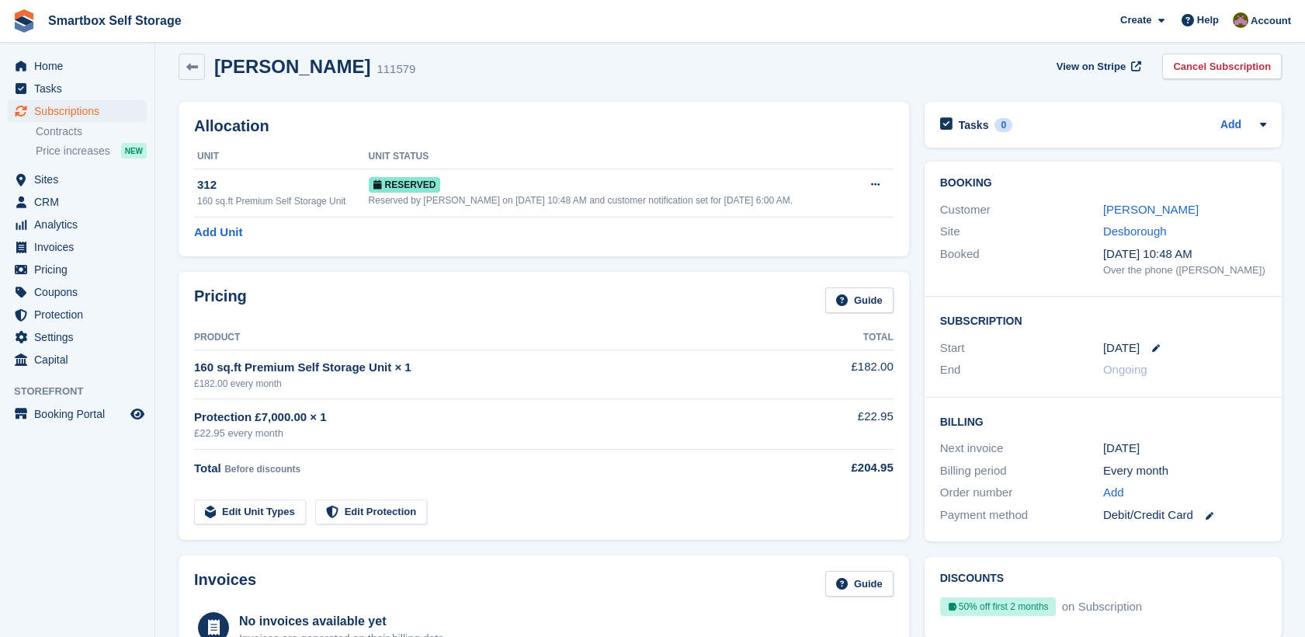
scroll to position [15, 0]
click at [867, 300] on link "Guide" at bounding box center [859, 299] width 68 height 26
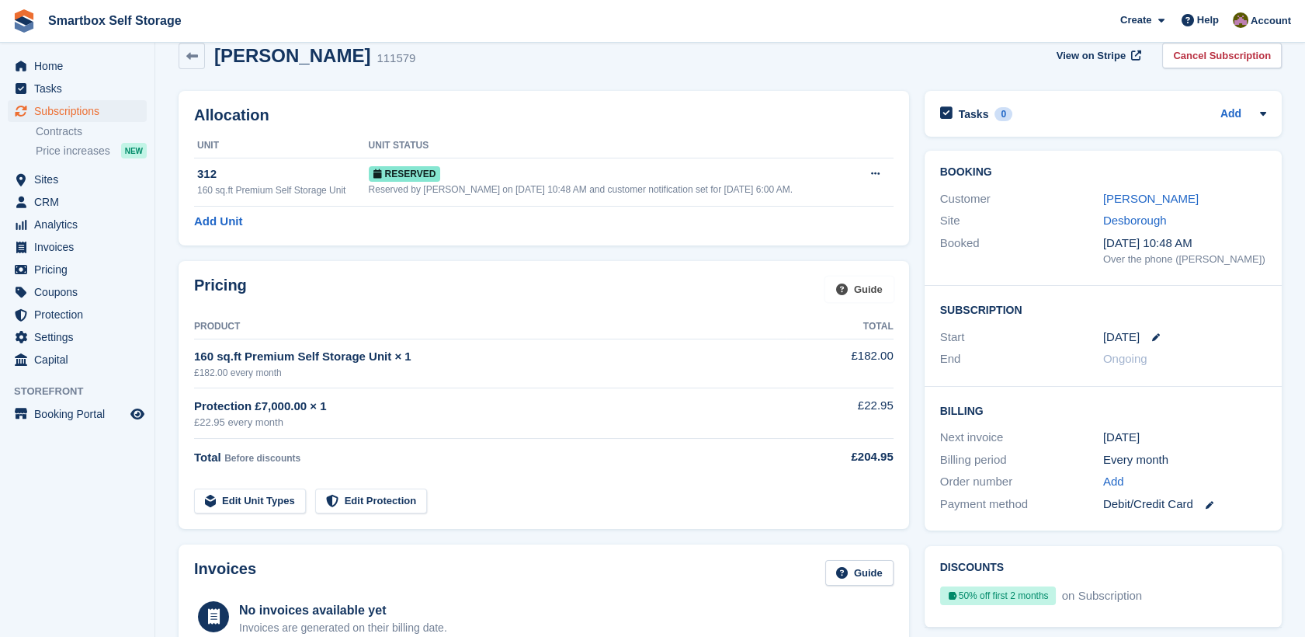
scroll to position [21, 0]
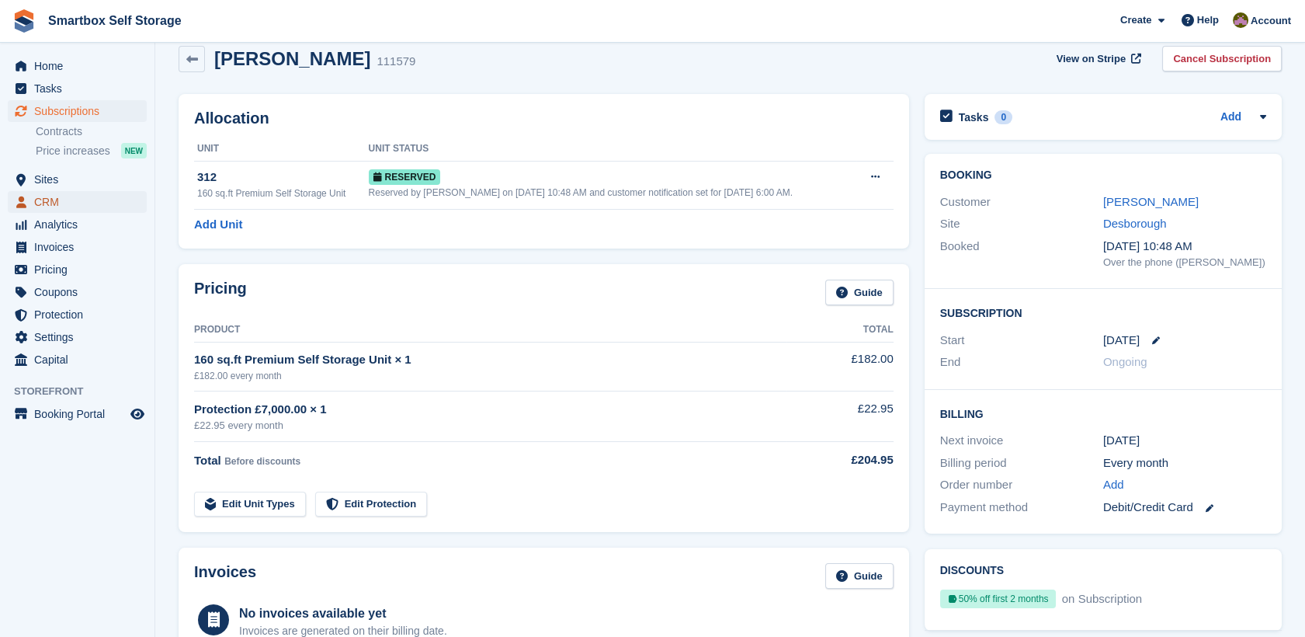
click at [134, 205] on link "CRM" at bounding box center [77, 202] width 139 height 22
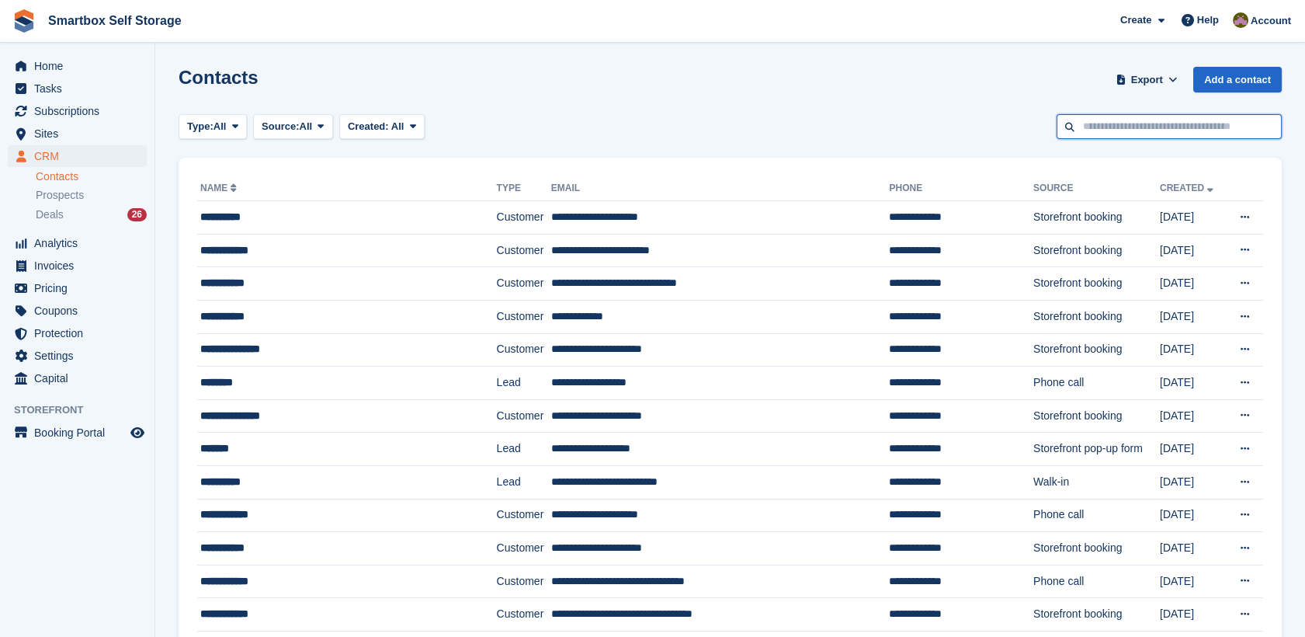
click at [1102, 134] on input "text" at bounding box center [1168, 127] width 225 height 26
type input "**********"
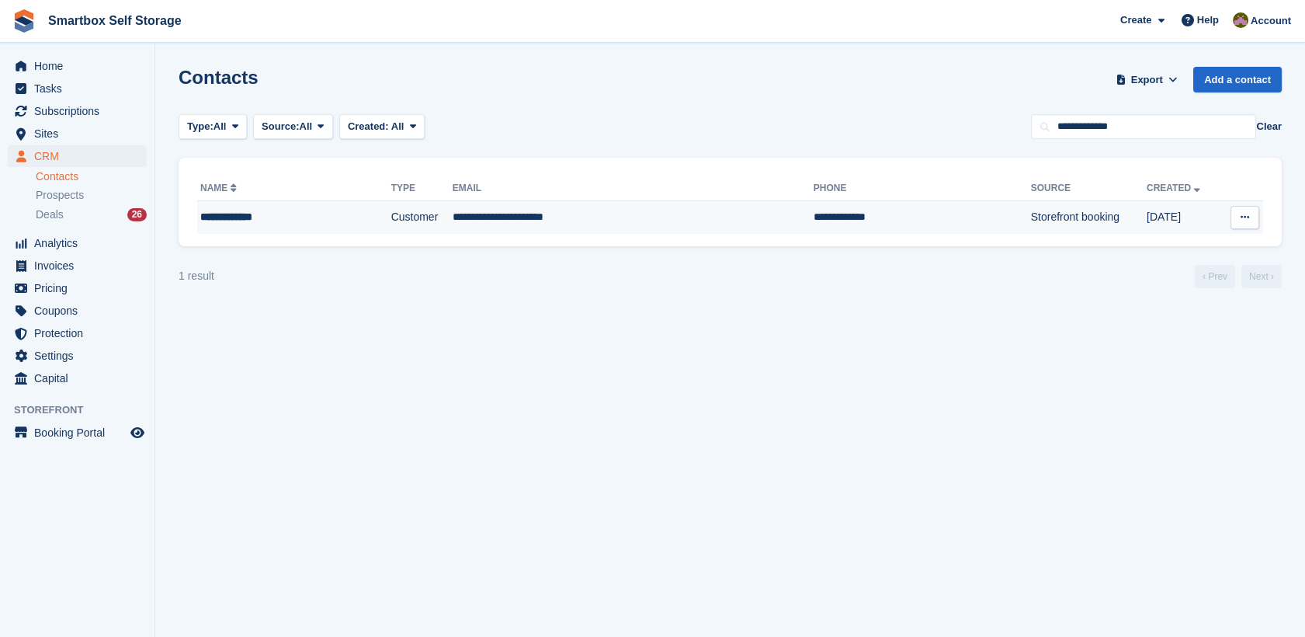
click at [820, 217] on td "**********" at bounding box center [921, 217] width 217 height 33
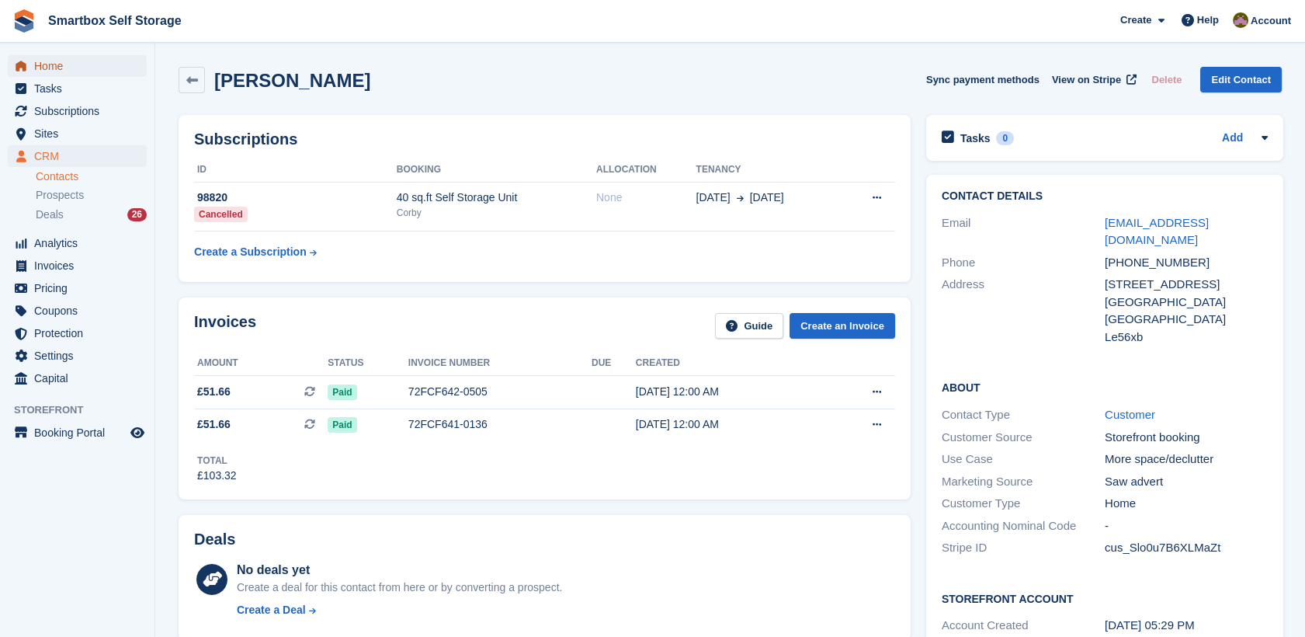
click at [62, 62] on span "Home" at bounding box center [80, 66] width 93 height 22
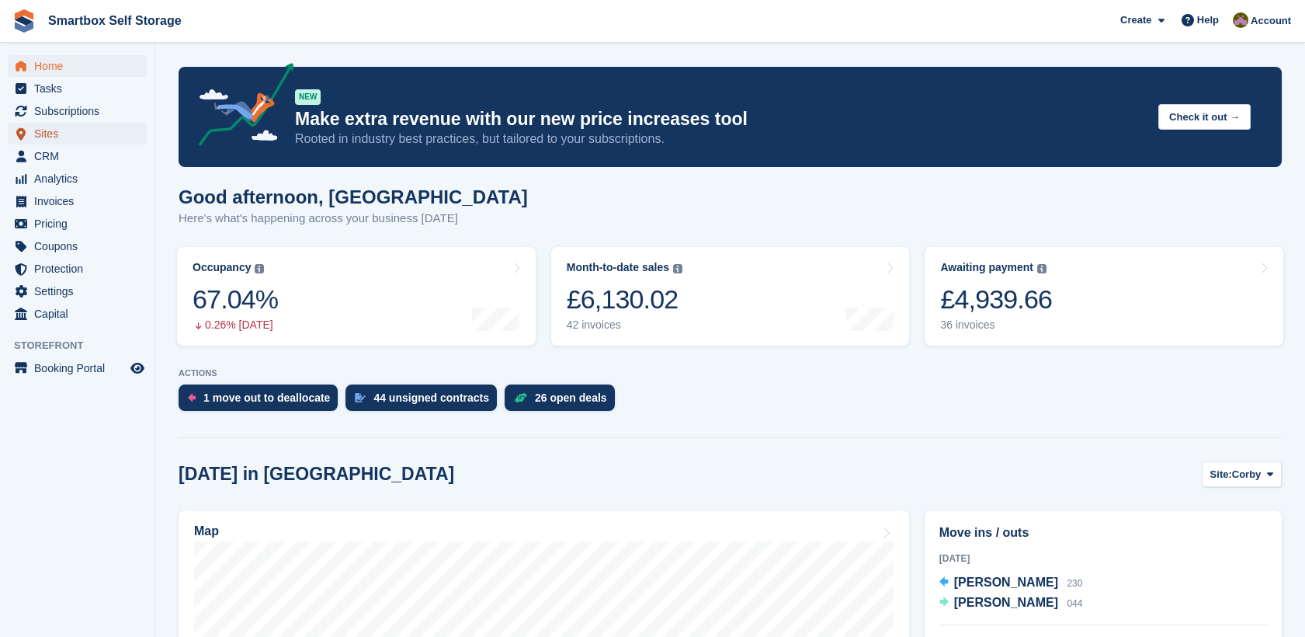
click at [56, 126] on span "Sites" at bounding box center [80, 134] width 93 height 22
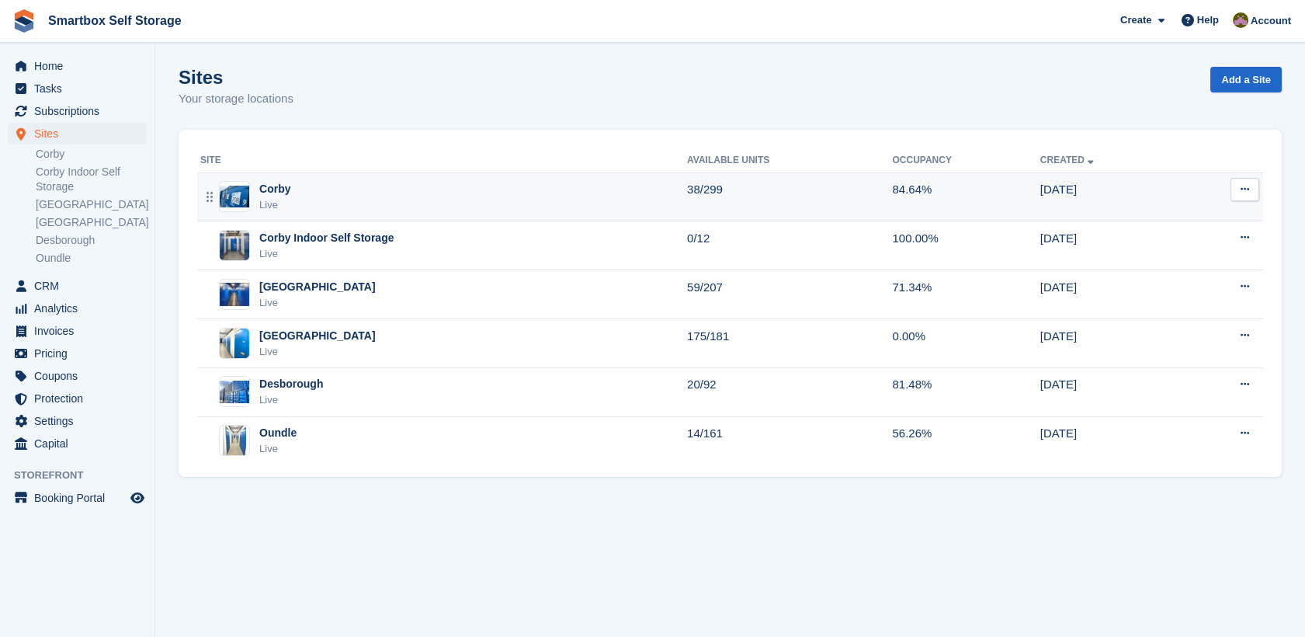
click at [565, 208] on div "Corby Live" at bounding box center [443, 197] width 487 height 32
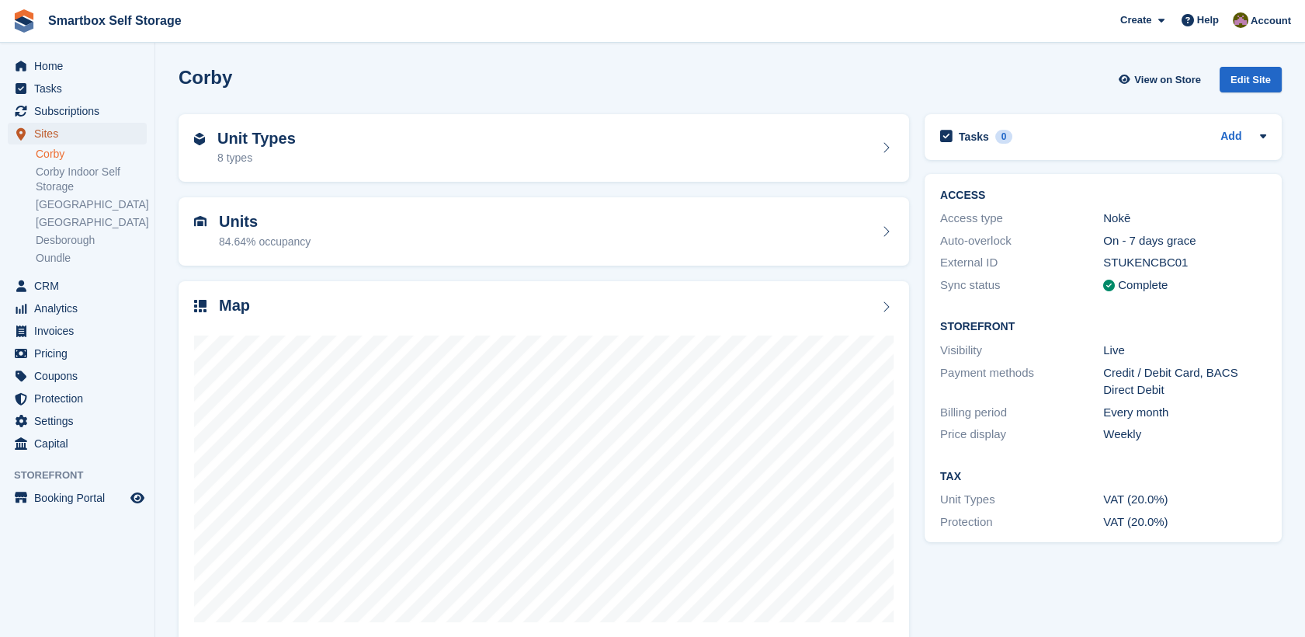
click at [61, 134] on span "Sites" at bounding box center [80, 134] width 93 height 22
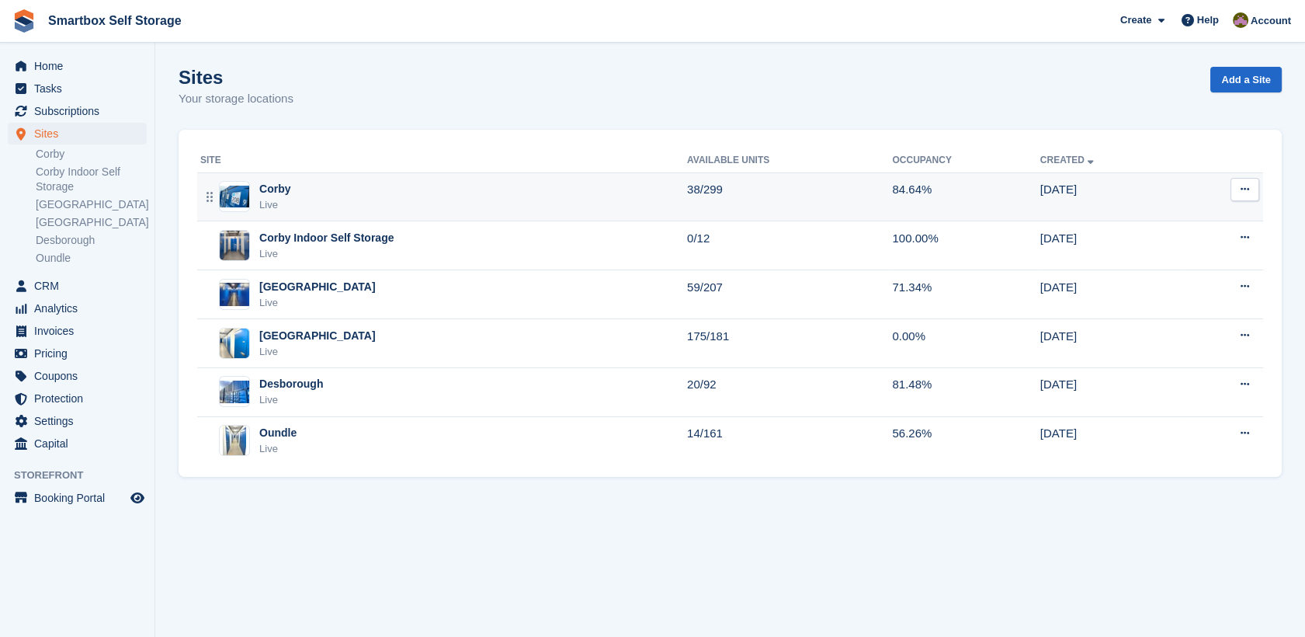
click at [302, 204] on div "Corby Live" at bounding box center [443, 197] width 487 height 32
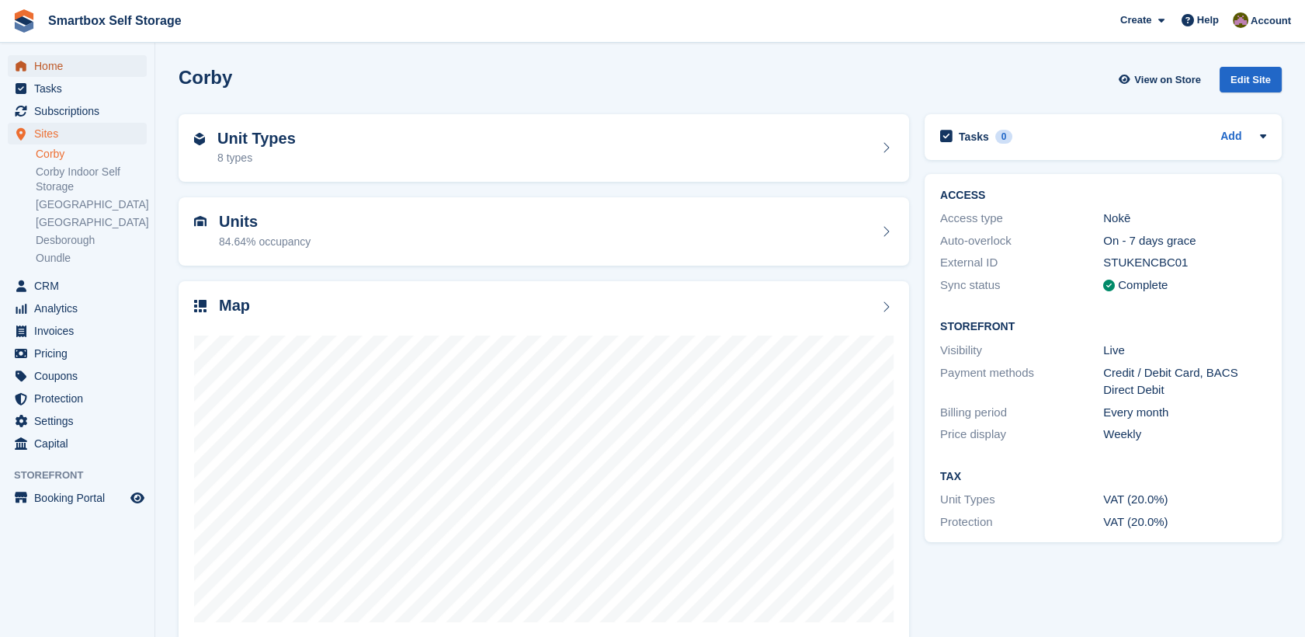
click at [82, 76] on span "Home" at bounding box center [80, 66] width 93 height 22
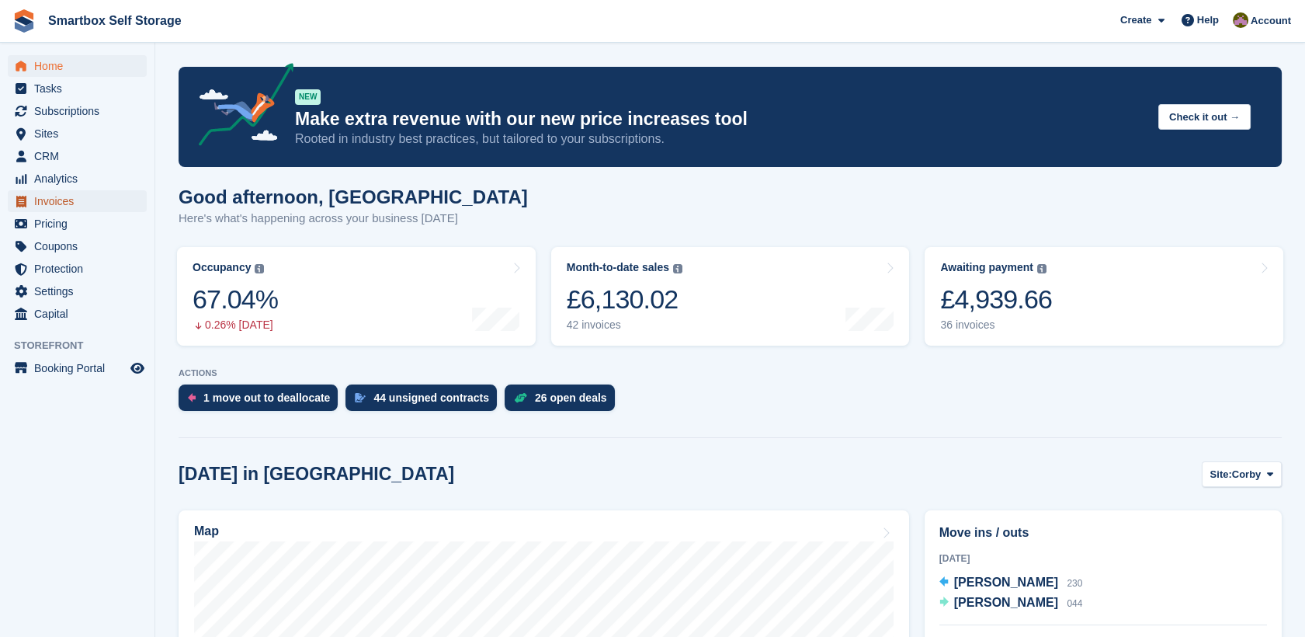
click at [109, 201] on span "Invoices" at bounding box center [80, 201] width 93 height 22
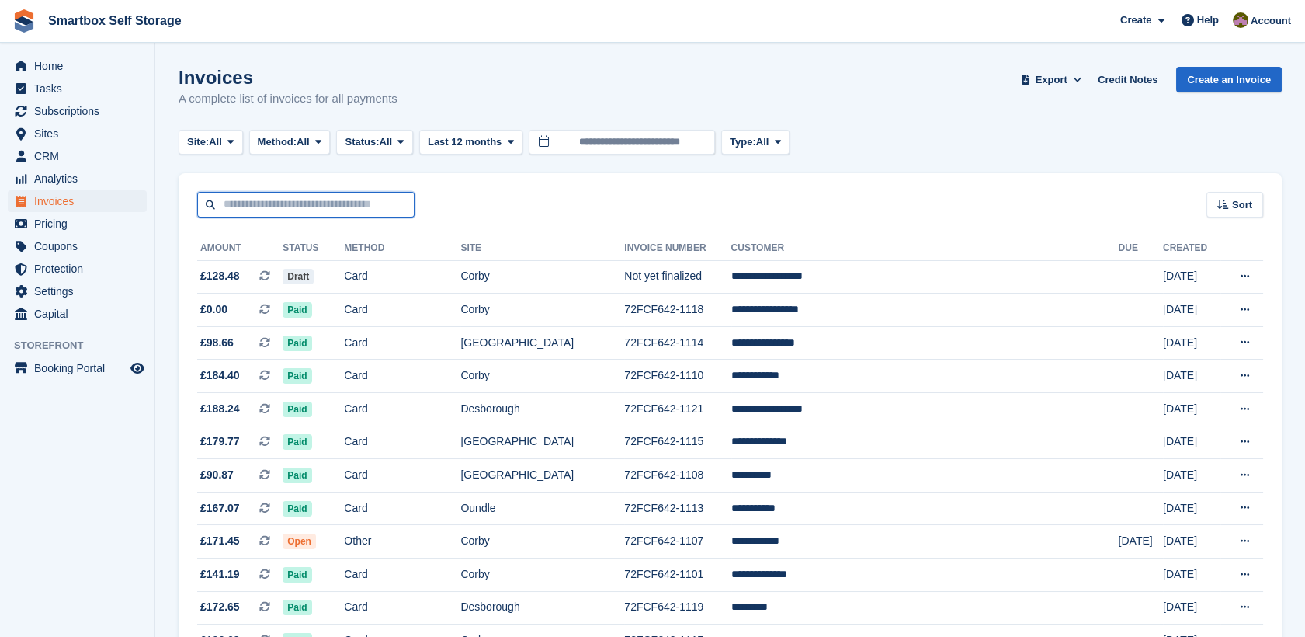
click at [332, 210] on input "text" at bounding box center [305, 205] width 217 height 26
type input "******"
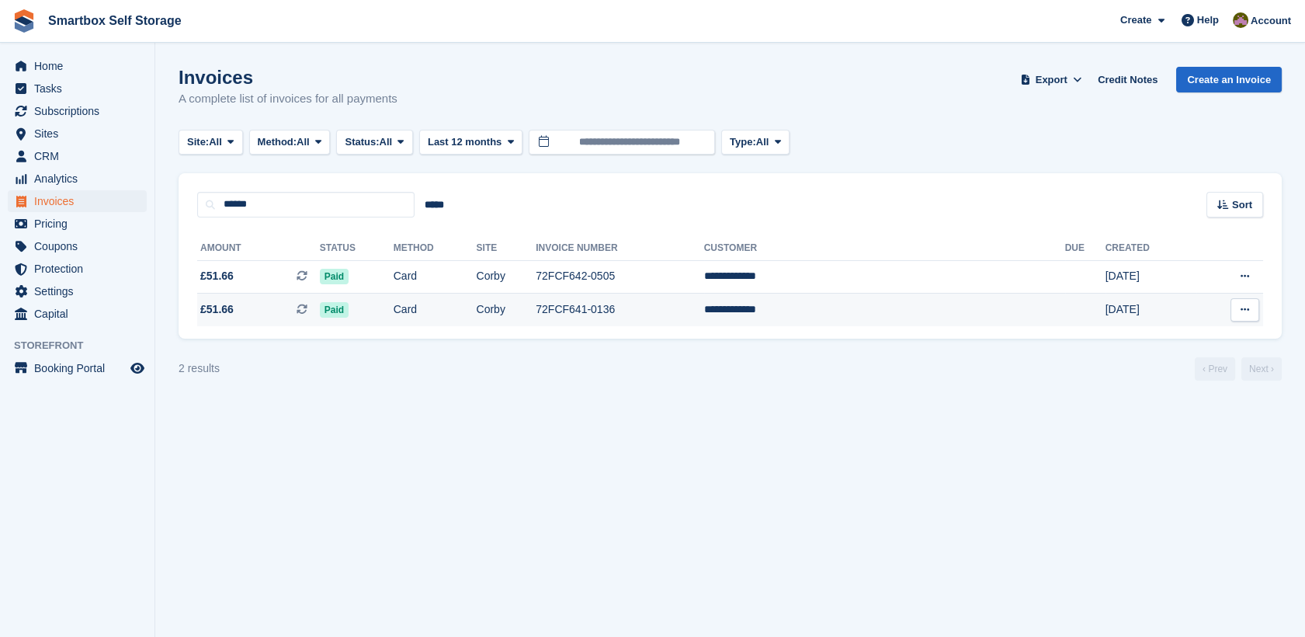
click at [703, 307] on td "72FCF641-0136" at bounding box center [620, 309] width 168 height 33
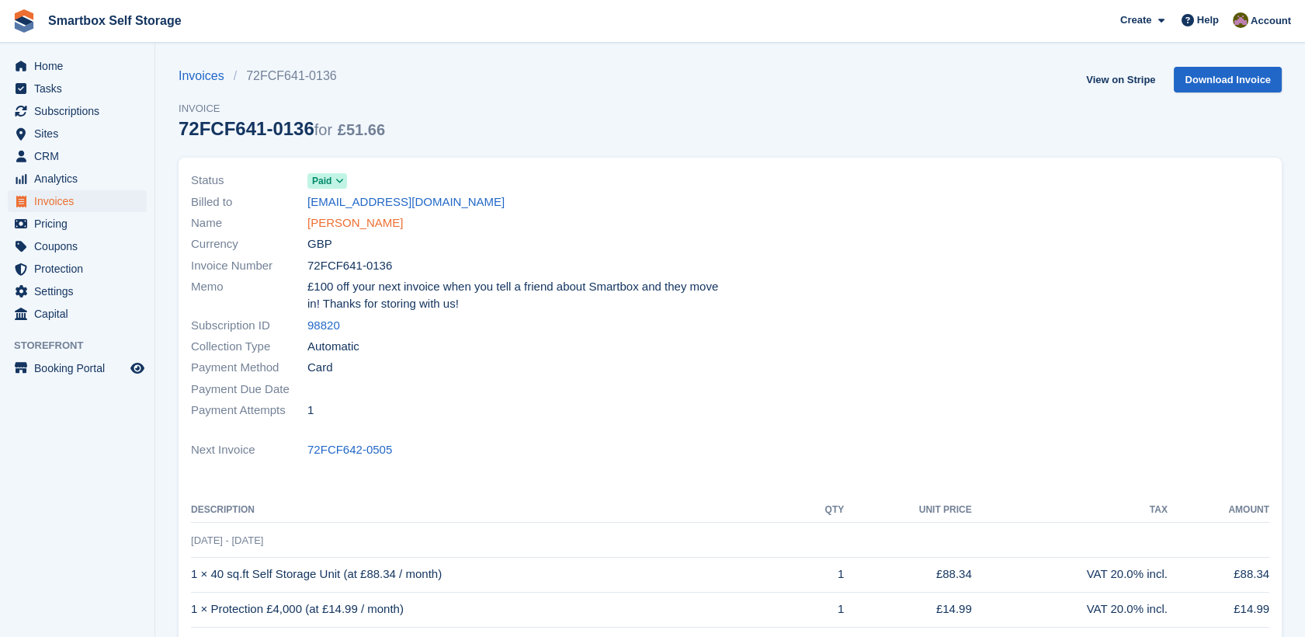
click at [334, 225] on link "Kaiser Malida" at bounding box center [354, 223] width 95 height 18
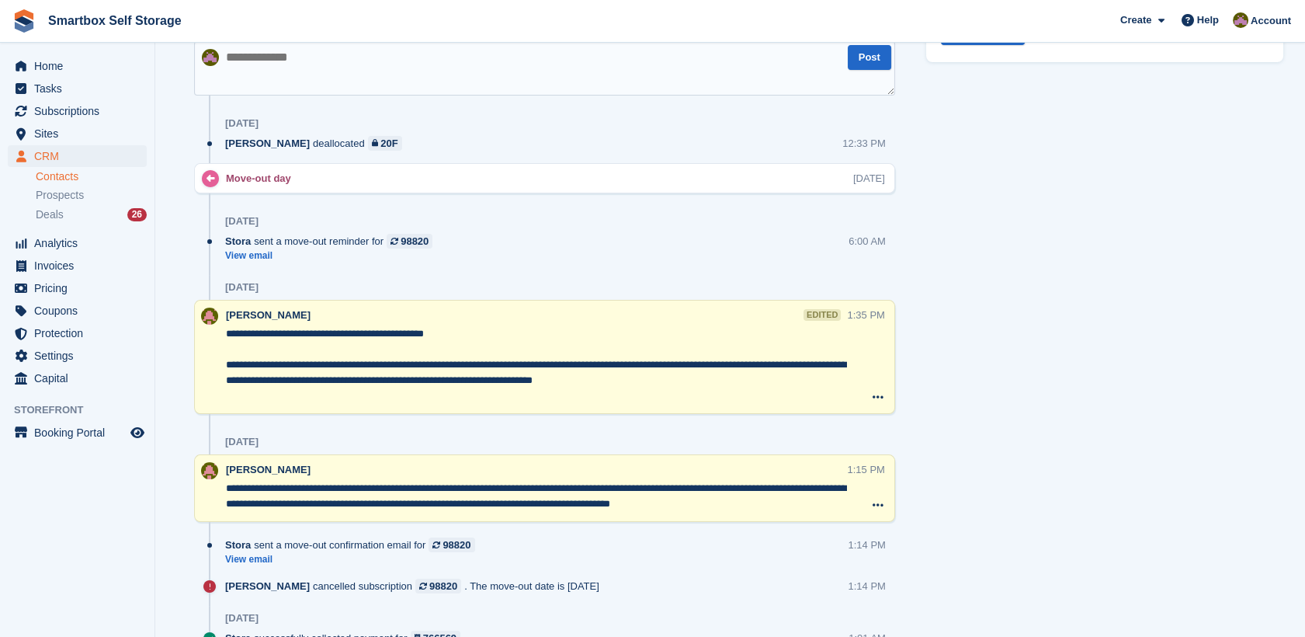
scroll to position [780, 0]
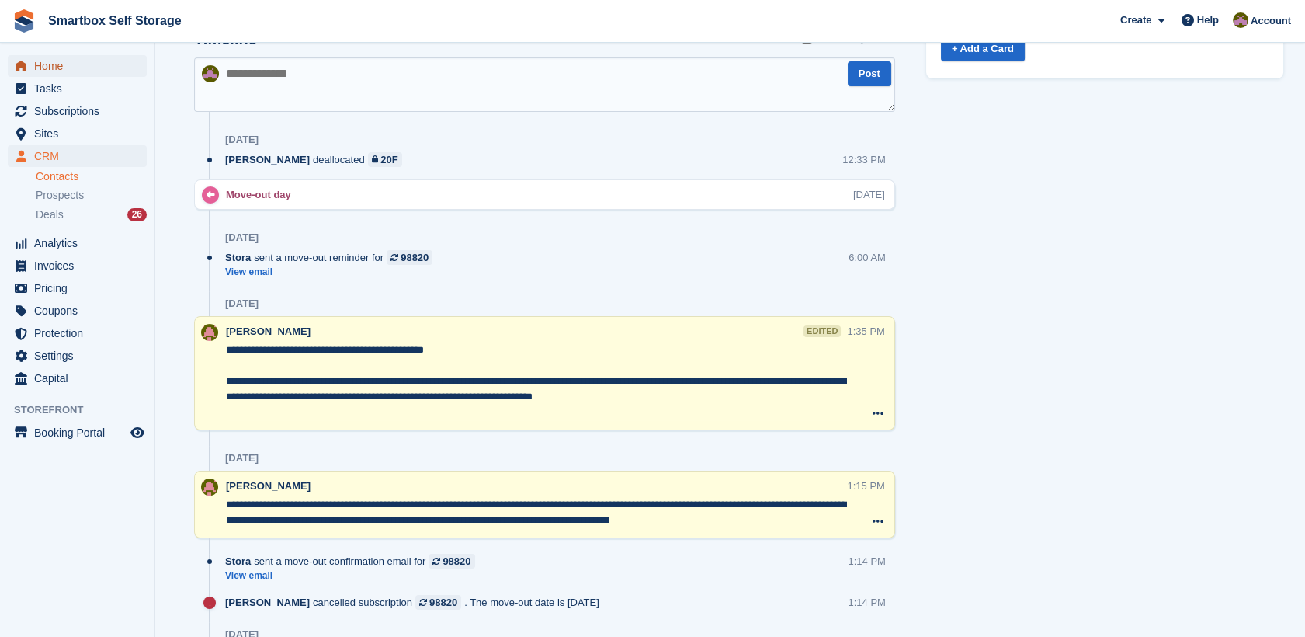
click at [68, 69] on span "Home" at bounding box center [80, 66] width 93 height 22
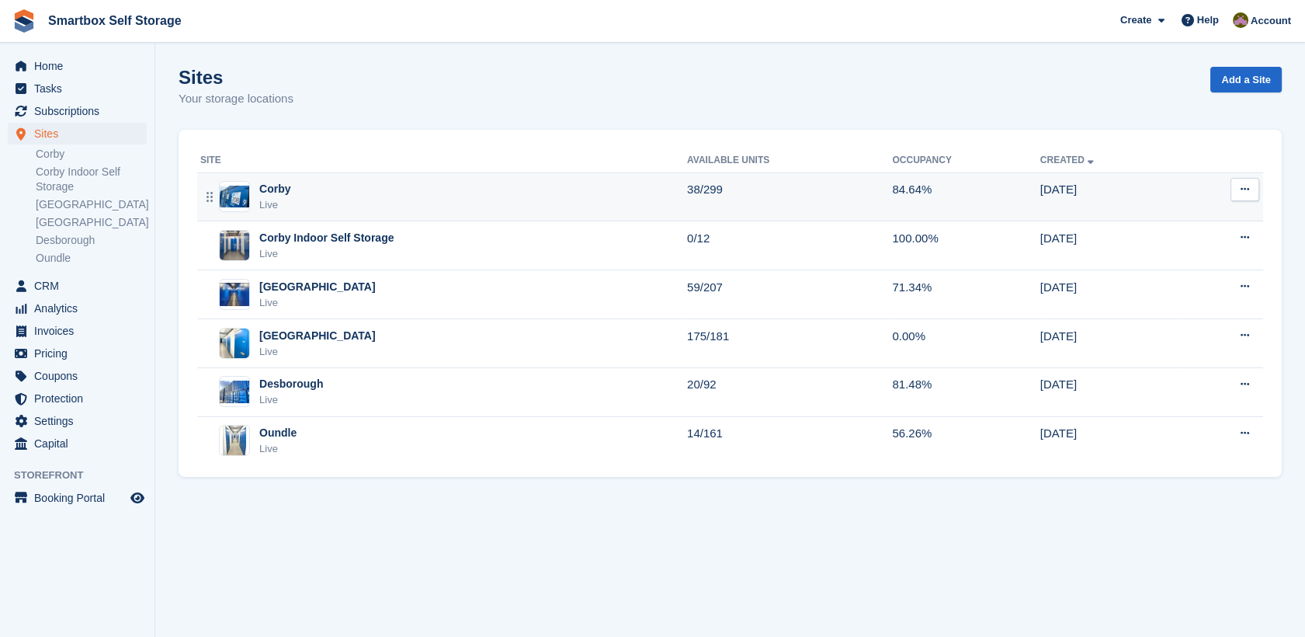
click at [360, 189] on div "Corby Live" at bounding box center [443, 197] width 487 height 32
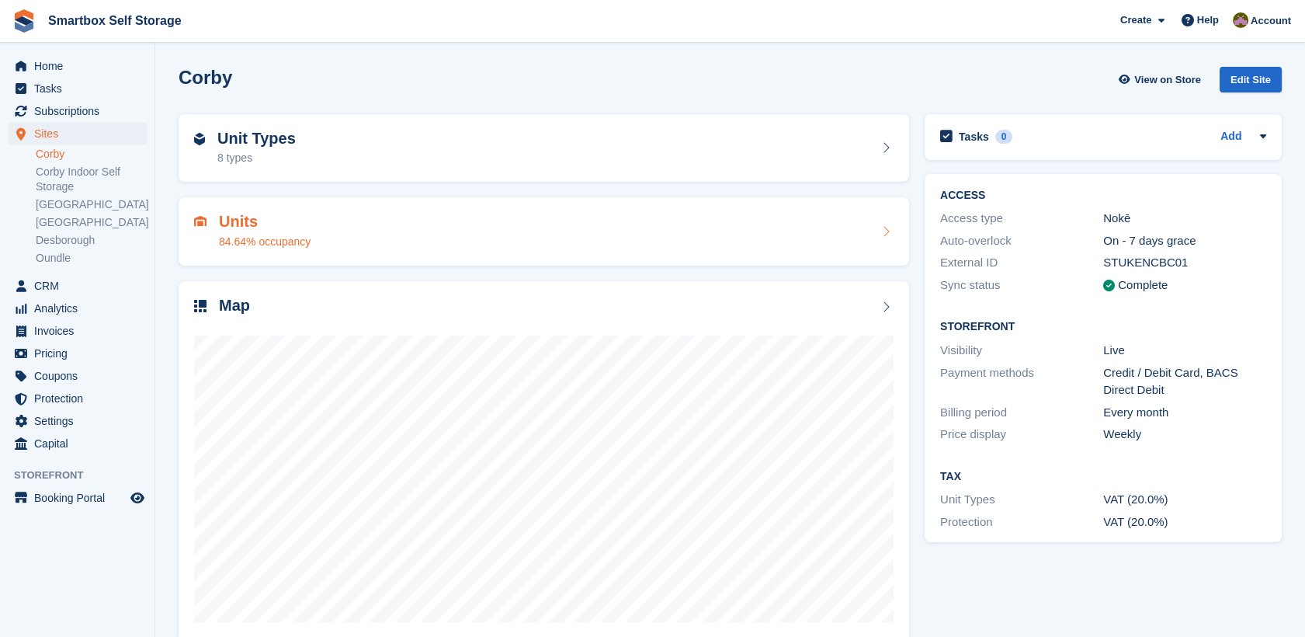
click at [328, 220] on div "Units 84.64% occupancy" at bounding box center [543, 231] width 699 height 37
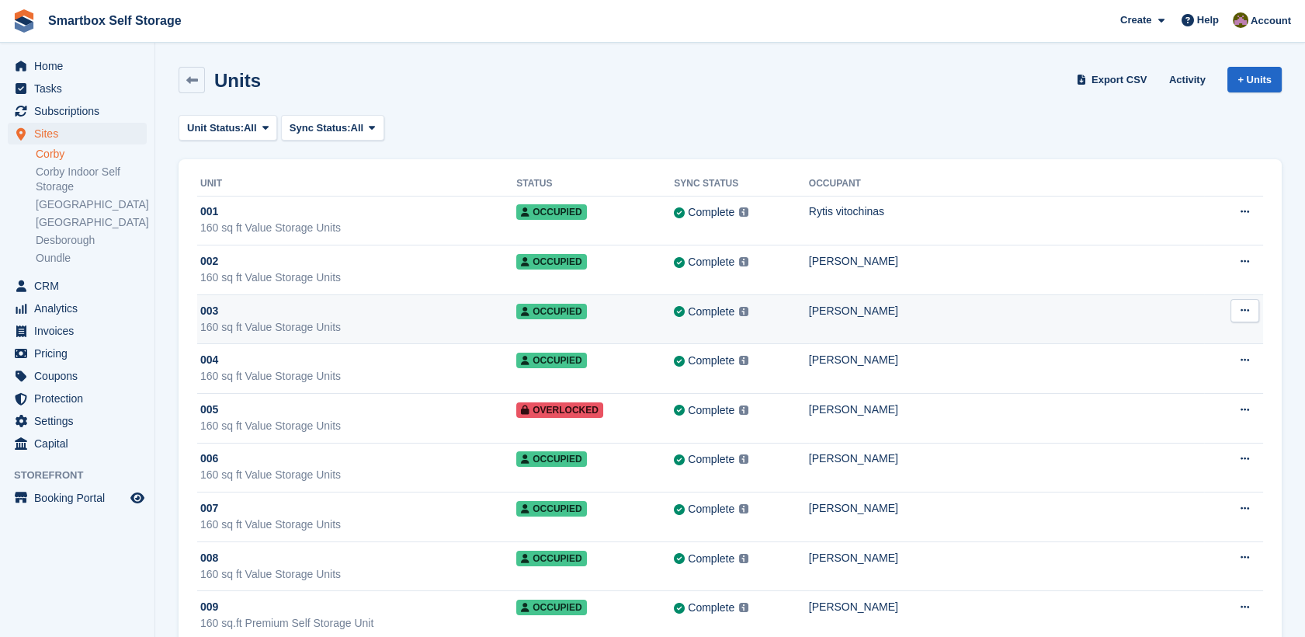
drag, startPoint x: 904, startPoint y: 310, endPoint x: 869, endPoint y: 310, distance: 34.9
click at [809, 310] on div "Complete Last synced at 19 Sep, 12:37 PM Learn more →" at bounding box center [741, 312] width 135 height 18
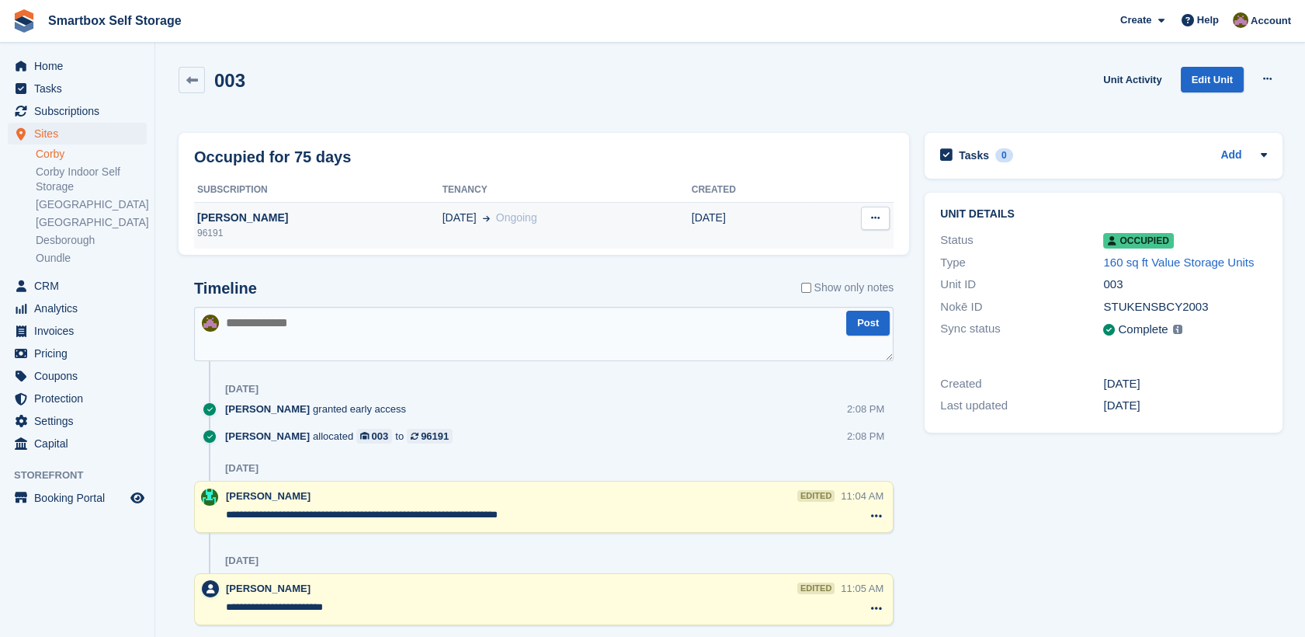
click at [255, 214] on div "[PERSON_NAME]" at bounding box center [318, 218] width 248 height 16
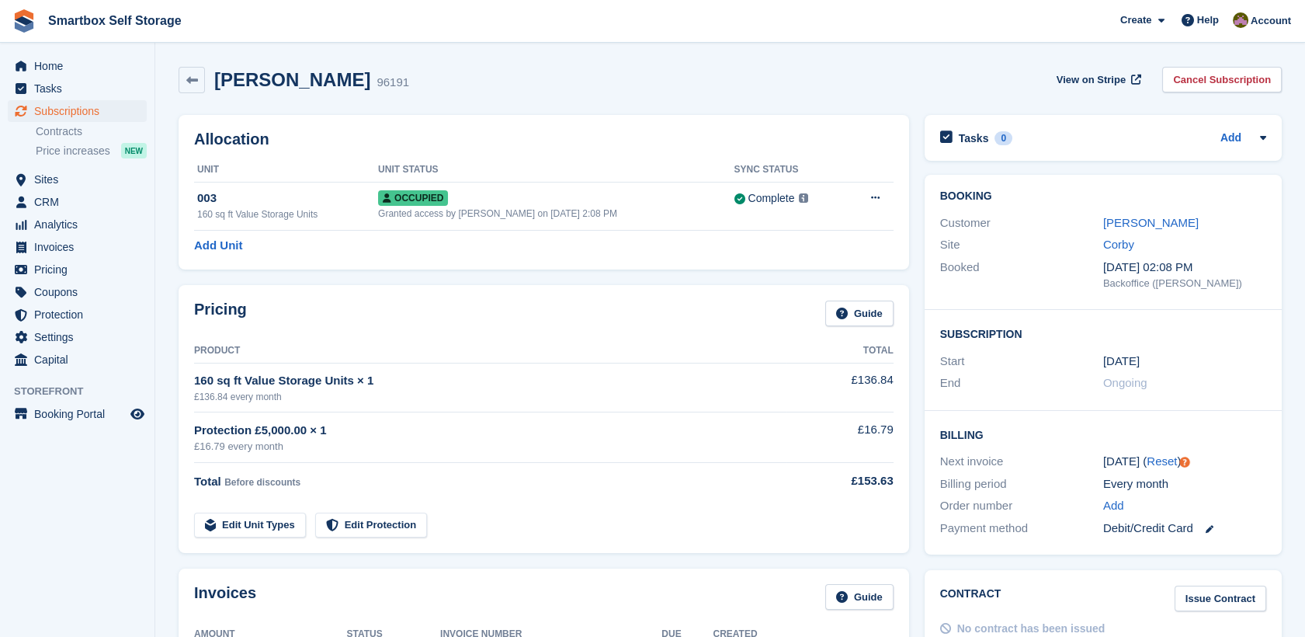
drag, startPoint x: 1116, startPoint y: 209, endPoint x: 795, endPoint y: 336, distance: 345.7
click at [795, 336] on div "Pricing Guide Product Total 160 sq ft Value Storage Units × 1 £136.84 every mon…" at bounding box center [544, 419] width 730 height 268
click at [1149, 220] on link "[PERSON_NAME]" at bounding box center [1150, 222] width 95 height 13
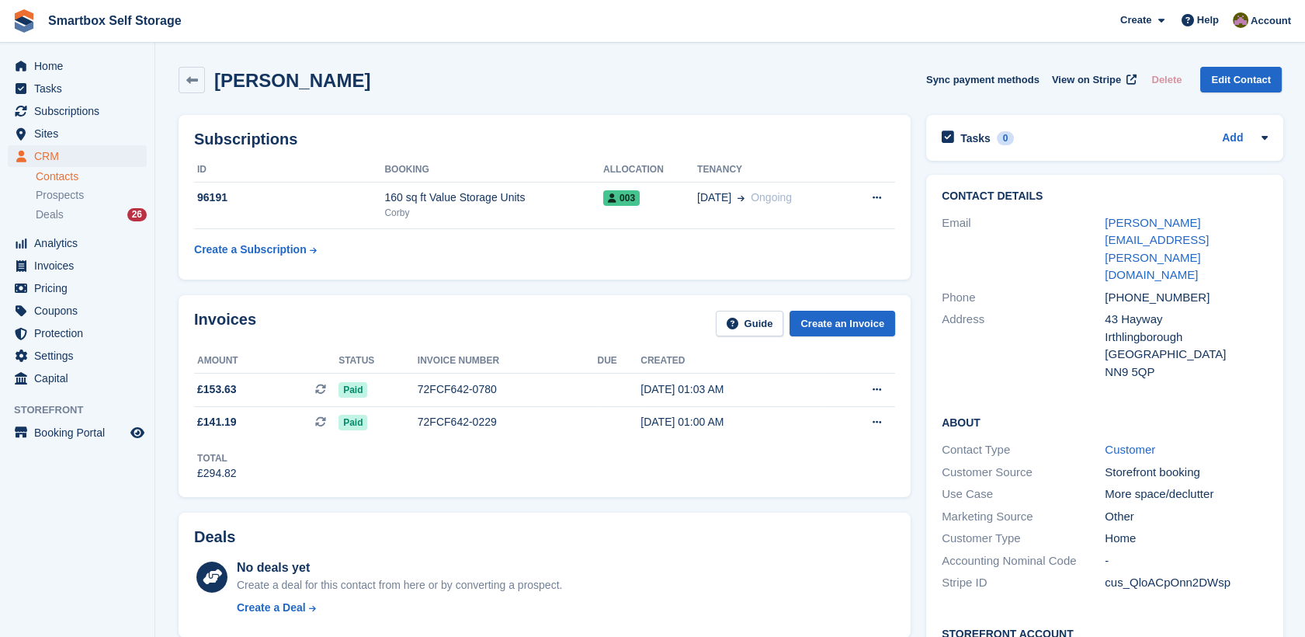
scroll to position [97, 0]
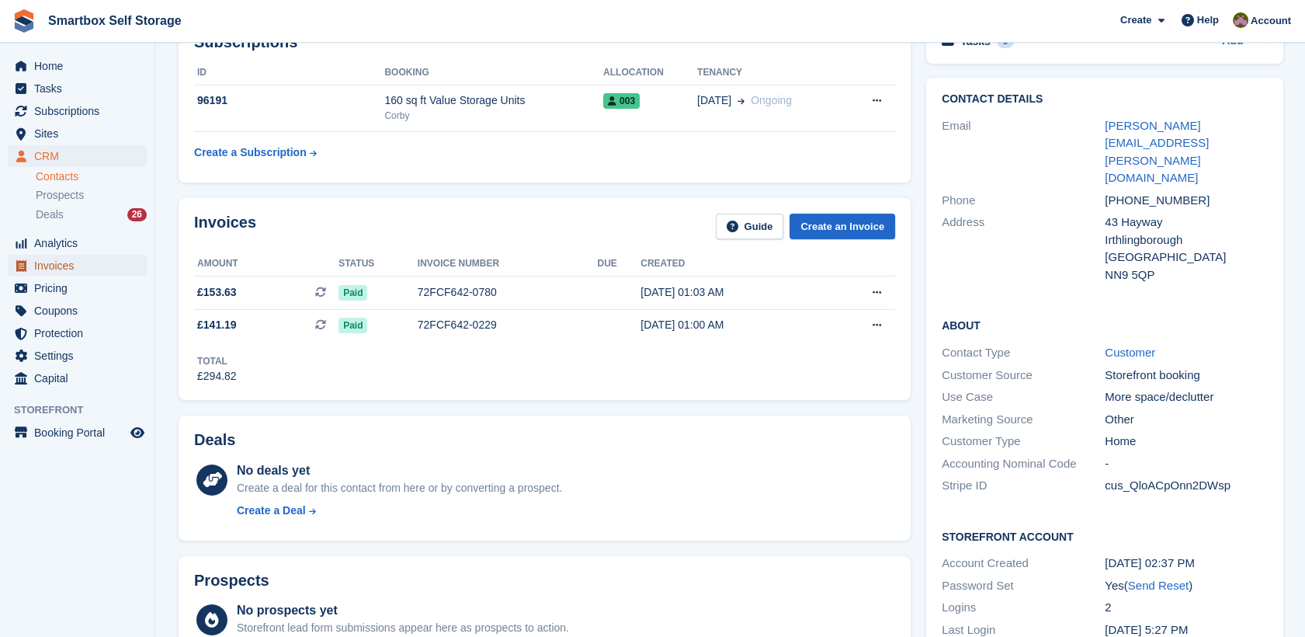
click at [130, 265] on link "Invoices" at bounding box center [77, 266] width 139 height 22
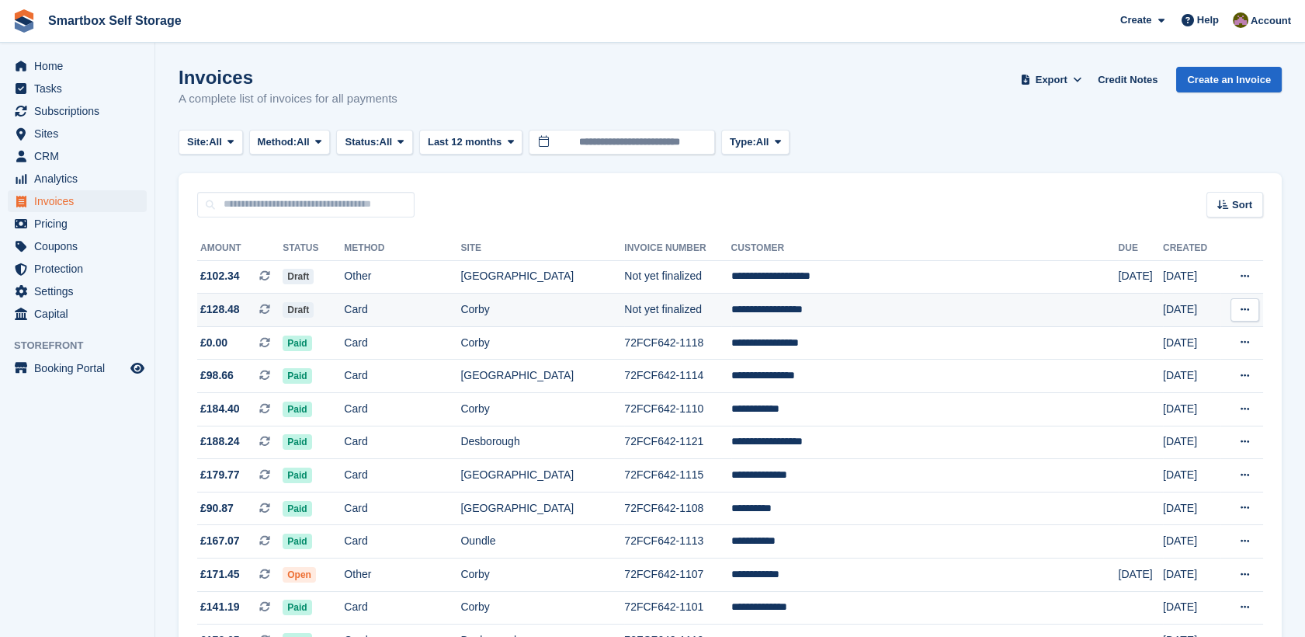
click at [596, 316] on td "Corby" at bounding box center [542, 309] width 164 height 33
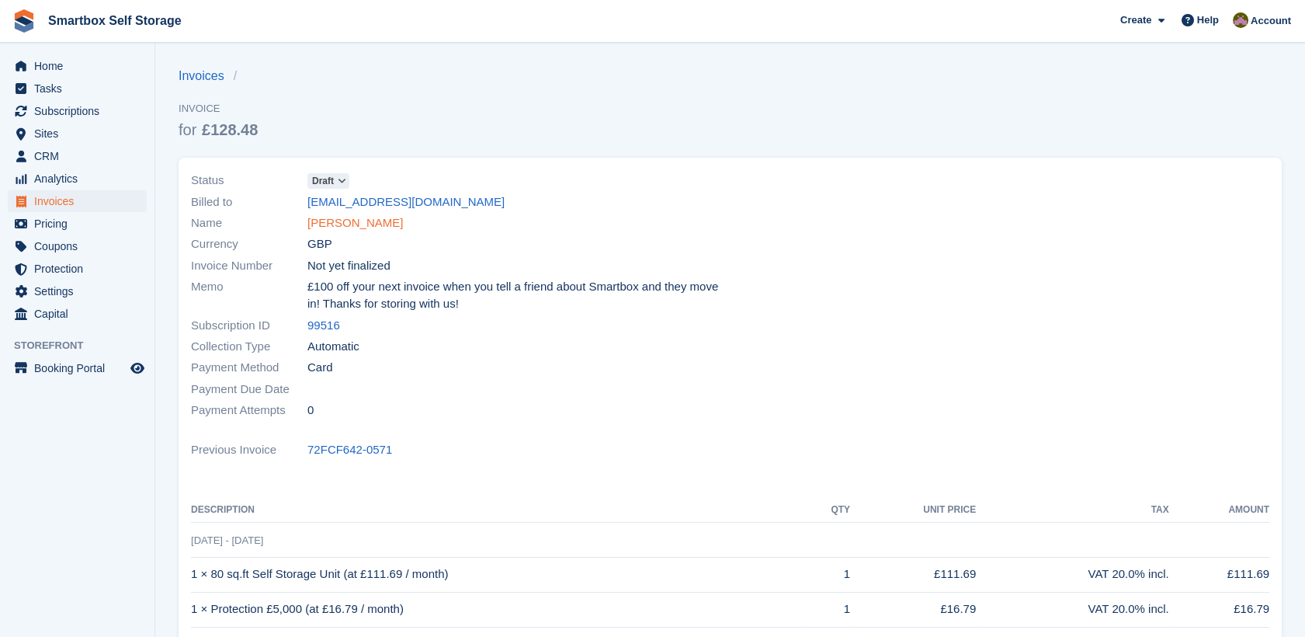
click at [401, 227] on link "[PERSON_NAME]" at bounding box center [354, 223] width 95 height 18
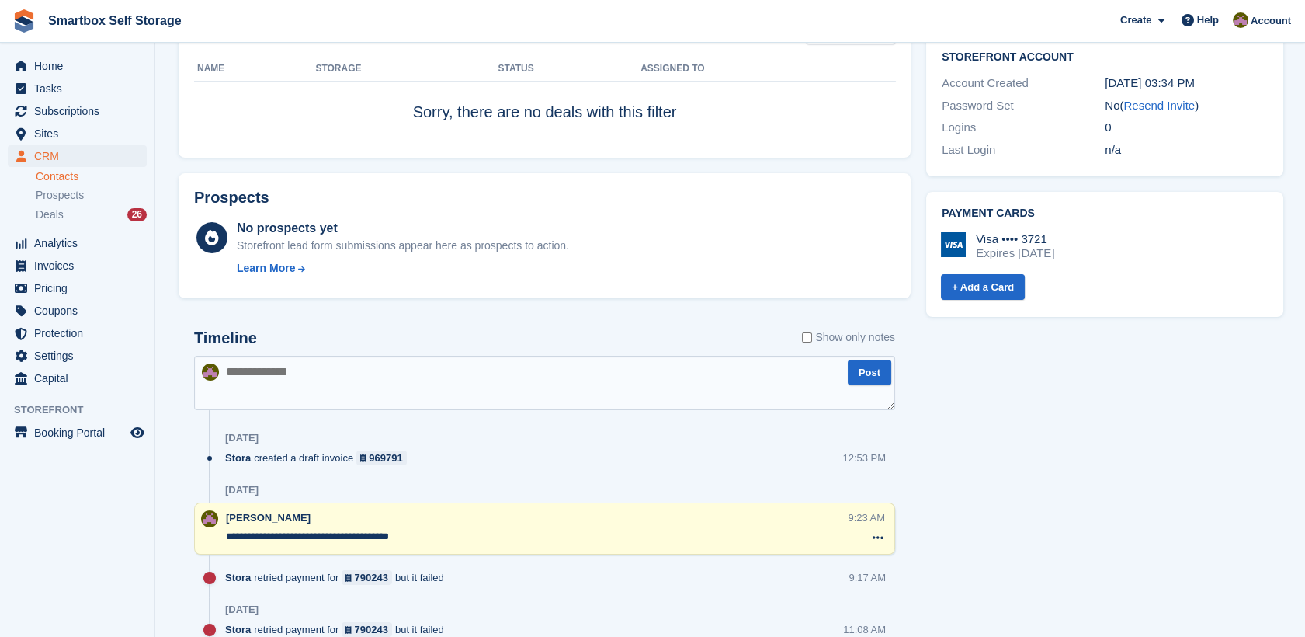
scroll to position [553, 0]
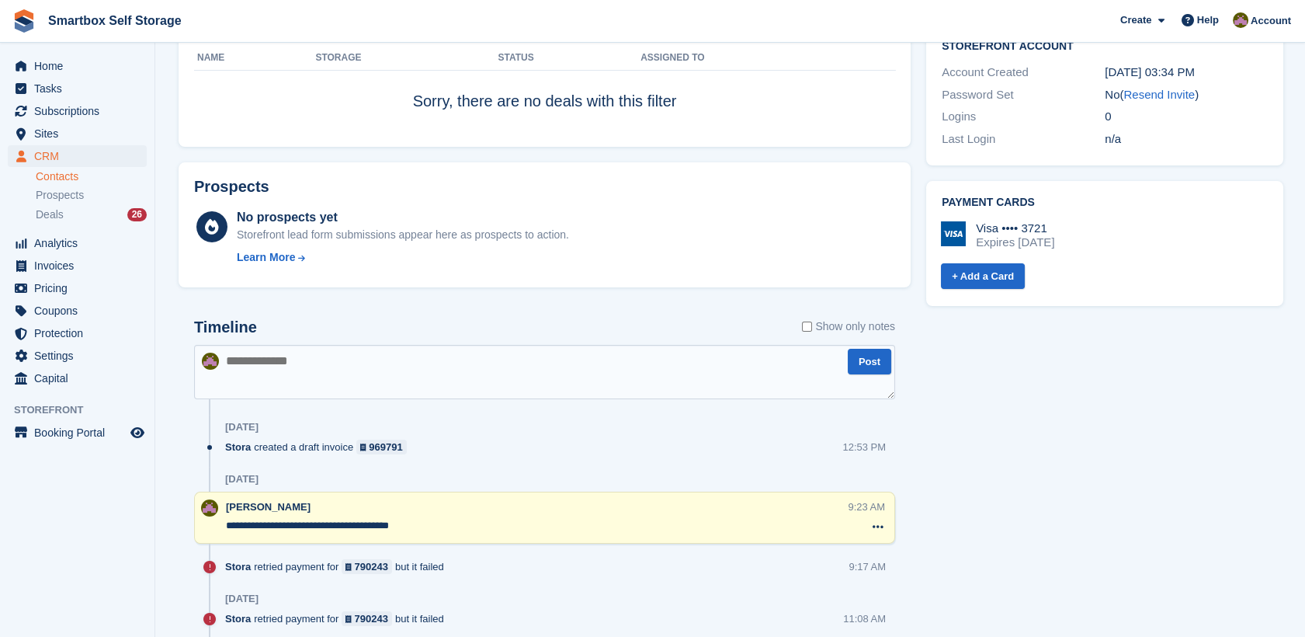
click at [750, 335] on div "Timeline Show only notes" at bounding box center [544, 331] width 701 height 27
click at [738, 358] on textarea at bounding box center [544, 372] width 701 height 54
type textarea "**********"
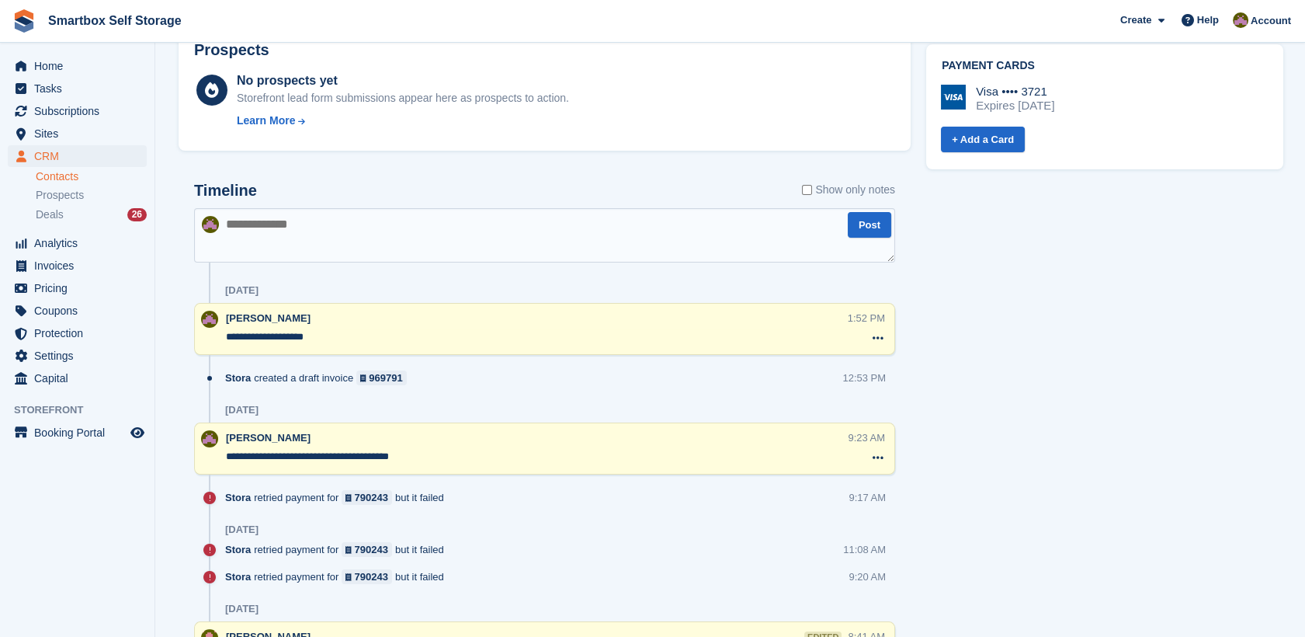
scroll to position [683, 0]
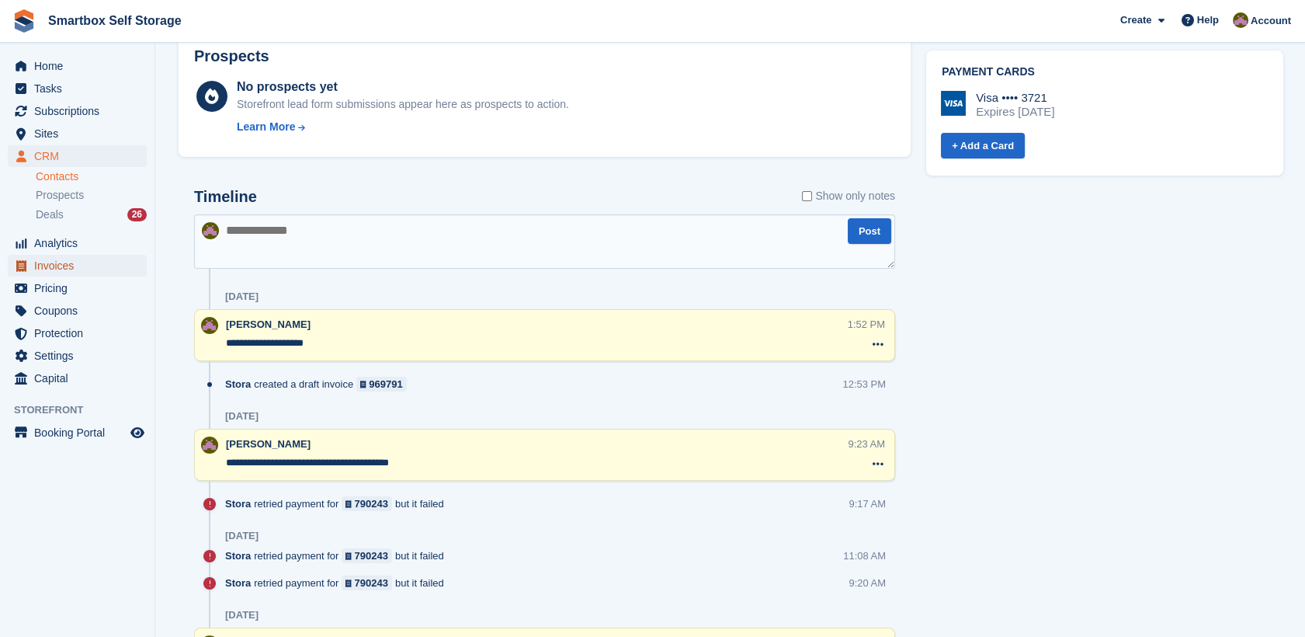
click at [68, 265] on span "Invoices" at bounding box center [80, 266] width 93 height 22
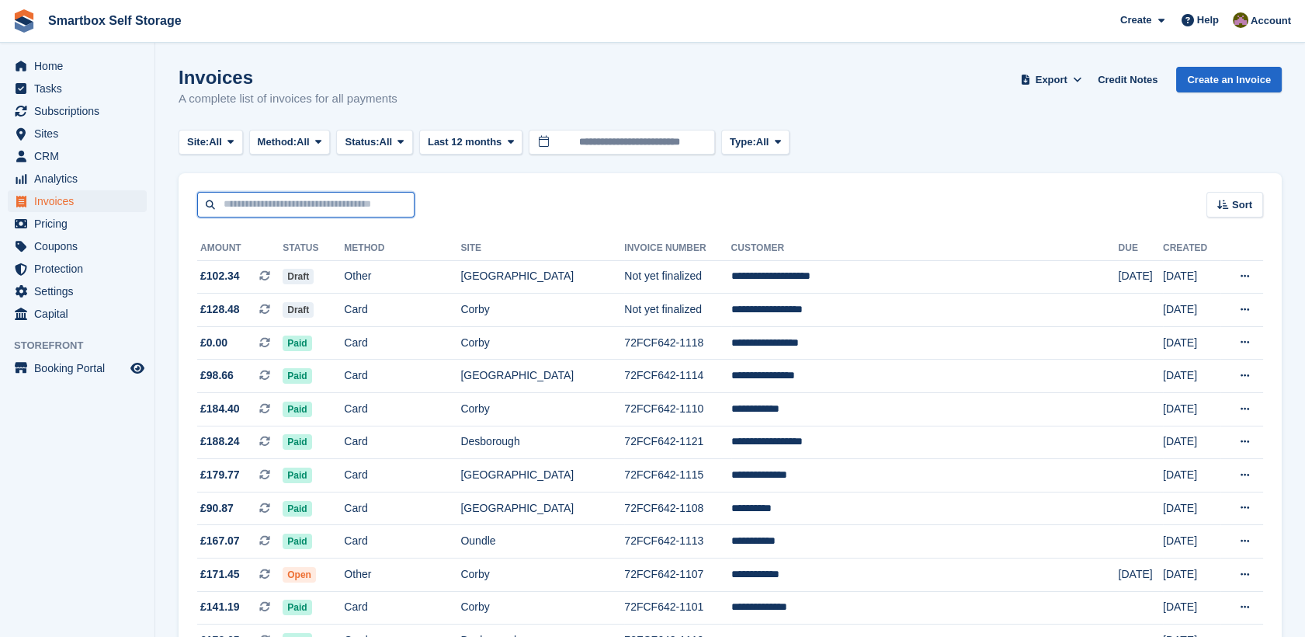
click at [302, 206] on input "text" at bounding box center [305, 205] width 217 height 26
type input "******"
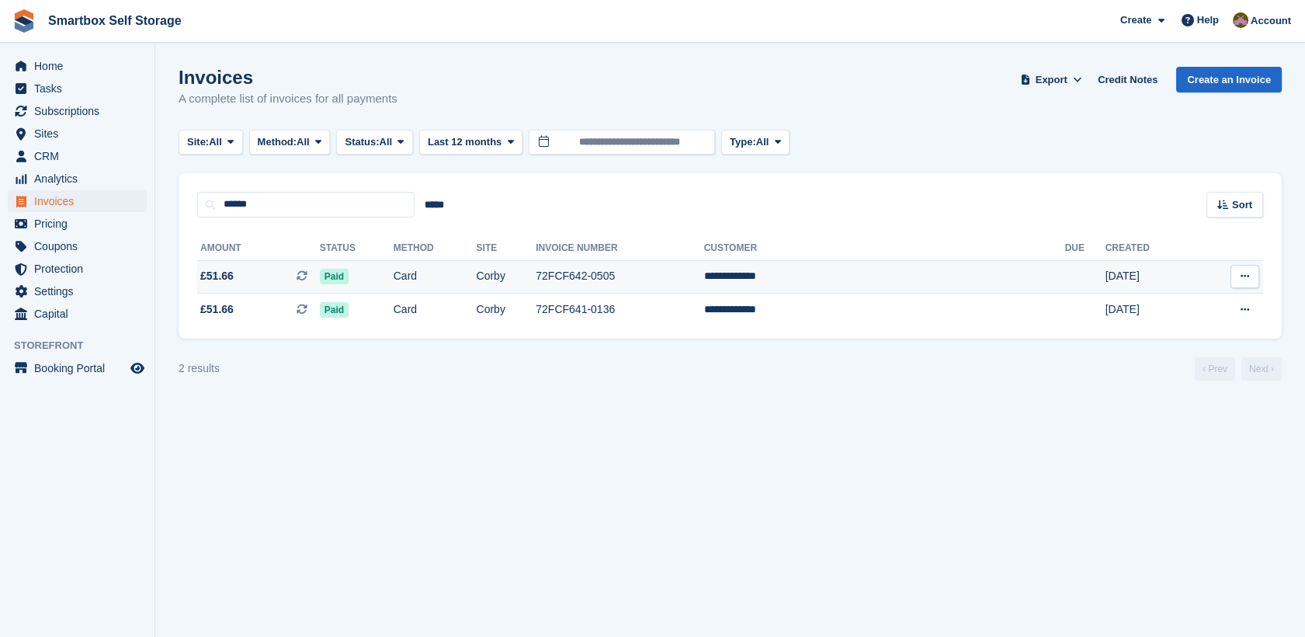
click at [447, 279] on td "Card" at bounding box center [435, 276] width 83 height 33
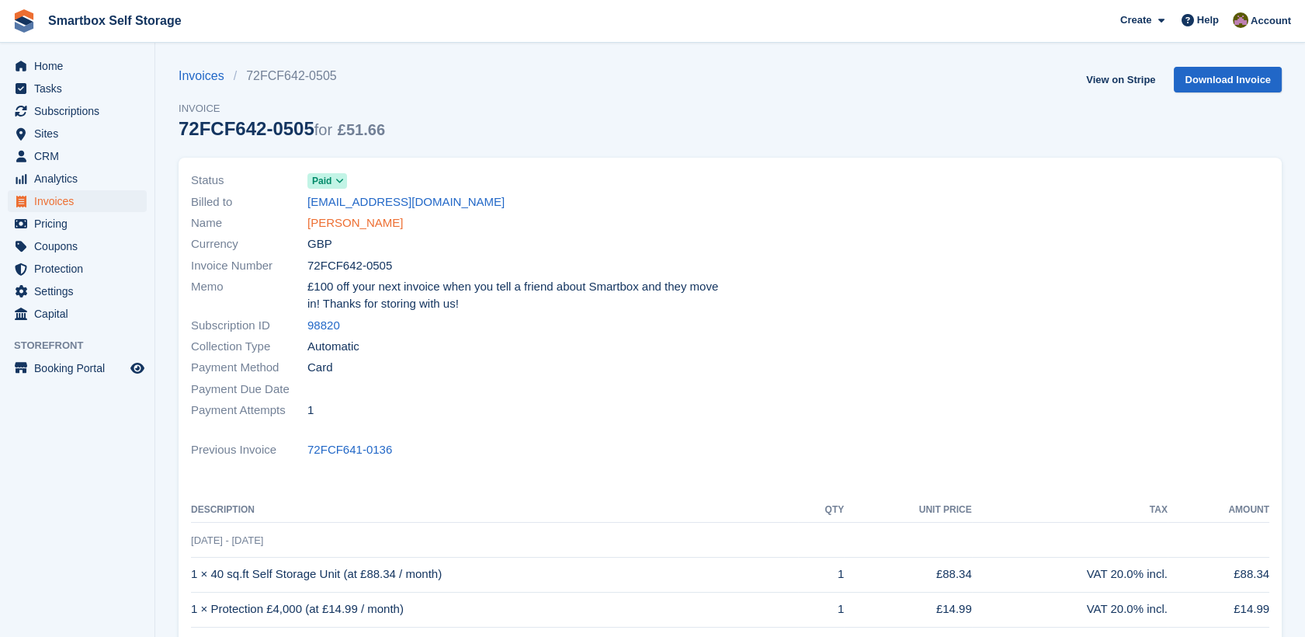
click at [349, 220] on link "[PERSON_NAME]" at bounding box center [354, 223] width 95 height 18
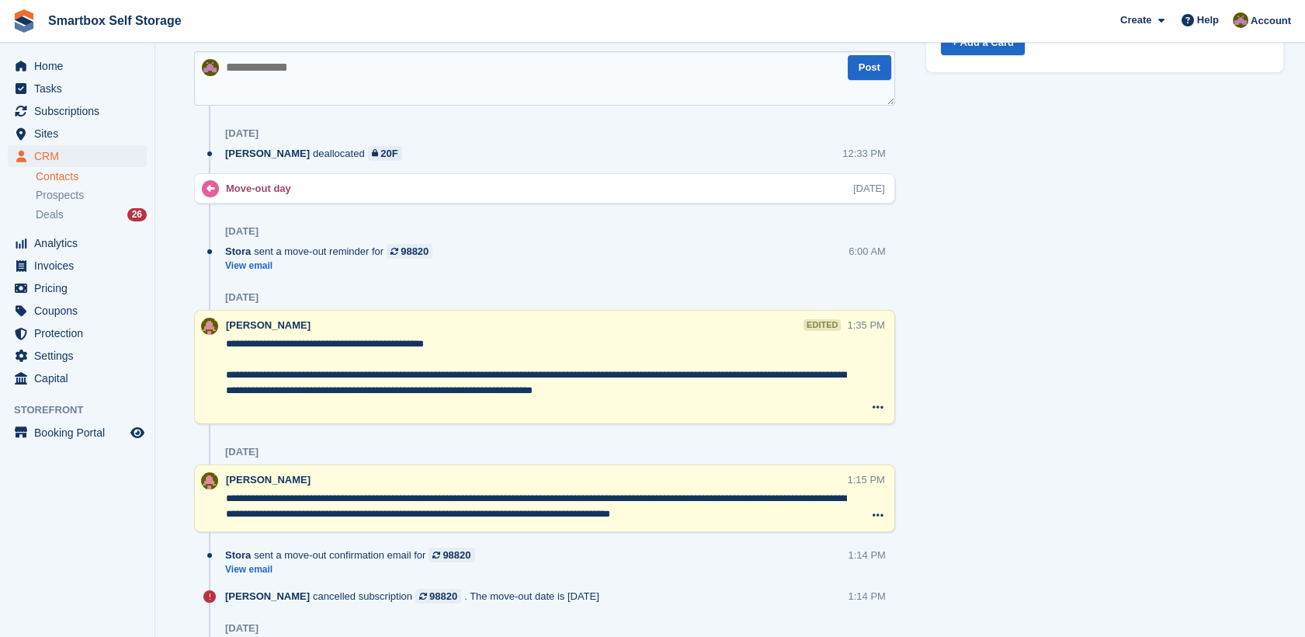
scroll to position [798, 0]
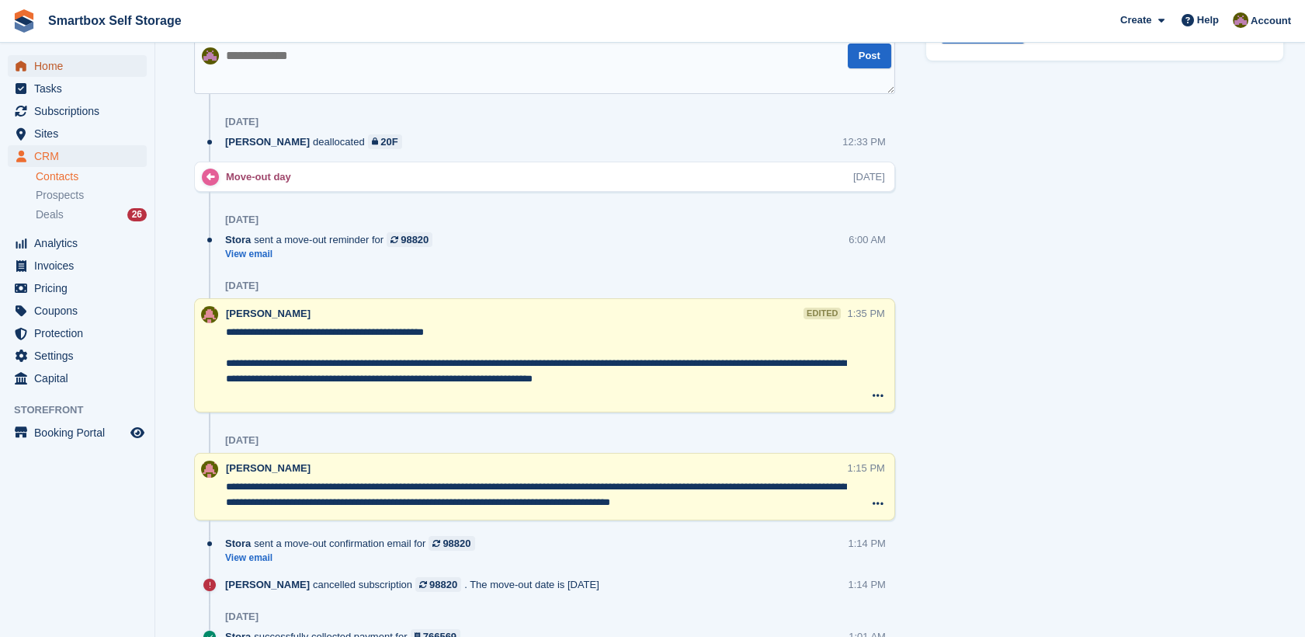
click at [128, 64] on link "Home" at bounding box center [77, 66] width 139 height 22
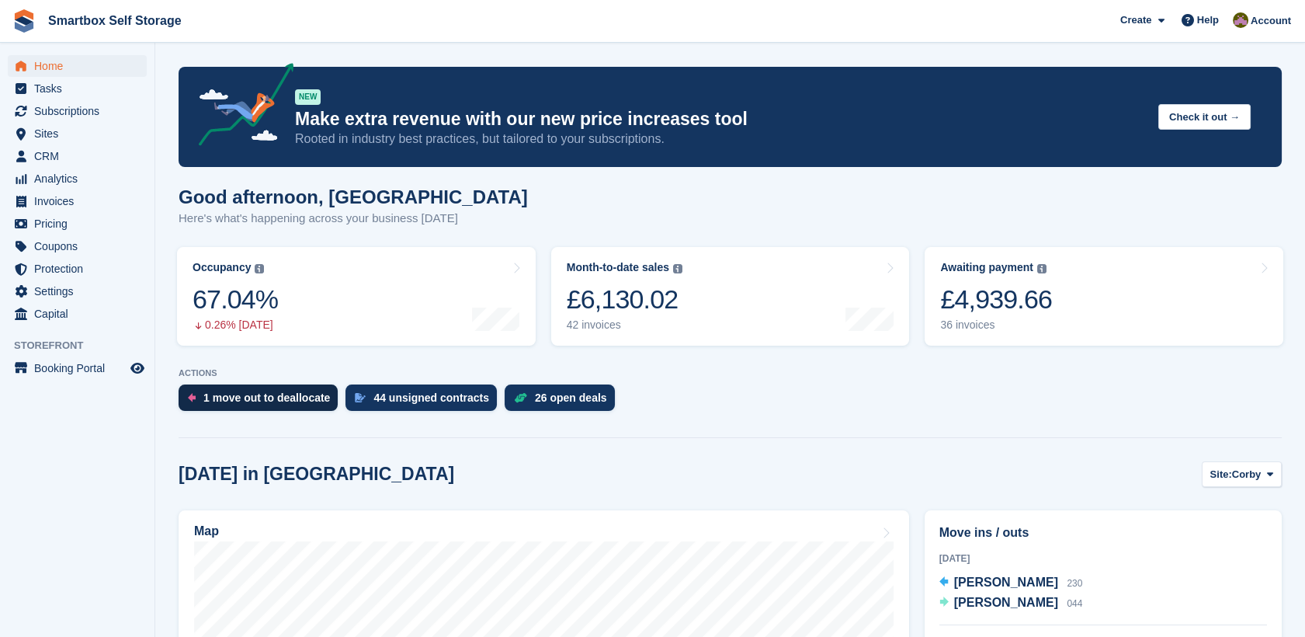
click at [283, 400] on div "1 move out to deallocate" at bounding box center [266, 397] width 127 height 12
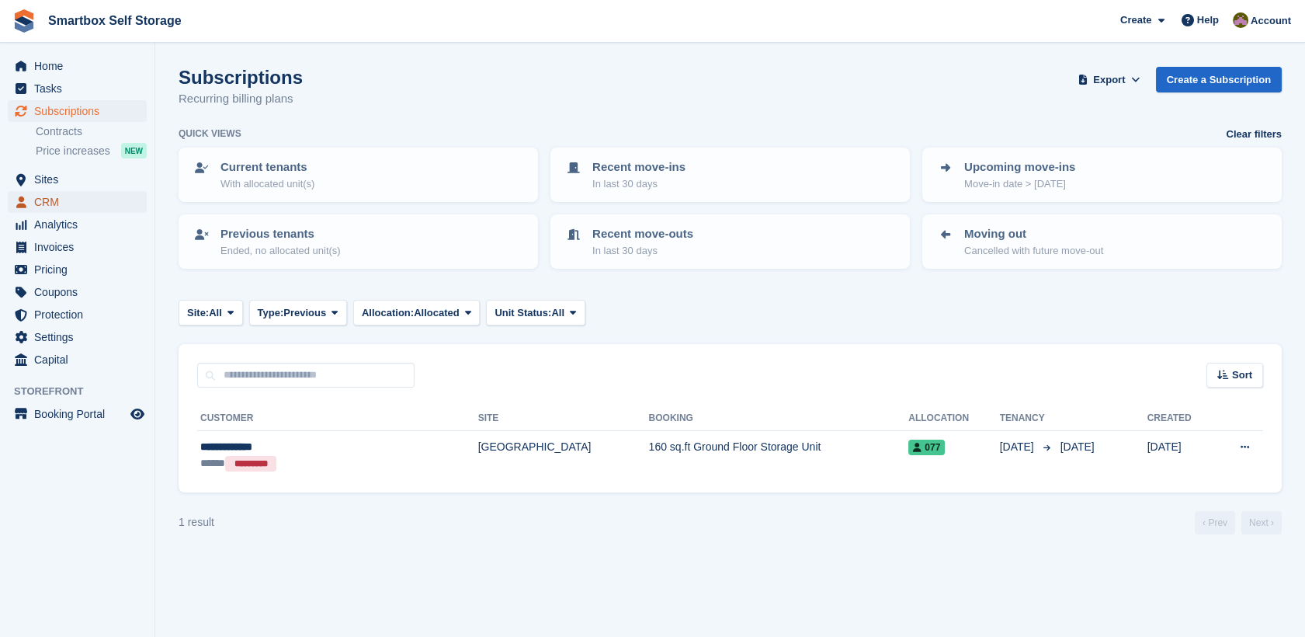
click at [73, 194] on span "CRM" at bounding box center [80, 202] width 93 height 22
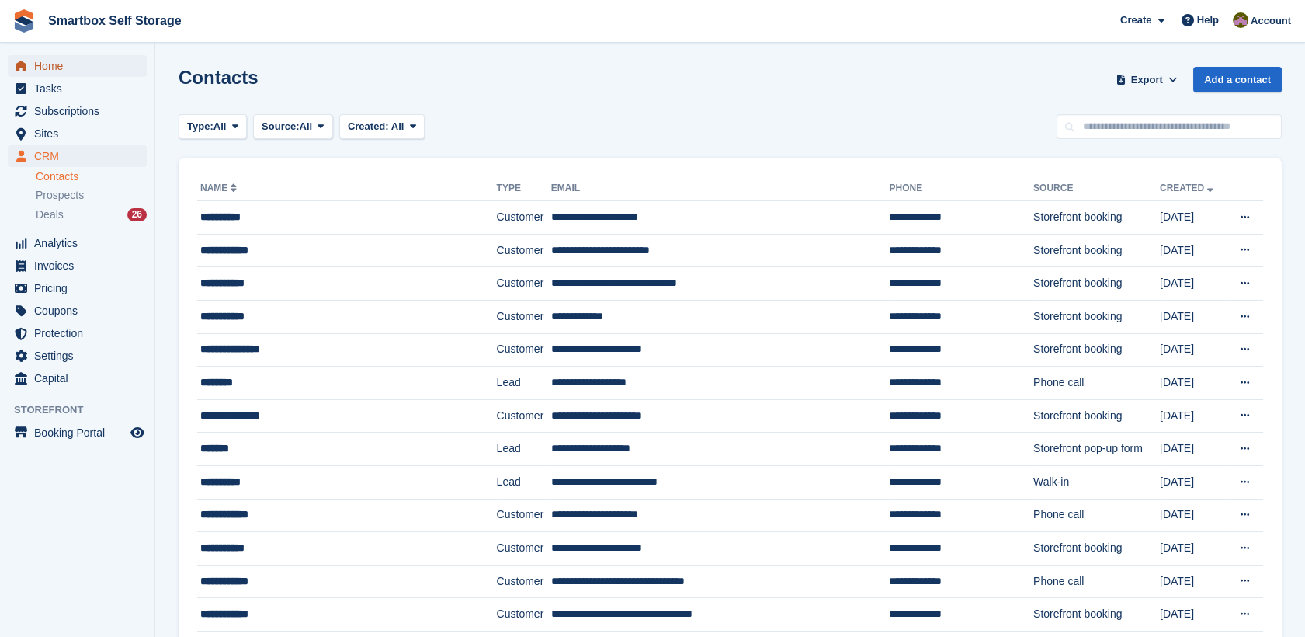
click at [102, 76] on span "Home" at bounding box center [80, 66] width 93 height 22
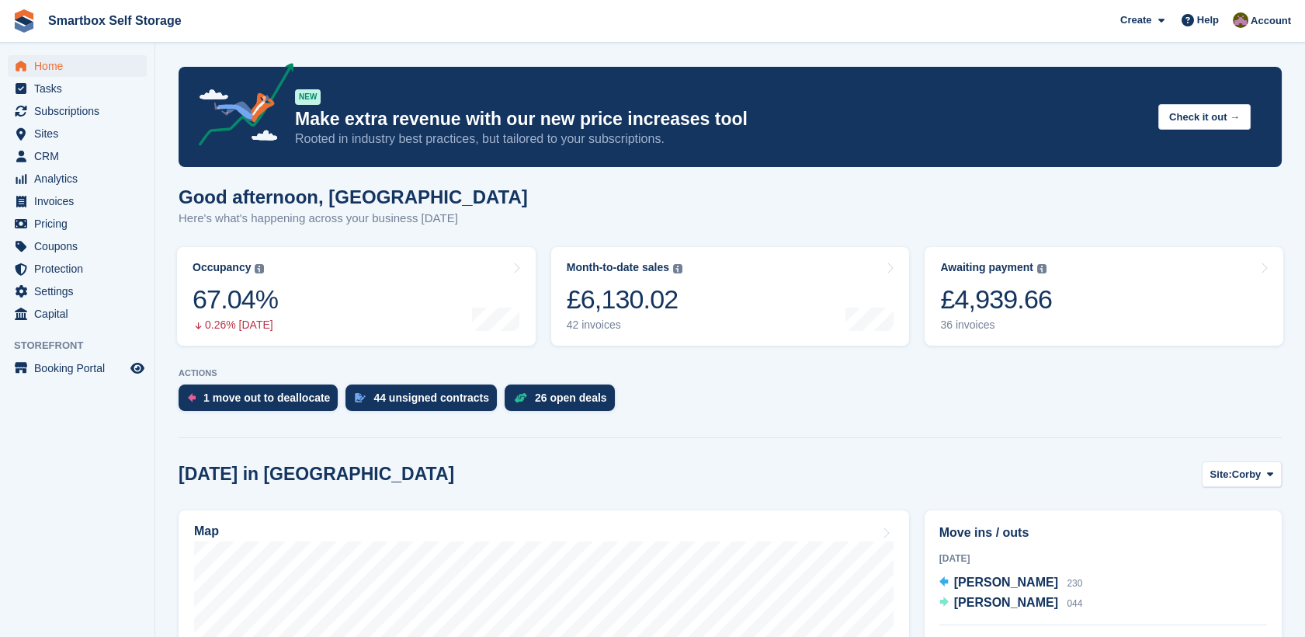
click at [0, 485] on html "Smartbox Self Storage Create Subscription Invoice Contact Deal Discount Page He…" at bounding box center [652, 318] width 1305 height 637
click at [87, 158] on span "CRM" at bounding box center [80, 156] width 93 height 22
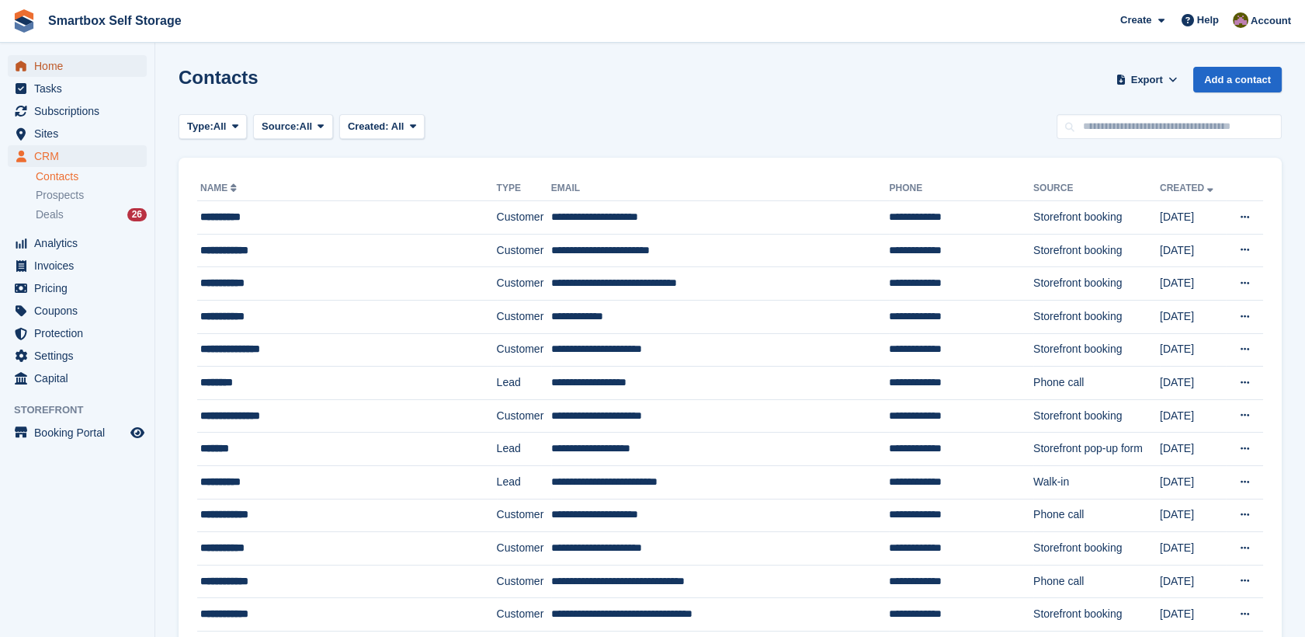
click at [109, 71] on span "Home" at bounding box center [80, 66] width 93 height 22
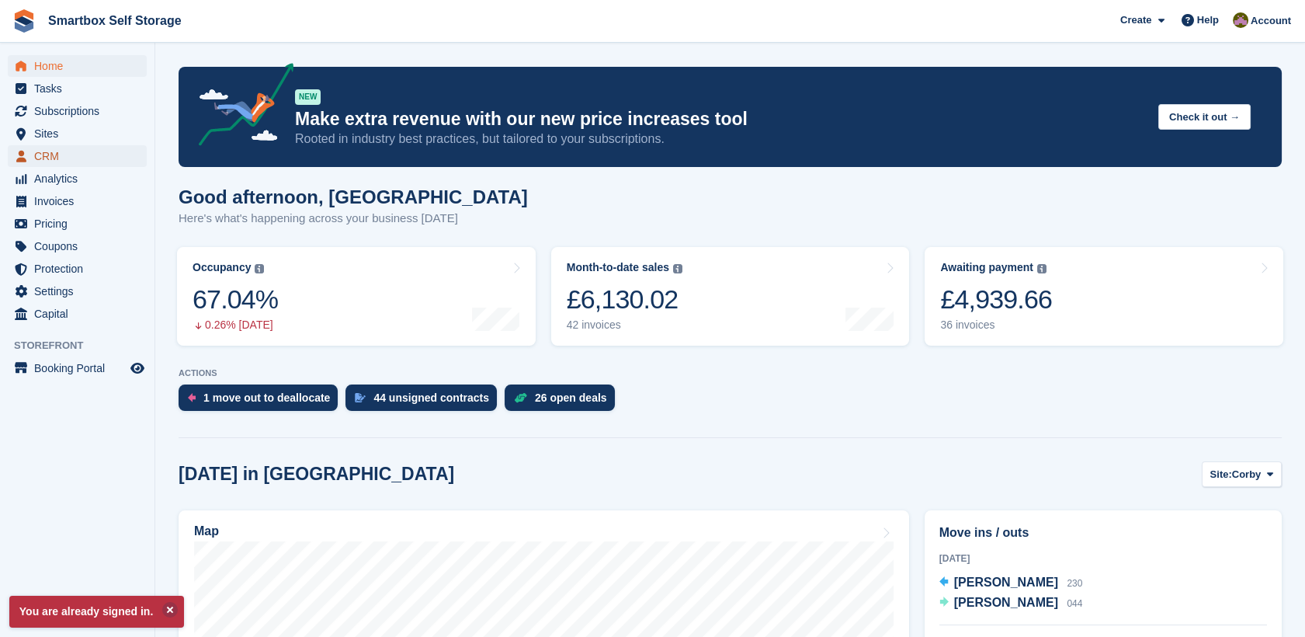
click at [88, 153] on span "CRM" at bounding box center [80, 156] width 93 height 22
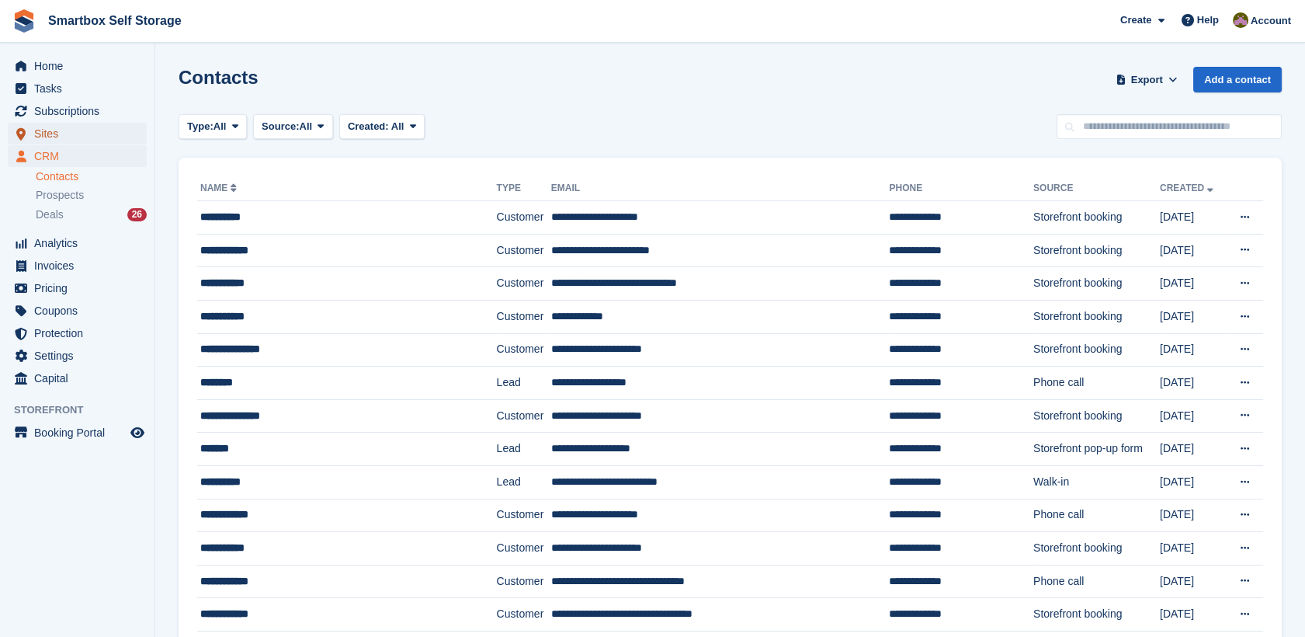
click at [87, 134] on span "Sites" at bounding box center [80, 134] width 93 height 22
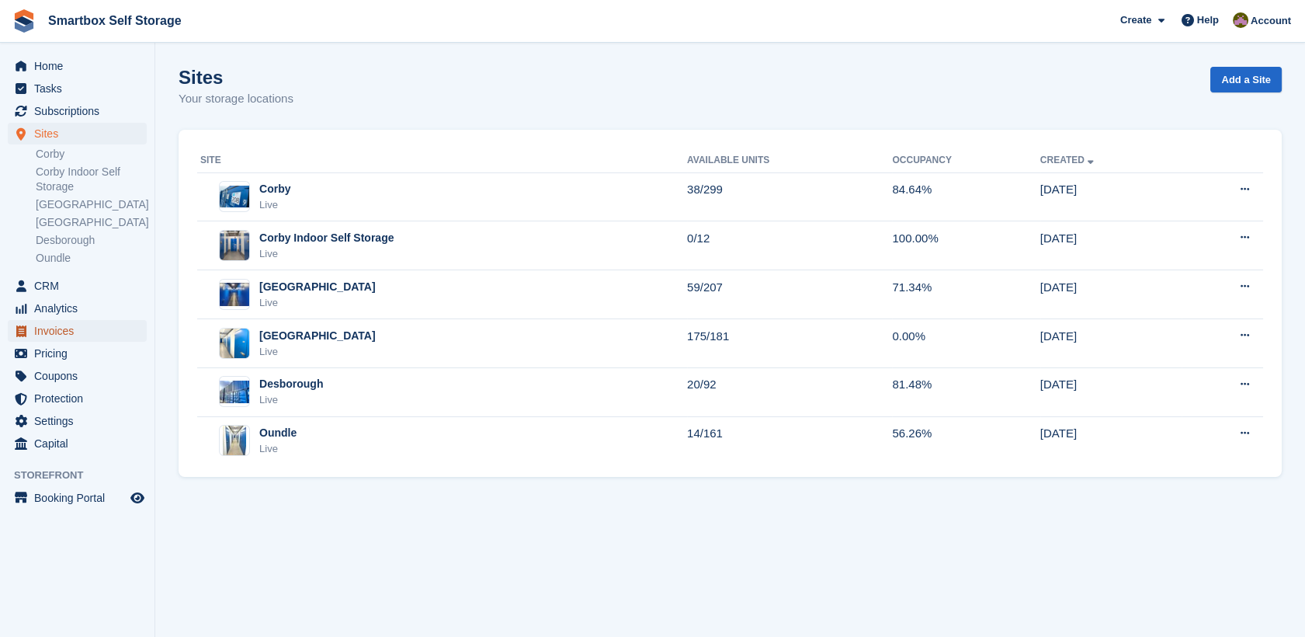
click at [78, 330] on span "Invoices" at bounding box center [80, 331] width 93 height 22
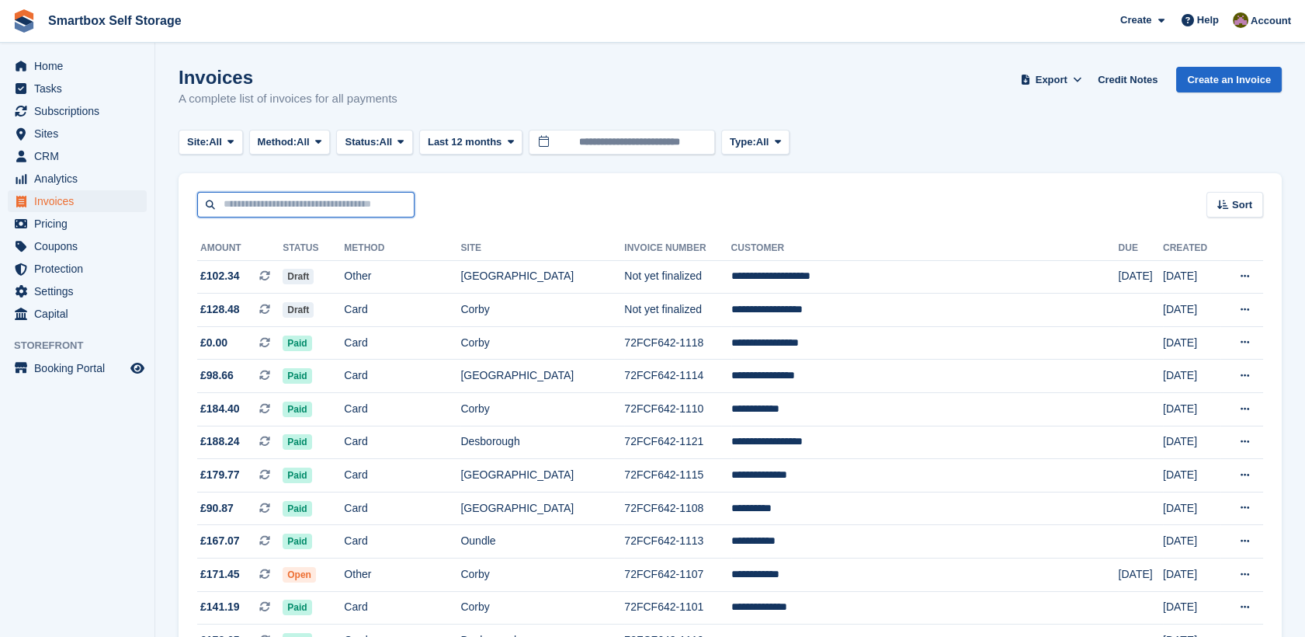
click at [331, 193] on input "text" at bounding box center [305, 205] width 217 height 26
type input "******"
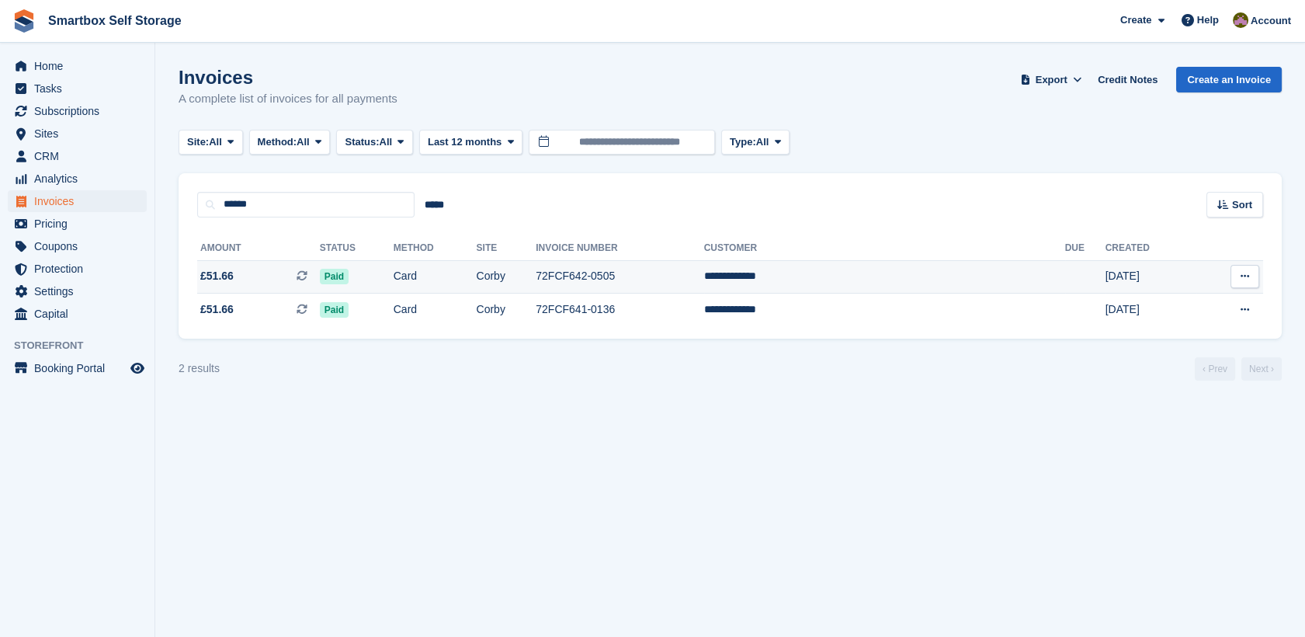
click at [536, 289] on td "Corby" at bounding box center [507, 276] width 60 height 33
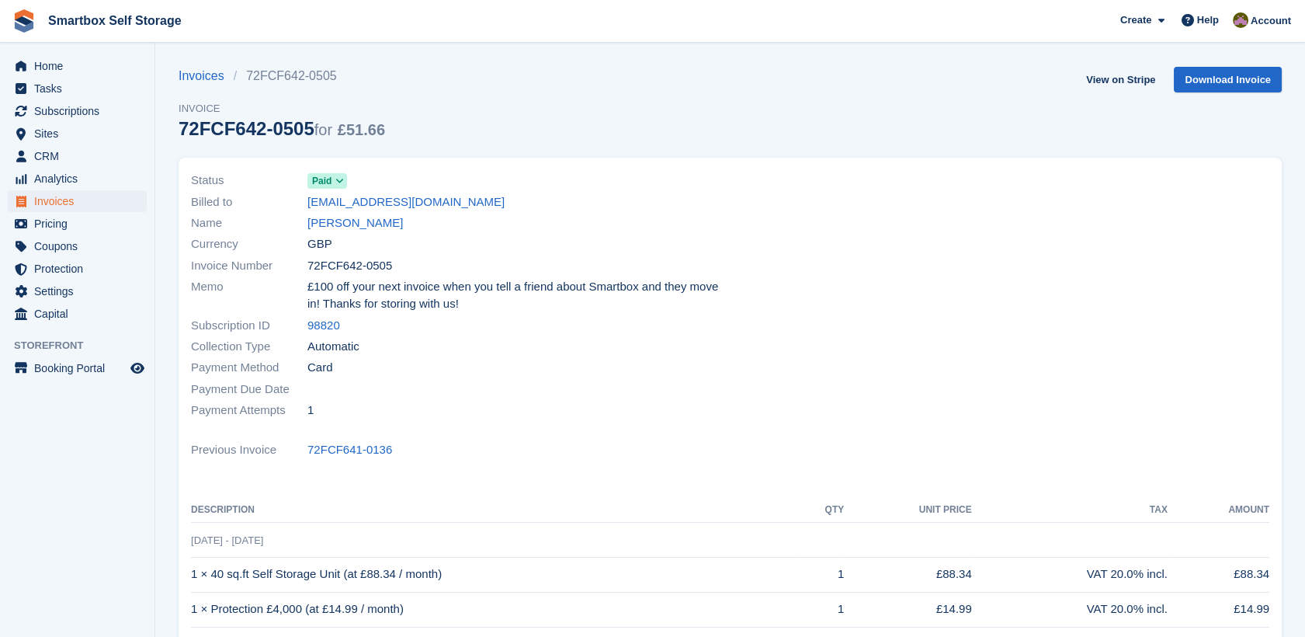
click at [378, 221] on div "Name [PERSON_NAME]" at bounding box center [456, 223] width 530 height 21
click at [346, 216] on link "[PERSON_NAME]" at bounding box center [354, 223] width 95 height 18
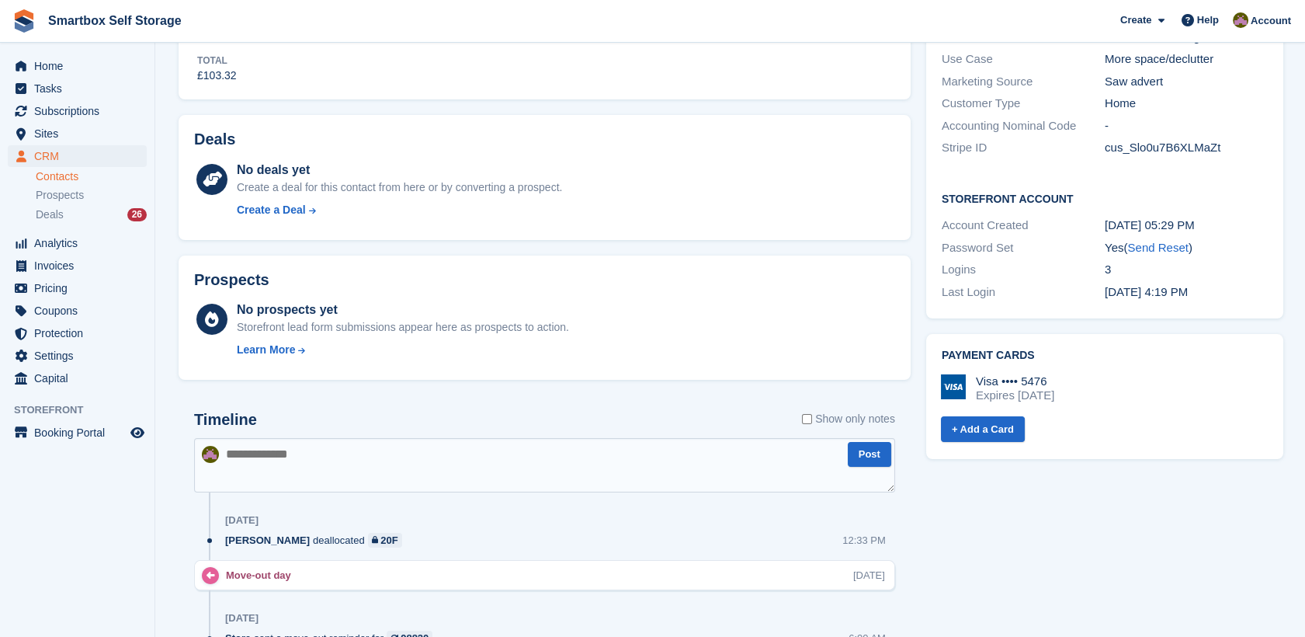
scroll to position [404, 0]
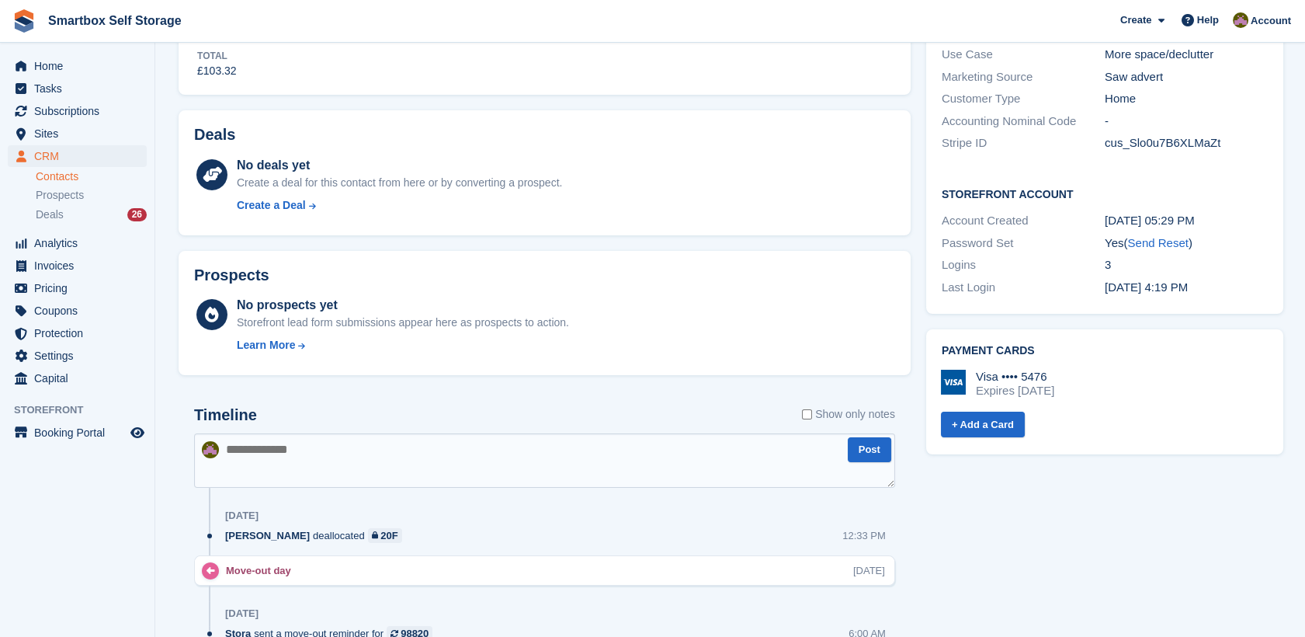
click at [1026, 383] on div "Expires [DATE]" at bounding box center [1015, 390] width 78 height 14
click at [941, 369] on img at bounding box center [953, 381] width 25 height 25
click at [951, 369] on img at bounding box center [953, 381] width 25 height 25
click at [966, 345] on h2 "Payment cards" at bounding box center [1105, 351] width 326 height 12
click at [950, 369] on img at bounding box center [953, 381] width 25 height 25
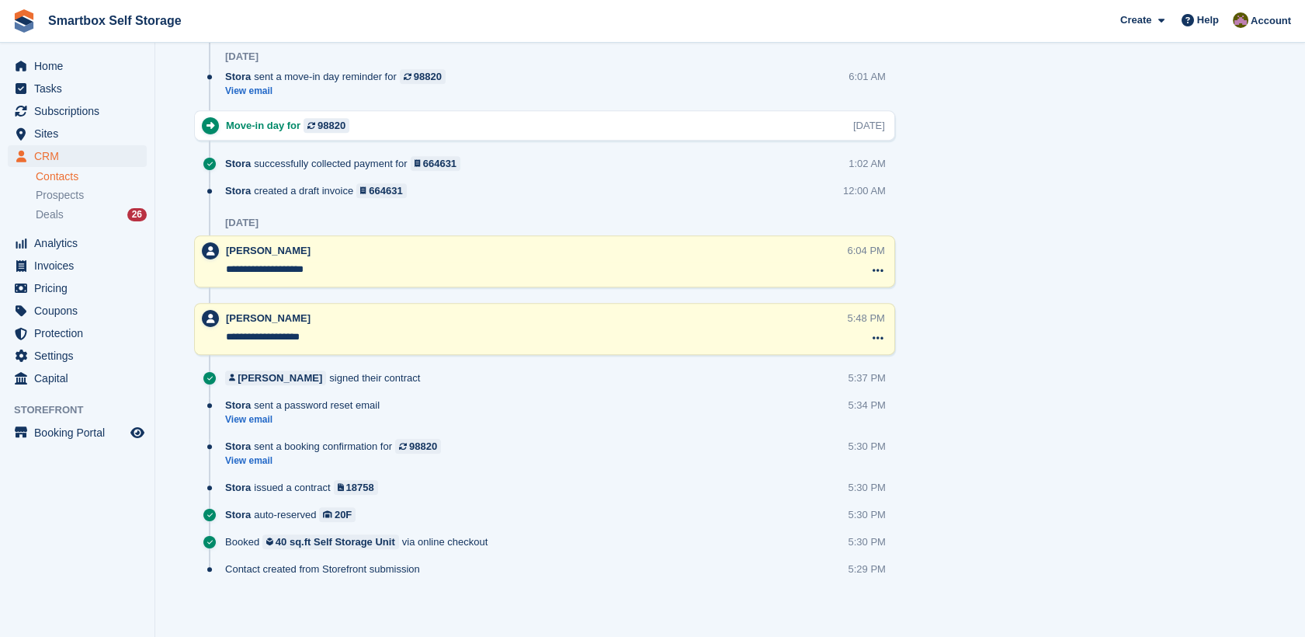
scroll to position [1441, 0]
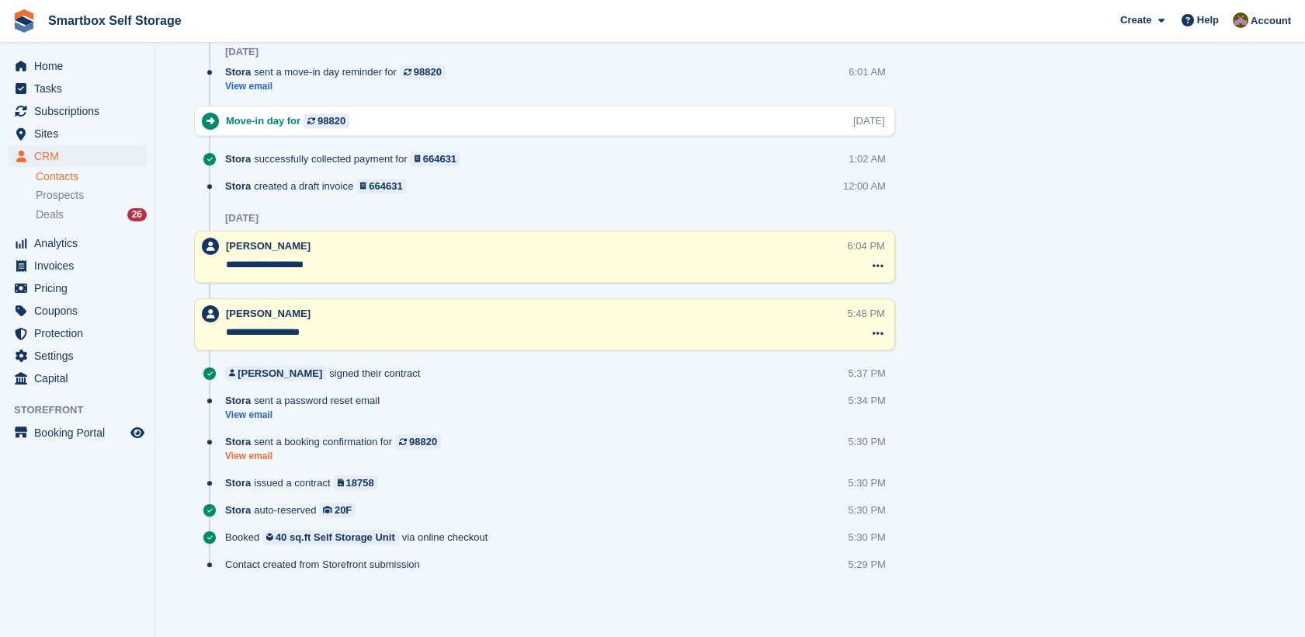
click at [269, 453] on link "View email" at bounding box center [337, 455] width 224 height 13
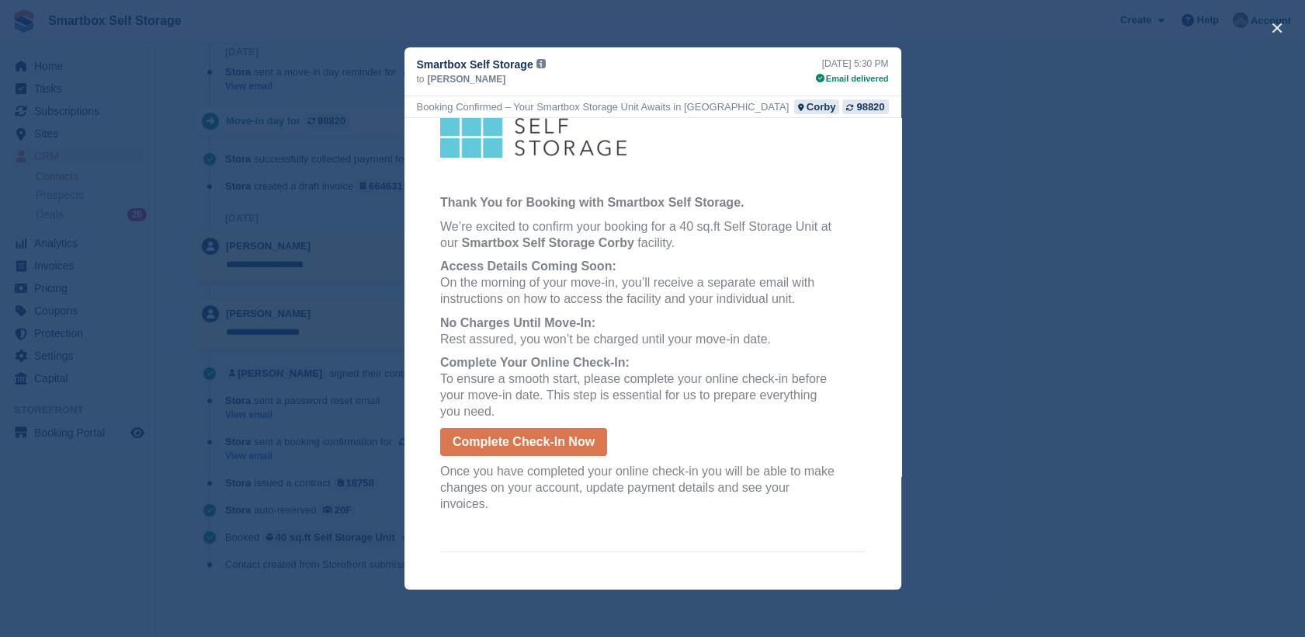
scroll to position [0, 0]
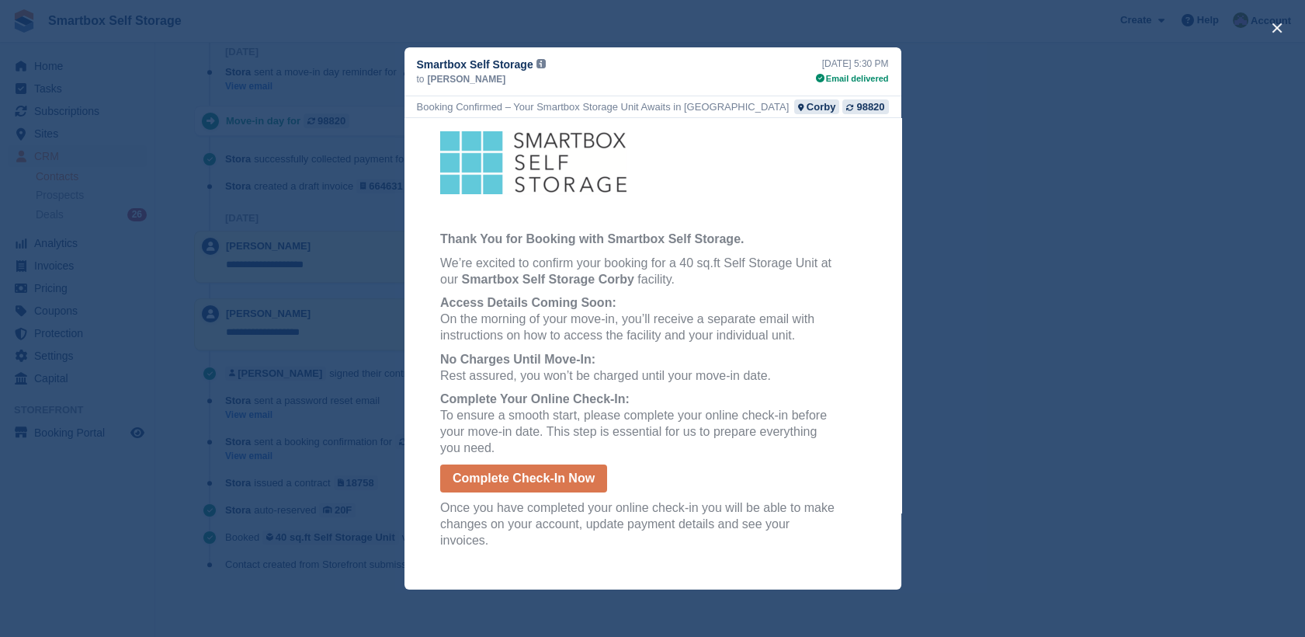
click at [1074, 102] on div "close" at bounding box center [652, 318] width 1305 height 637
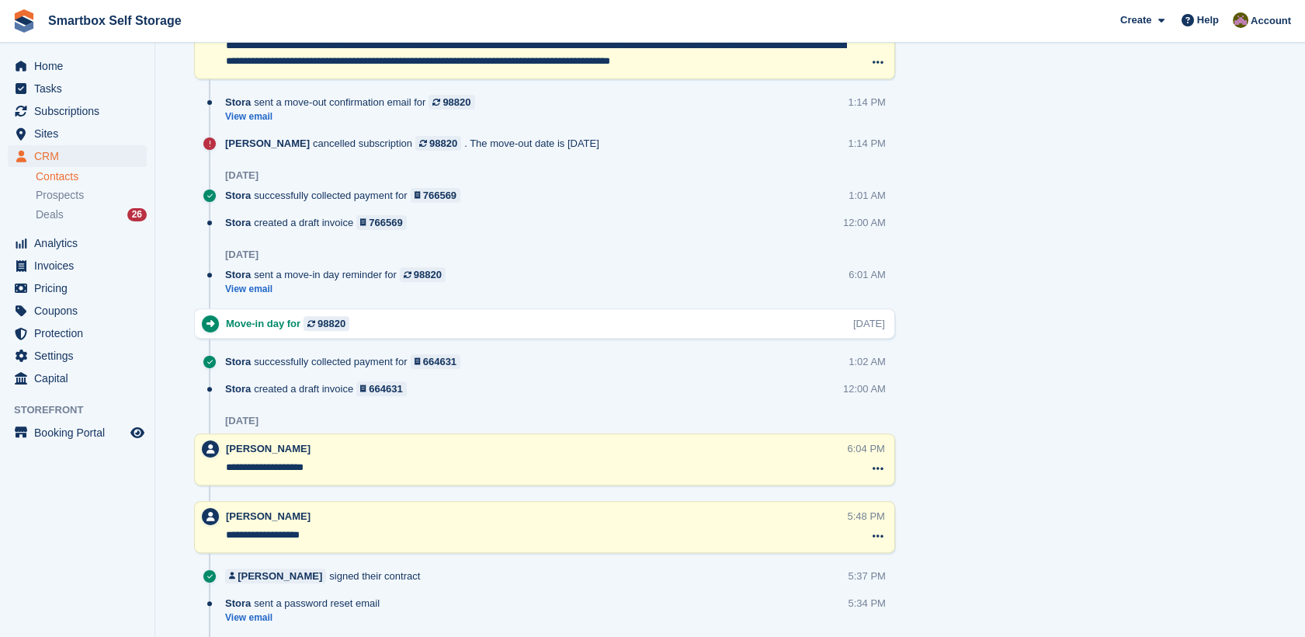
scroll to position [1244, 0]
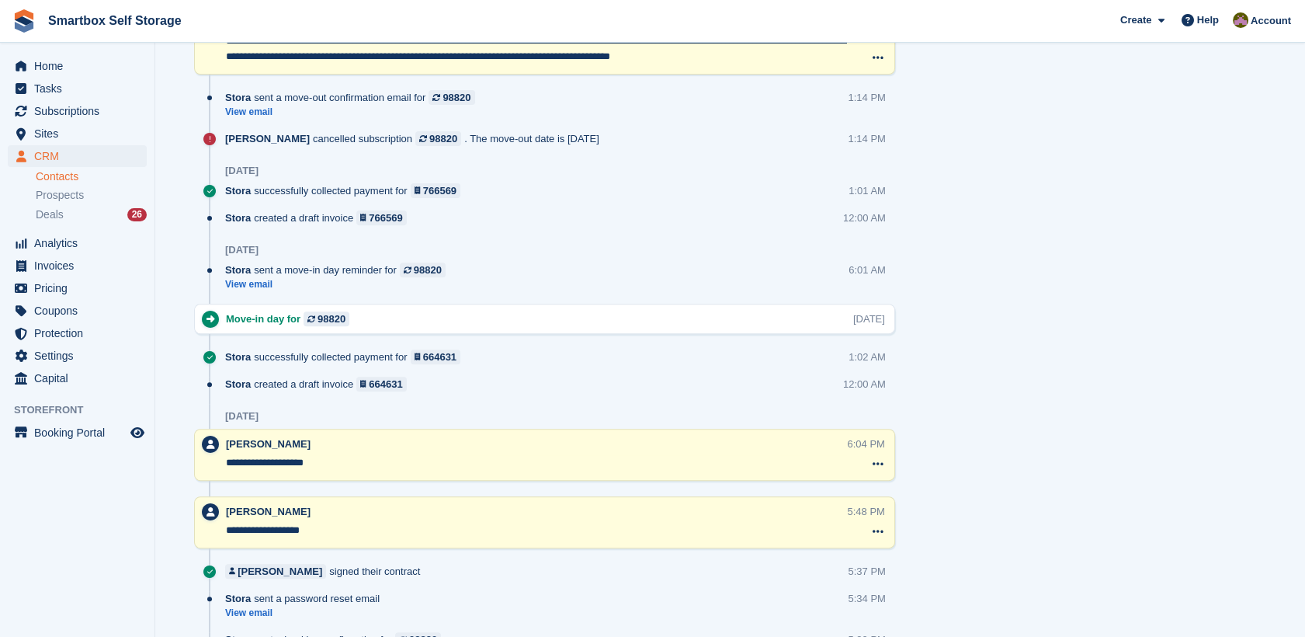
drag, startPoint x: 1303, startPoint y: 397, endPoint x: 1313, endPoint y: 424, distance: 28.5
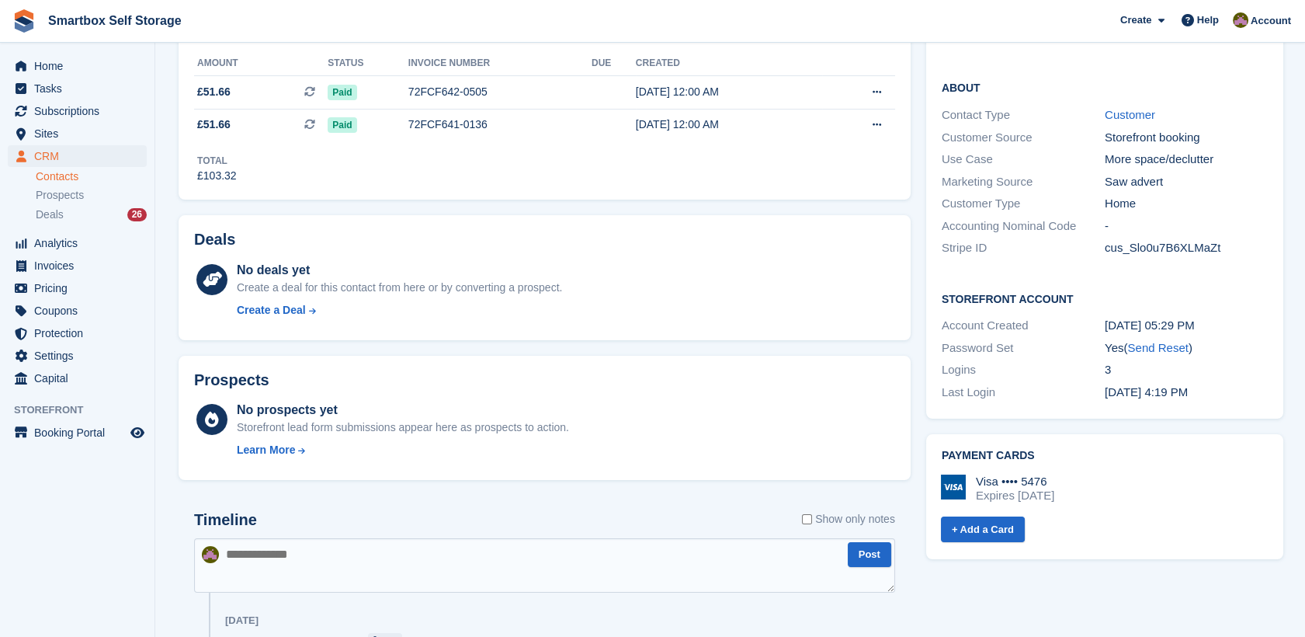
scroll to position [276, 0]
